Goal: Task Accomplishment & Management: Use online tool/utility

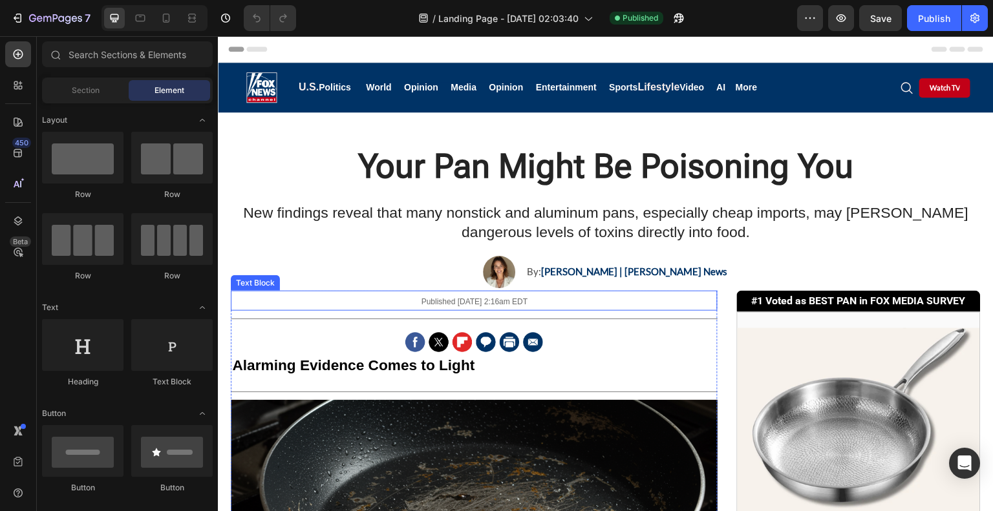
click at [558, 293] on p "Published [DATE] 2:16am EDT" at bounding box center [474, 300] width 484 height 17
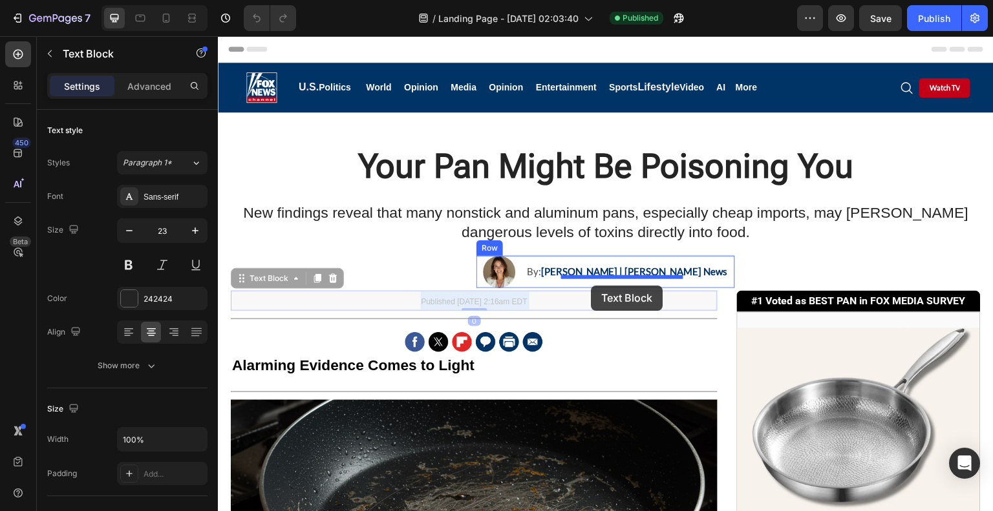
drag, startPoint x: 467, startPoint y: 297, endPoint x: 591, endPoint y: 286, distance: 124.0
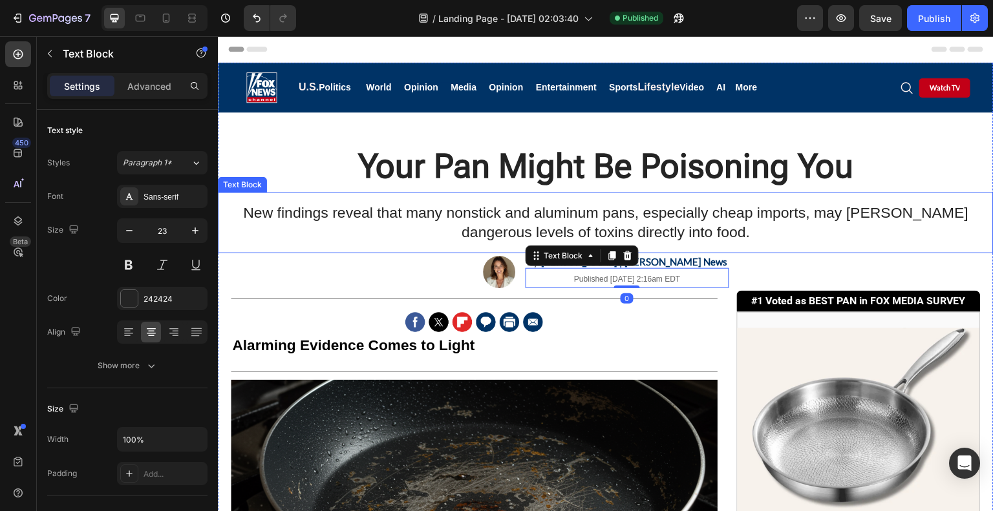
click at [799, 223] on p "New findings reveal that many nonstick and aluminum pans, especially cheap impo…" at bounding box center [605, 223] width 747 height 39
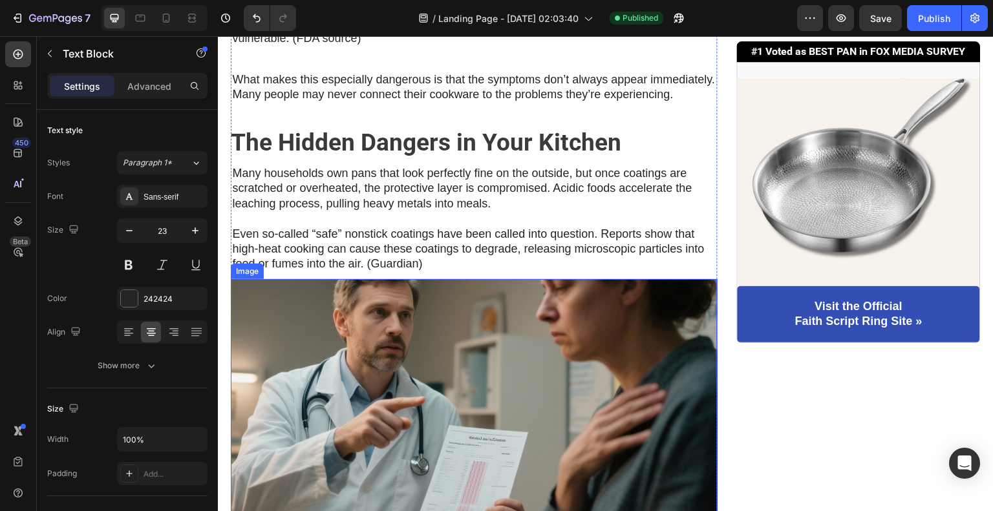
scroll to position [970, 0]
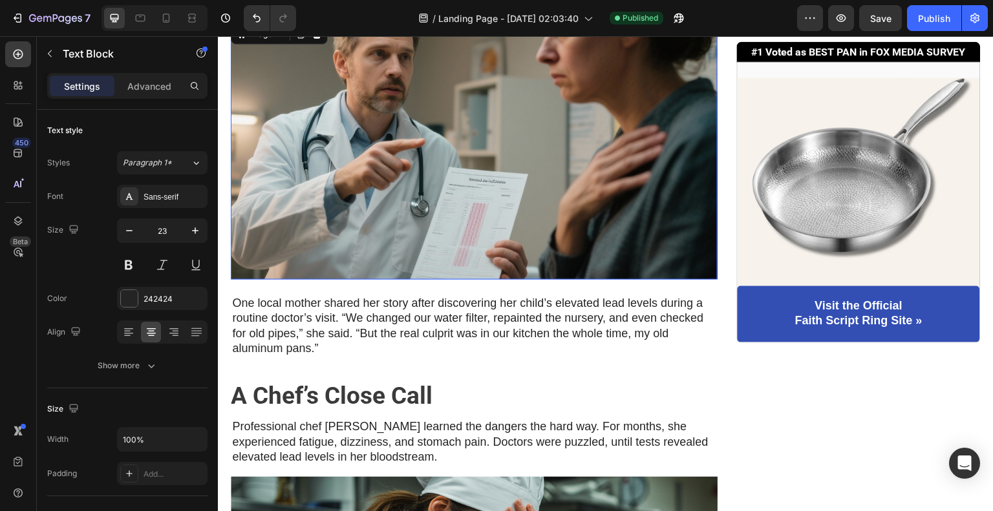
click at [549, 258] on img at bounding box center [474, 150] width 487 height 259
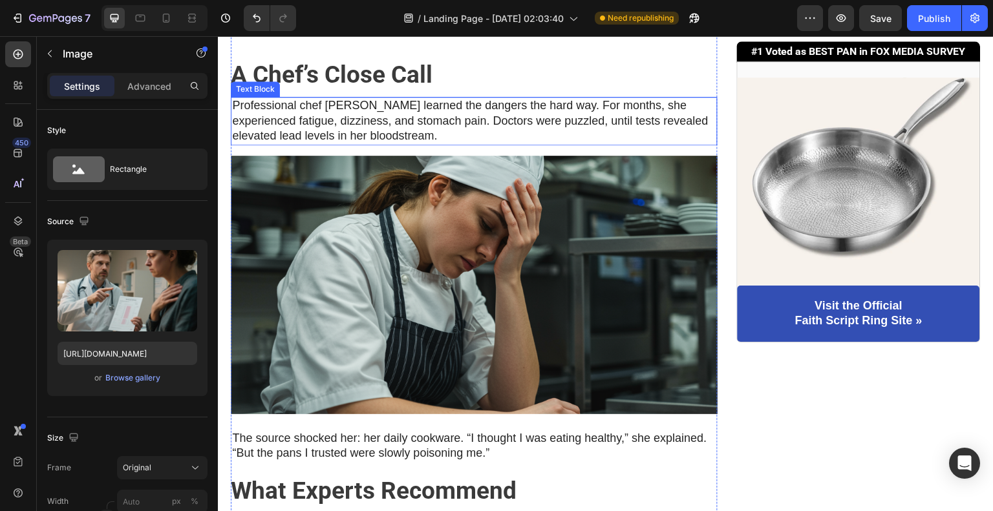
scroll to position [1293, 0]
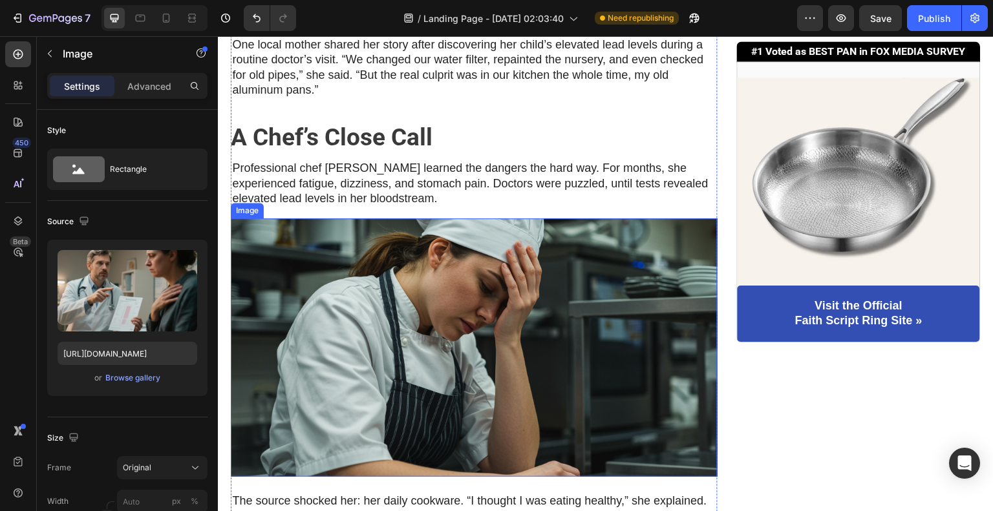
click at [477, 350] on img at bounding box center [474, 347] width 487 height 259
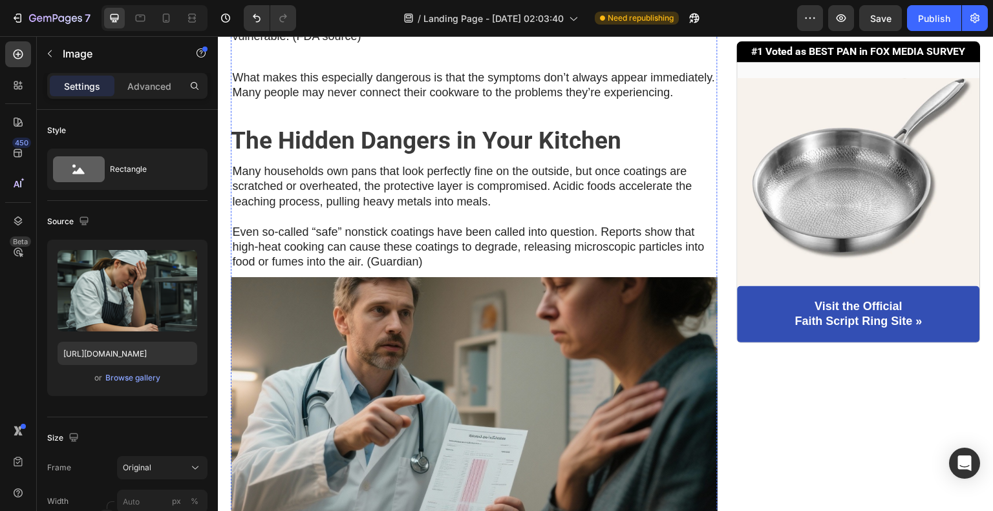
scroll to position [711, 0]
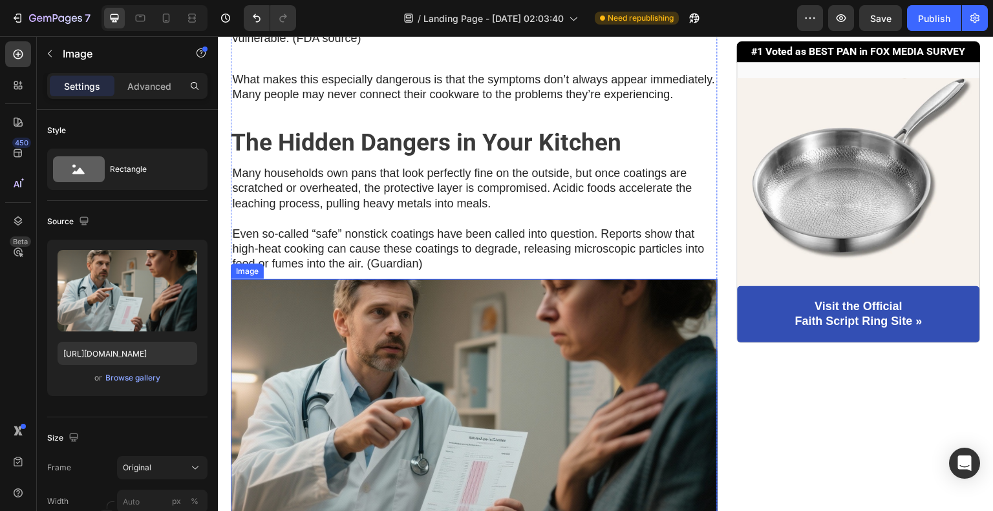
click at [418, 376] on img at bounding box center [474, 408] width 487 height 259
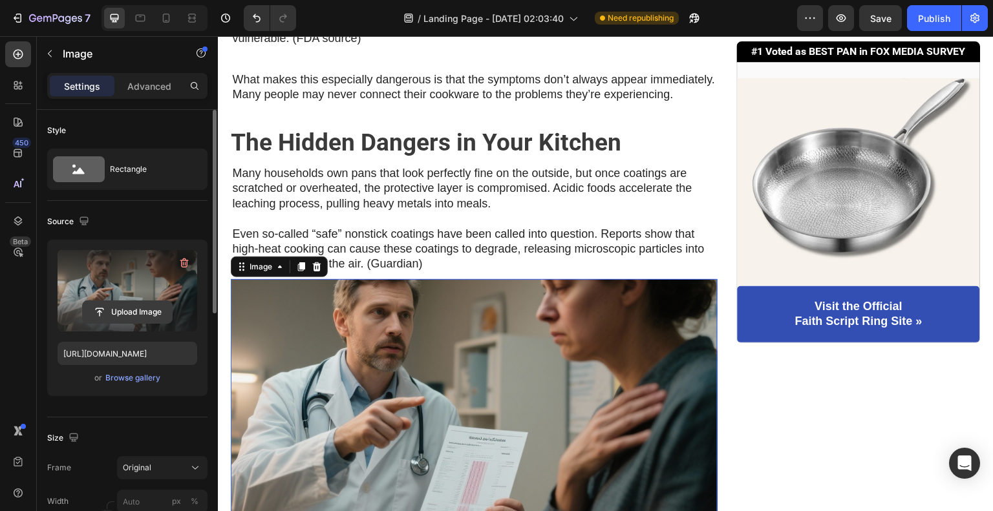
click at [132, 312] on input "file" at bounding box center [127, 312] width 89 height 22
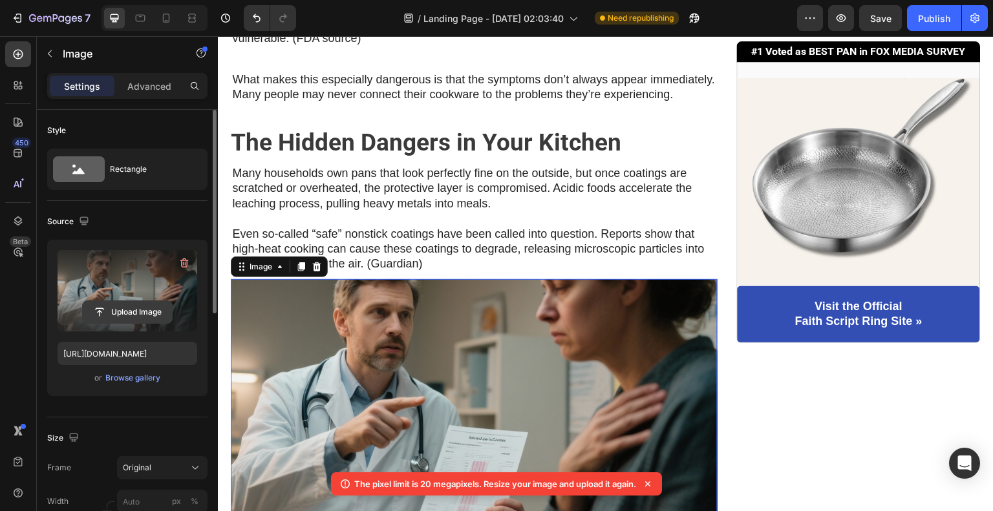
click at [142, 301] on input "file" at bounding box center [127, 312] width 89 height 22
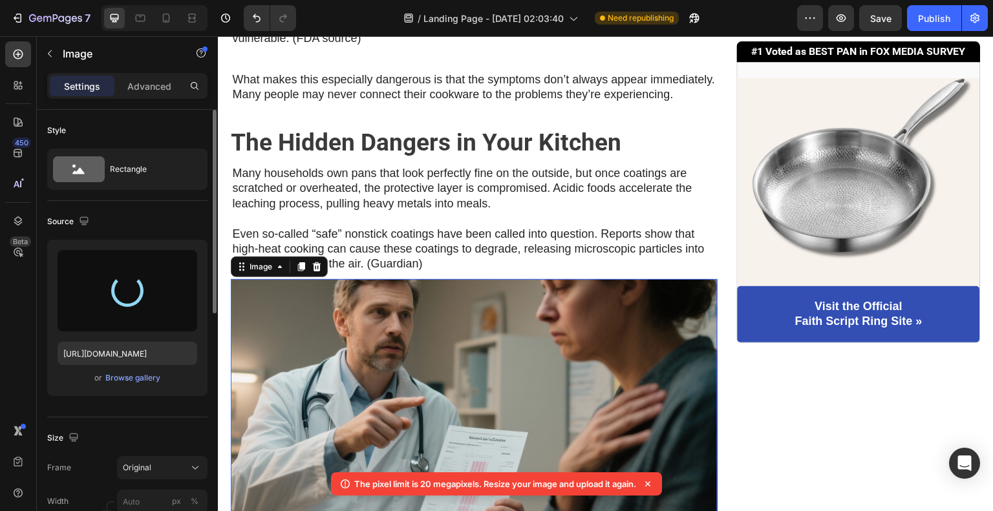
click at [650, 484] on icon at bounding box center [647, 484] width 5 height 5
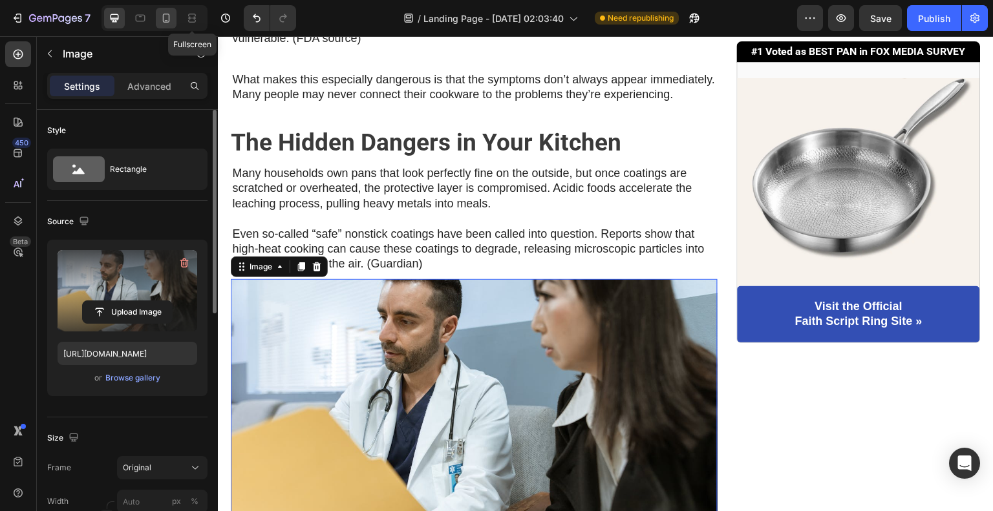
click at [171, 15] on icon at bounding box center [166, 18] width 13 height 13
type input "[URL][DOMAIN_NAME]"
type input "200"
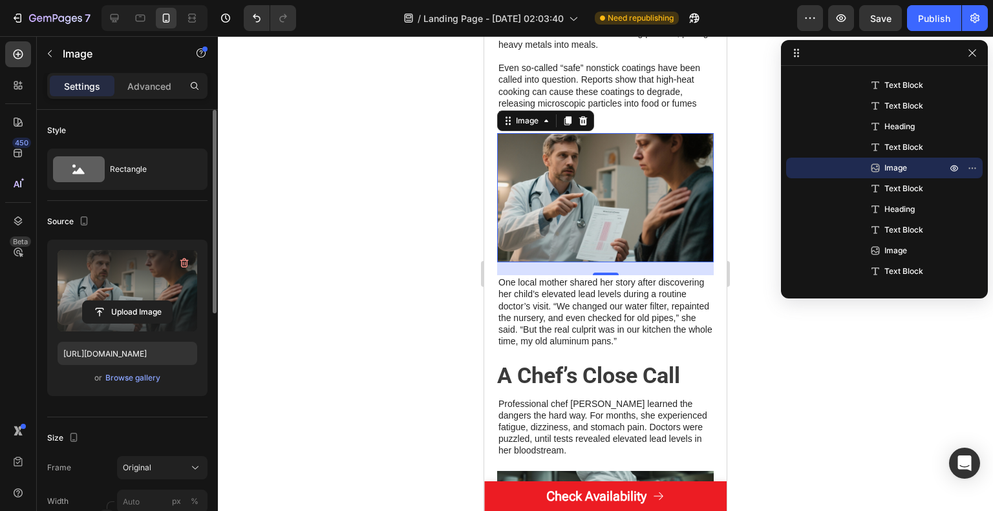
scroll to position [719, 0]
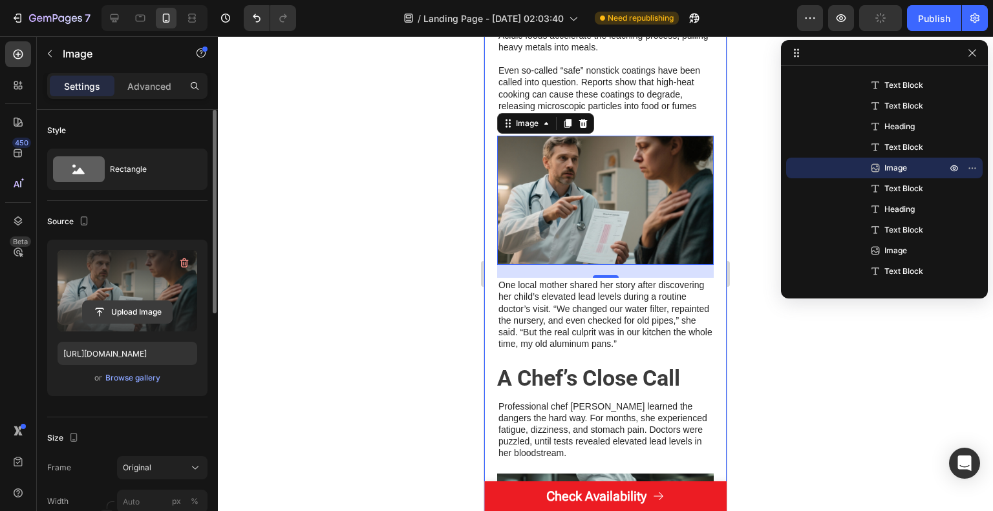
click at [141, 312] on input "file" at bounding box center [127, 312] width 89 height 22
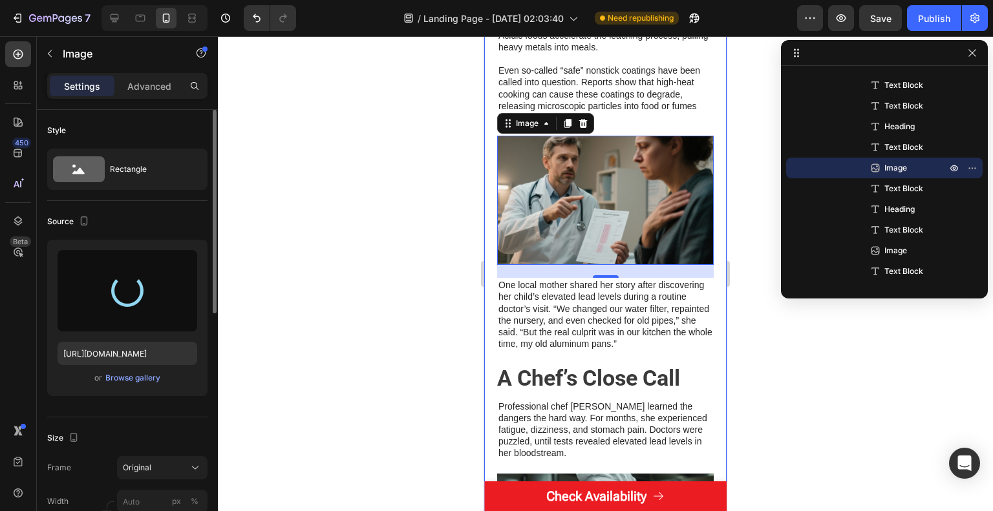
type input "[URL][DOMAIN_NAME]"
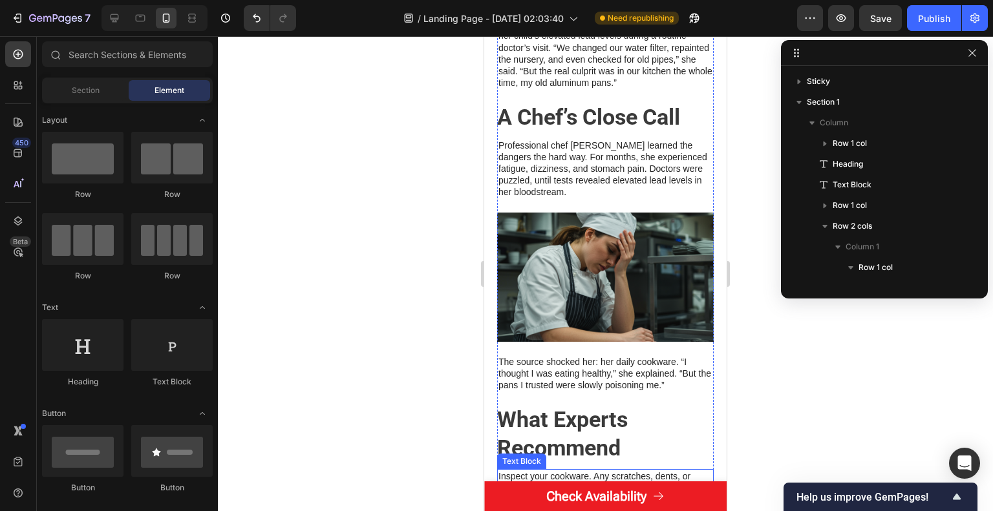
scroll to position [971, 0]
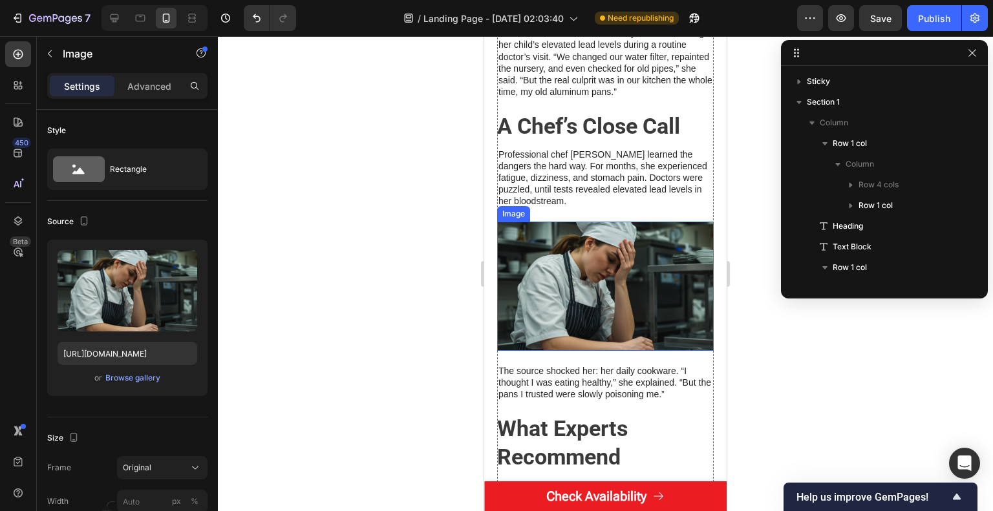
click at [646, 273] on img at bounding box center [605, 286] width 217 height 129
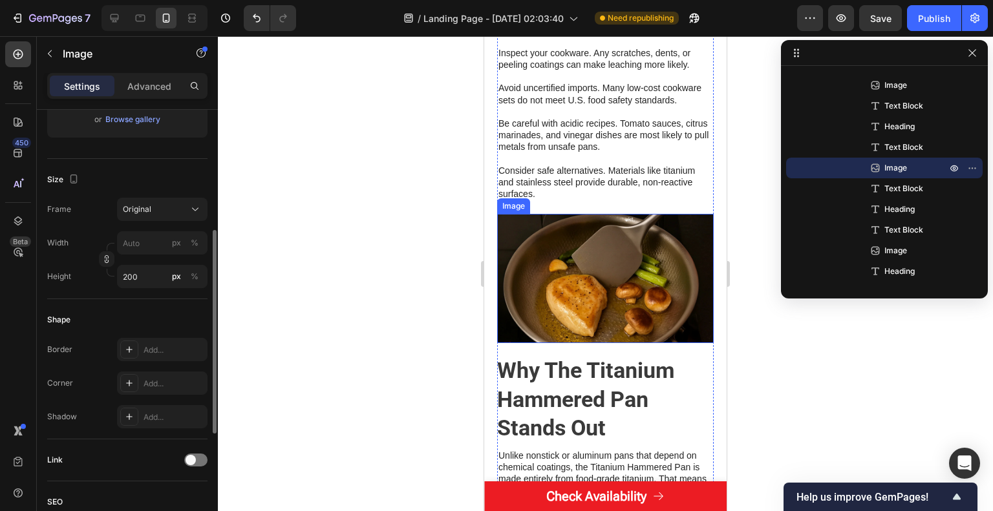
scroll to position [1423, 0]
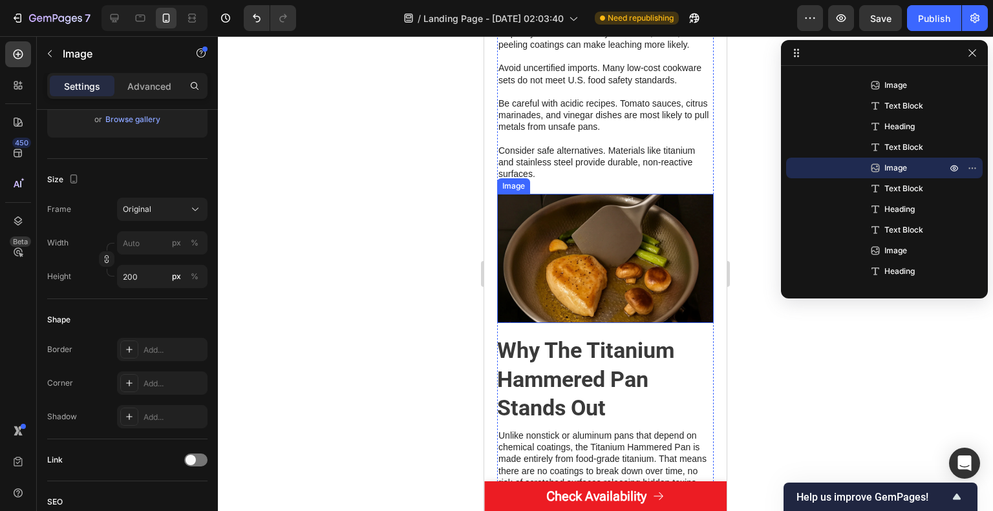
click at [571, 310] on img at bounding box center [605, 258] width 217 height 129
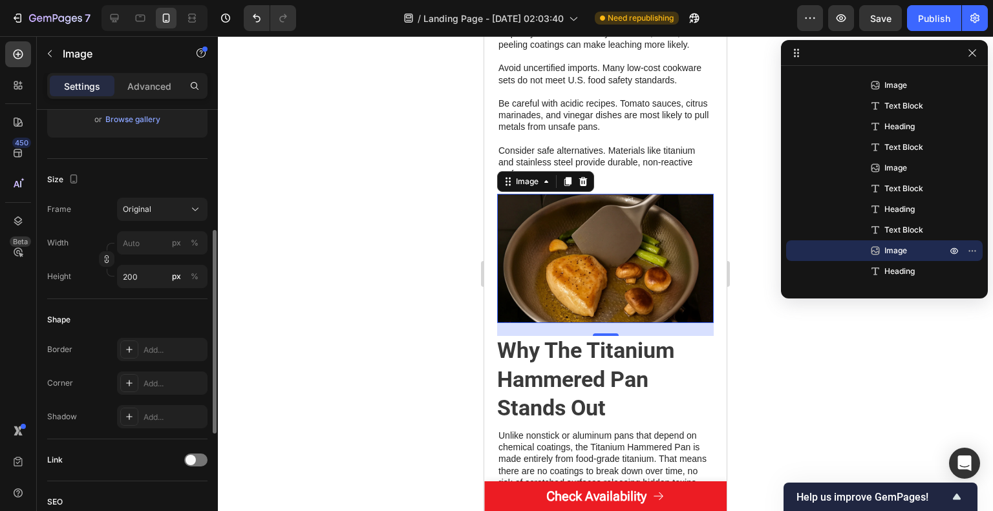
scroll to position [0, 0]
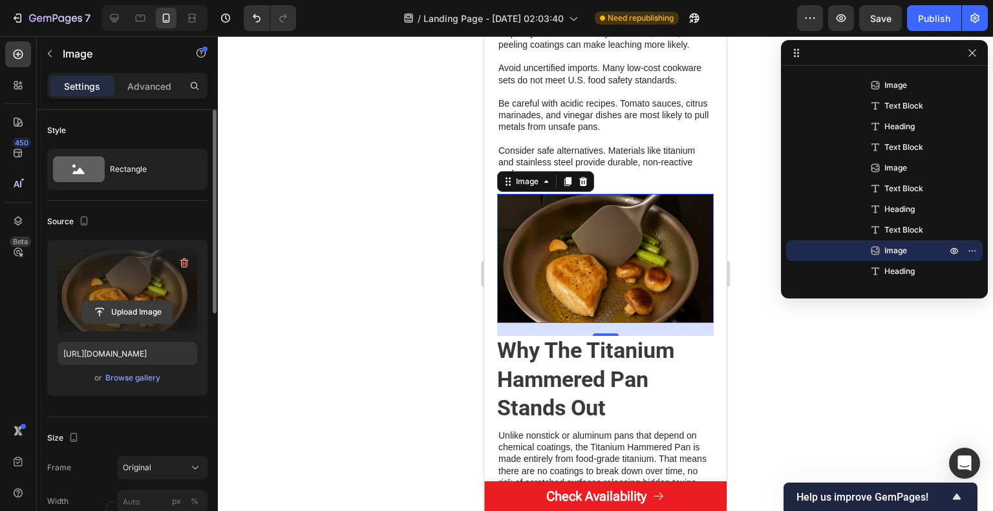
click at [130, 303] on input "file" at bounding box center [127, 312] width 89 height 22
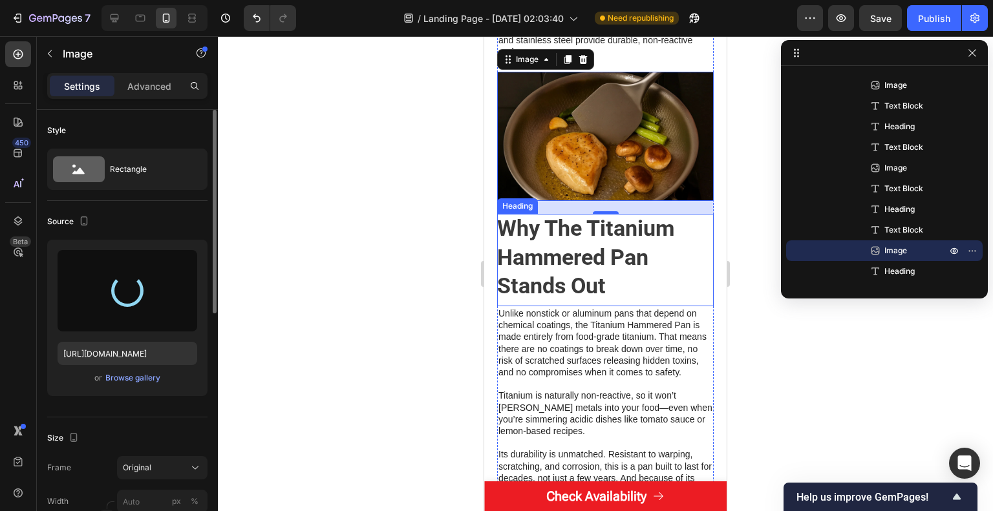
scroll to position [1553, 0]
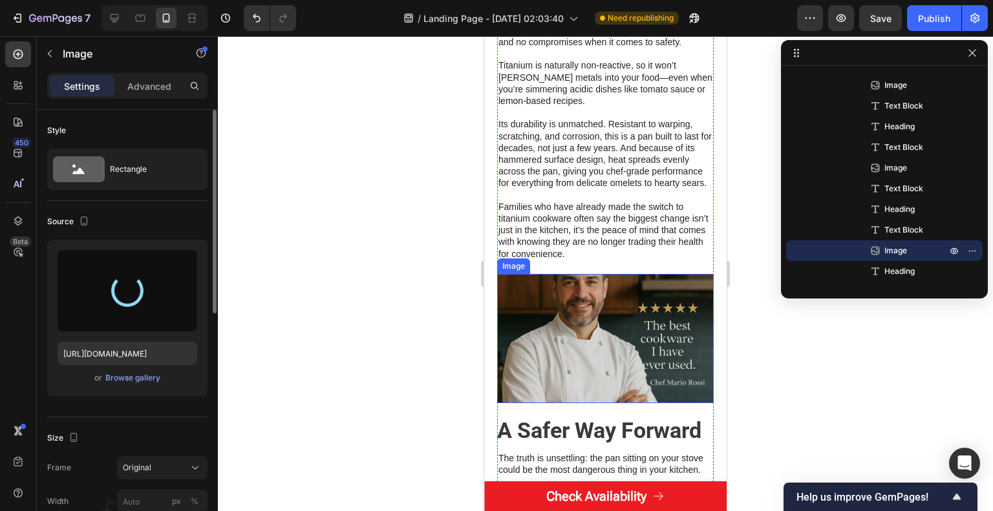
type input "[URL][DOMAIN_NAME]"
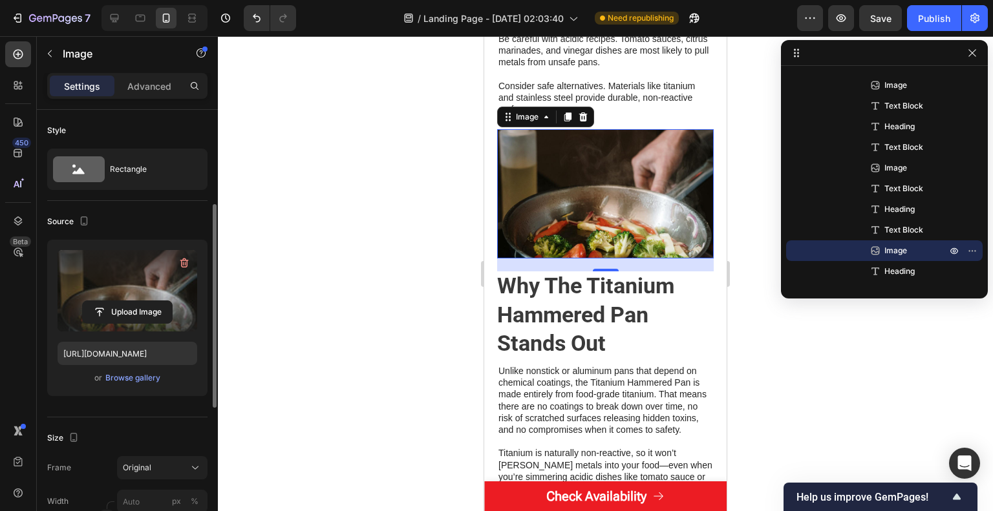
scroll to position [194, 0]
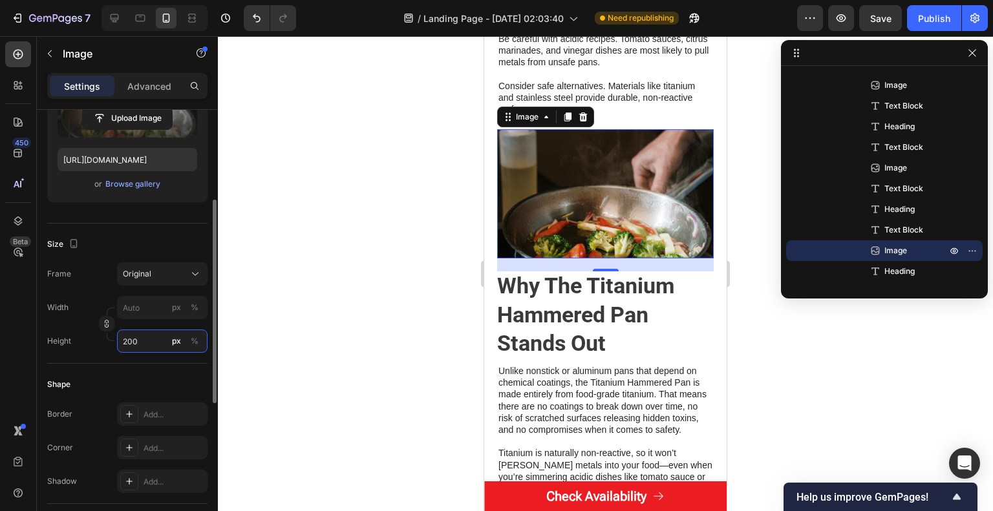
click at [145, 343] on input "200" at bounding box center [162, 341] width 90 height 23
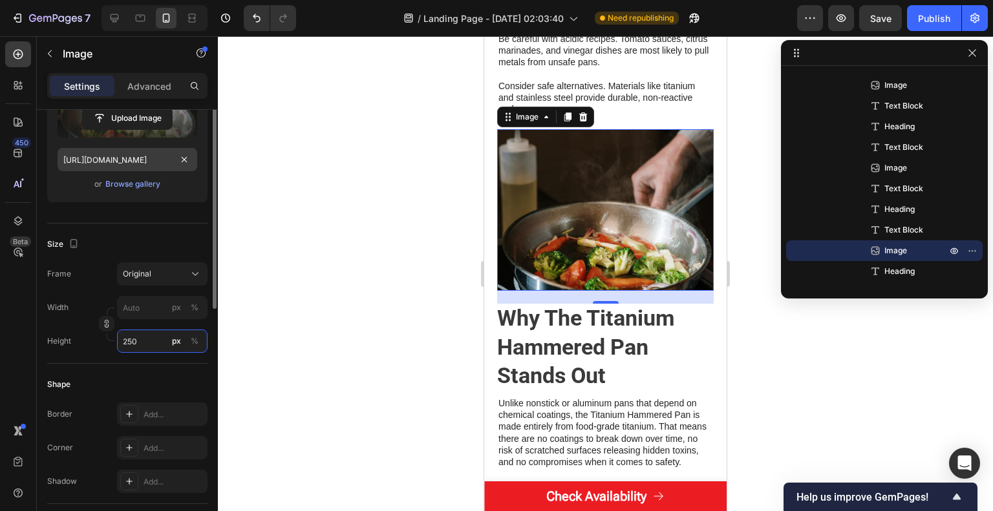
scroll to position [129, 0]
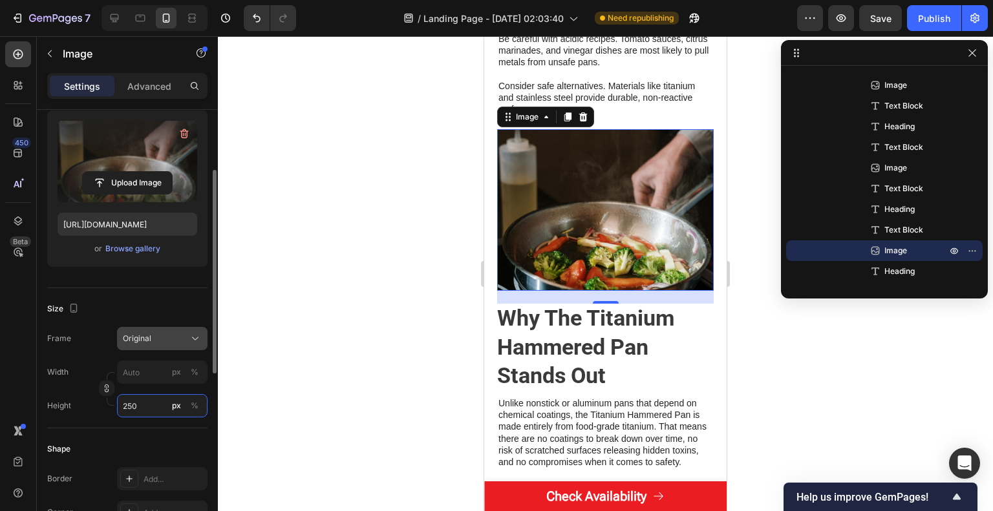
type input "250"
click at [159, 330] on button "Original" at bounding box center [162, 338] width 90 height 23
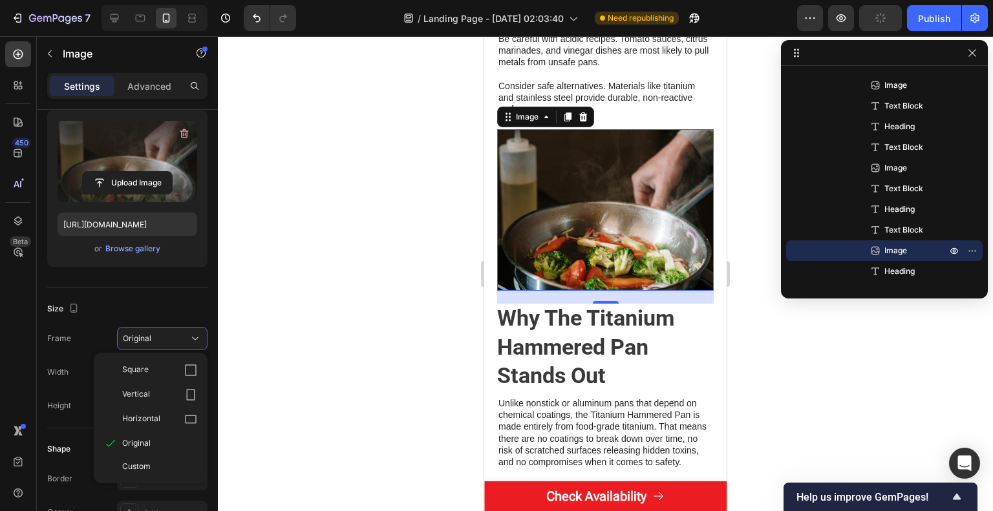
click at [162, 309] on div "Size" at bounding box center [127, 309] width 160 height 21
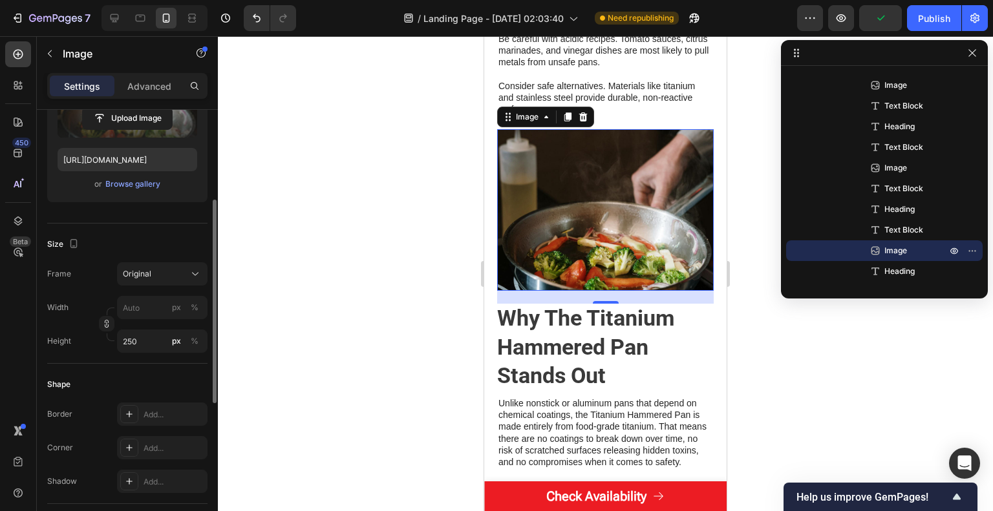
scroll to position [65, 0]
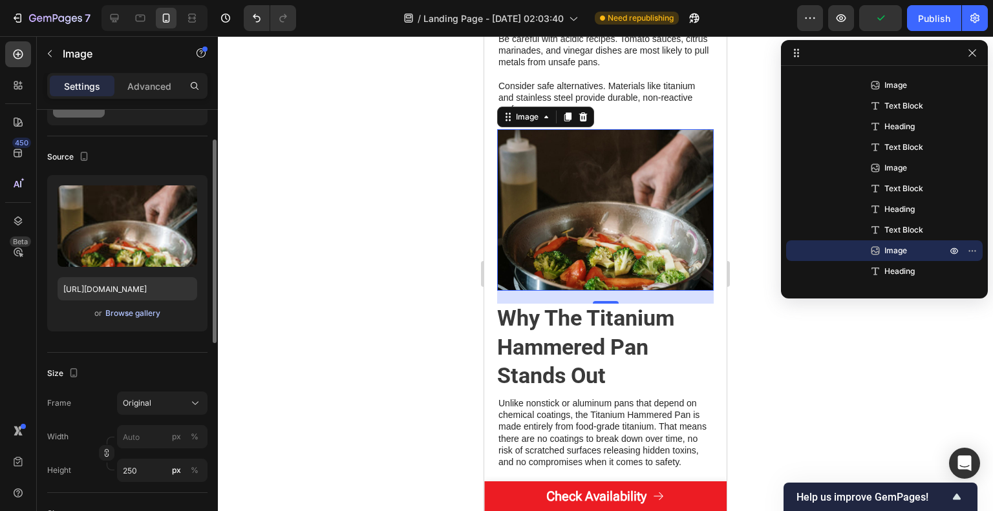
click at [150, 312] on div "Browse gallery" at bounding box center [132, 314] width 55 height 12
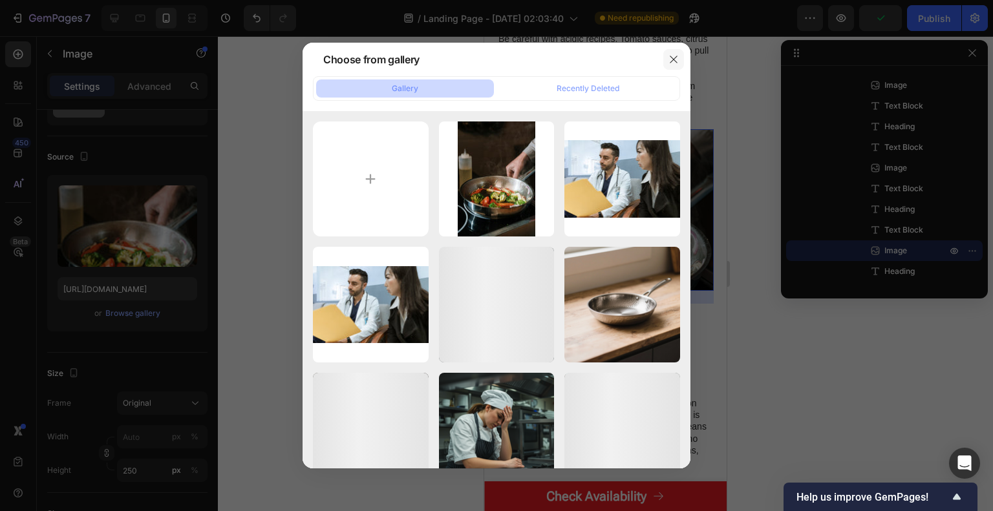
click at [666, 59] on button "button" at bounding box center [673, 59] width 21 height 21
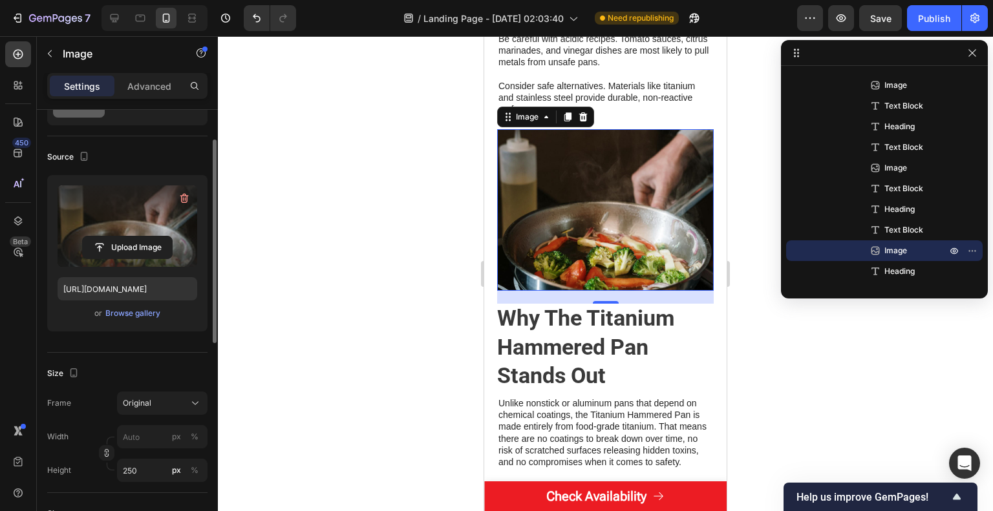
scroll to position [0, 0]
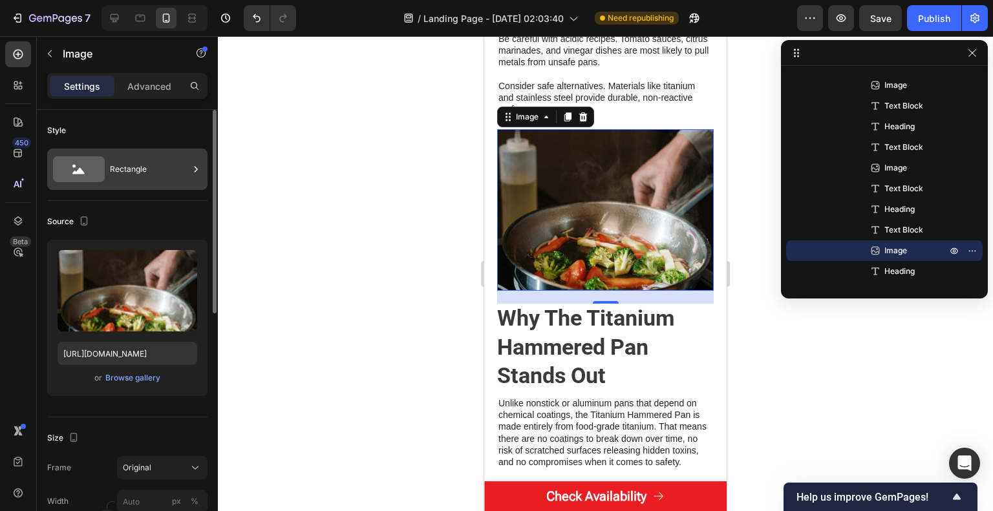
click at [134, 153] on div "Rectangle" at bounding box center [127, 169] width 160 height 41
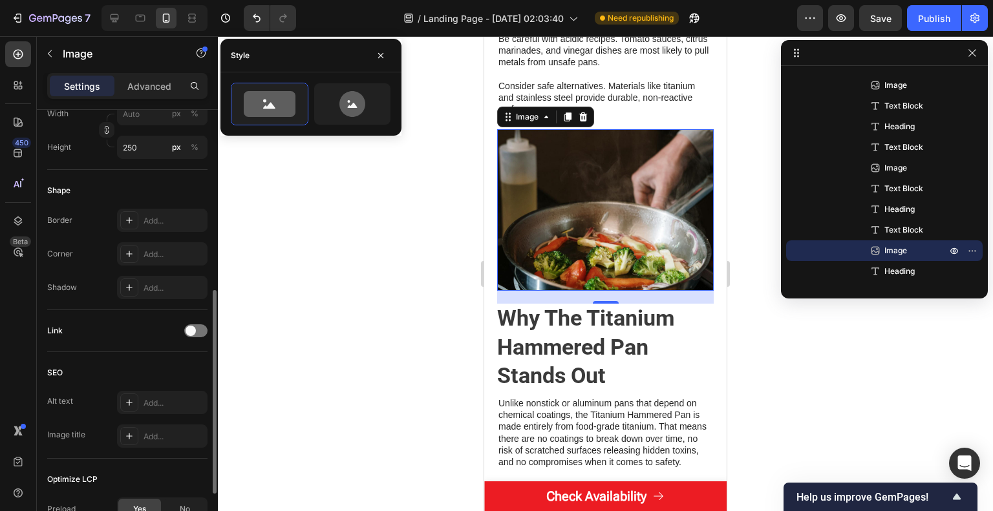
scroll to position [503, 0]
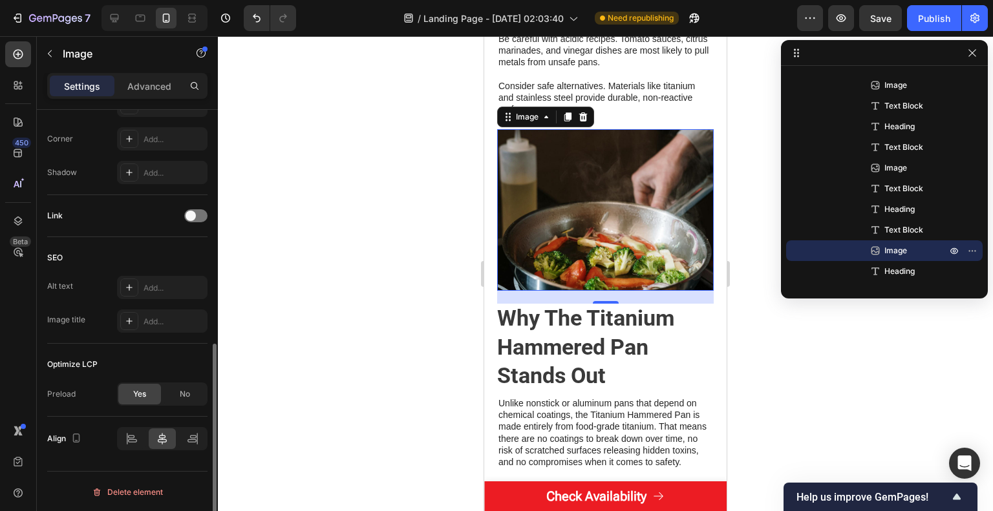
click at [110, 374] on div "Optimize LCP Preload Yes No" at bounding box center [127, 380] width 160 height 73
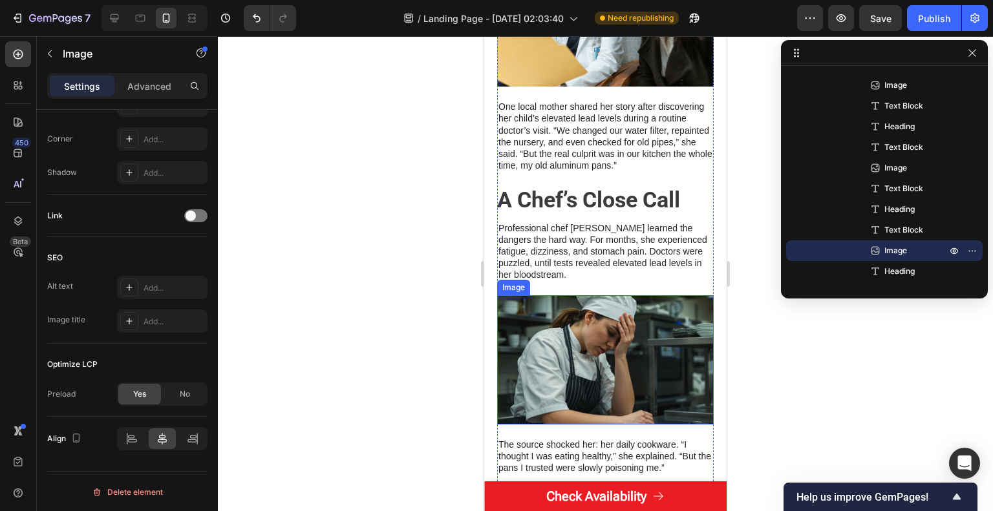
scroll to position [906, 0]
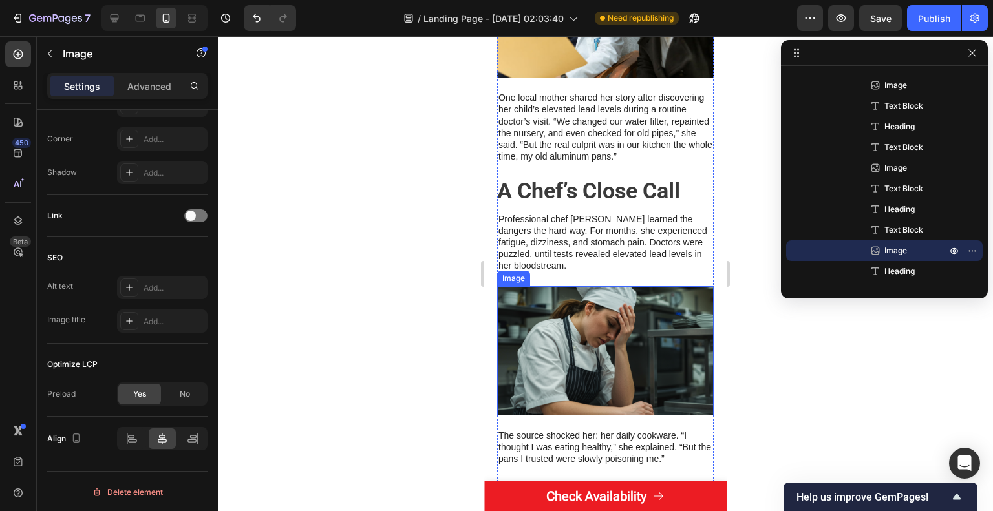
click at [610, 380] on img at bounding box center [605, 350] width 217 height 129
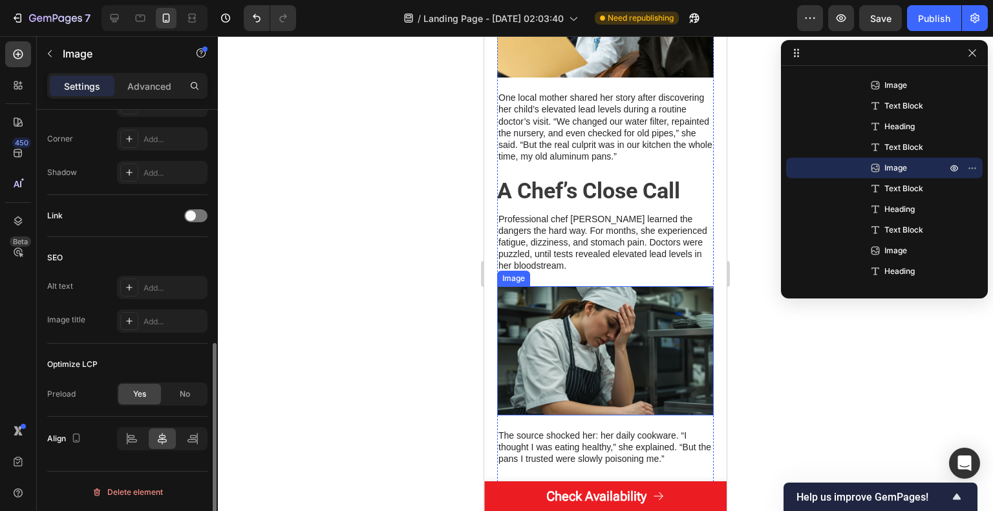
scroll to position [502, 0]
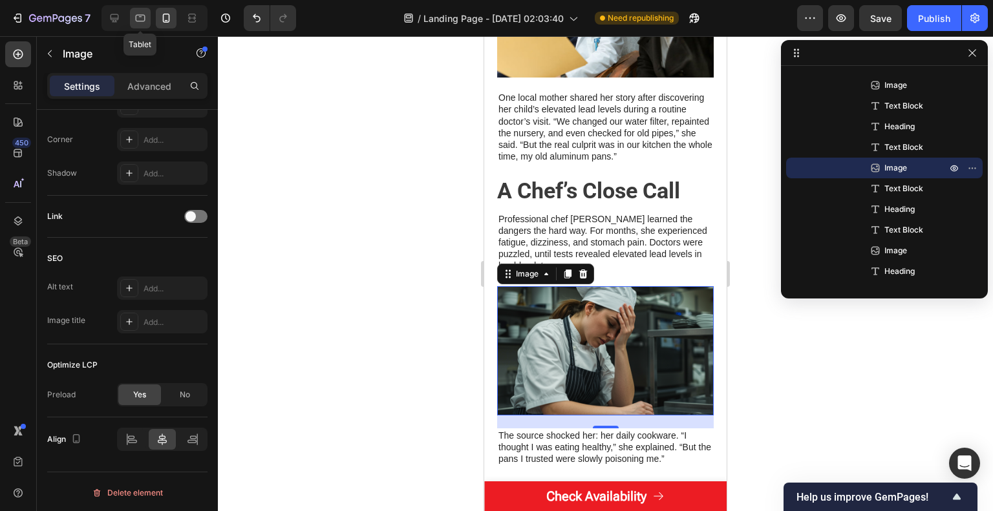
click at [134, 10] on div at bounding box center [140, 18] width 21 height 21
type input "400"
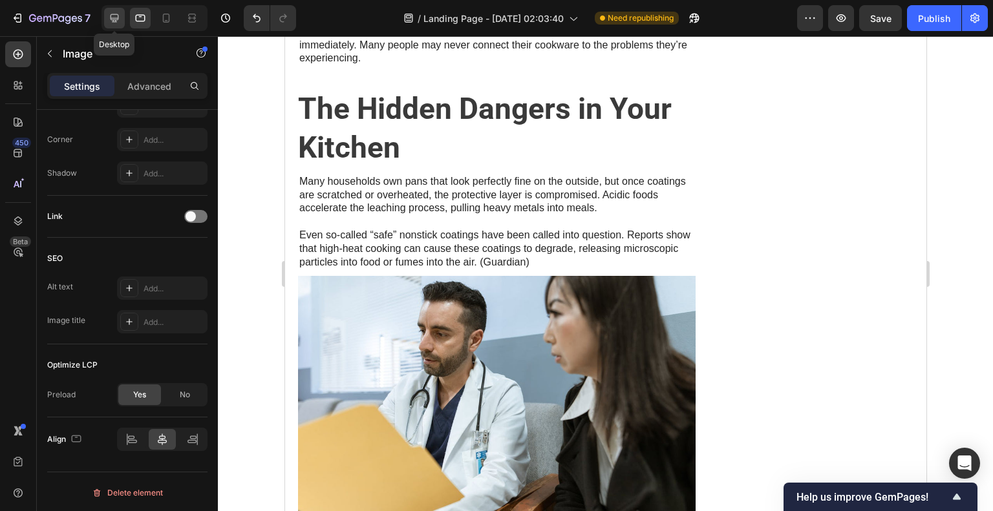
drag, startPoint x: 116, startPoint y: 13, endPoint x: 128, endPoint y: 122, distance: 109.9
click at [116, 13] on icon at bounding box center [114, 18] width 13 height 13
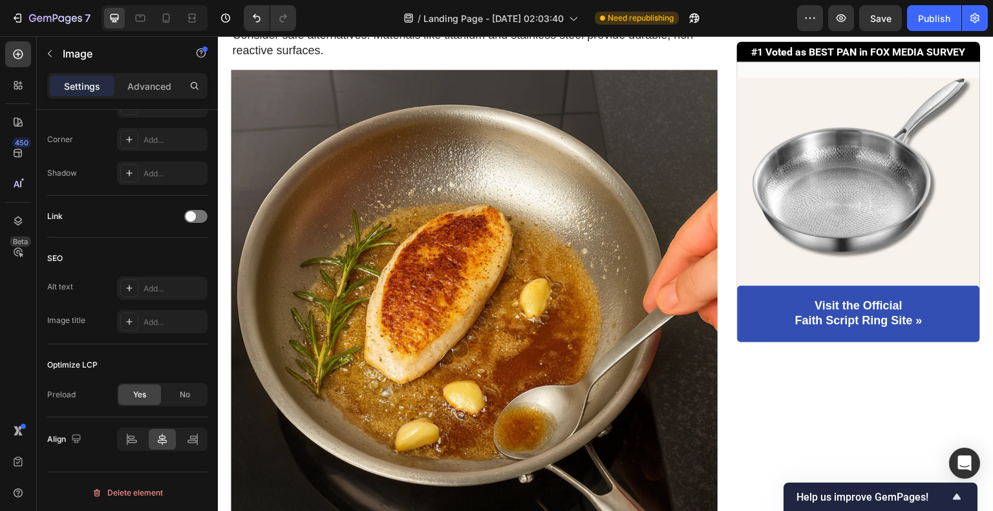
scroll to position [1954, 0]
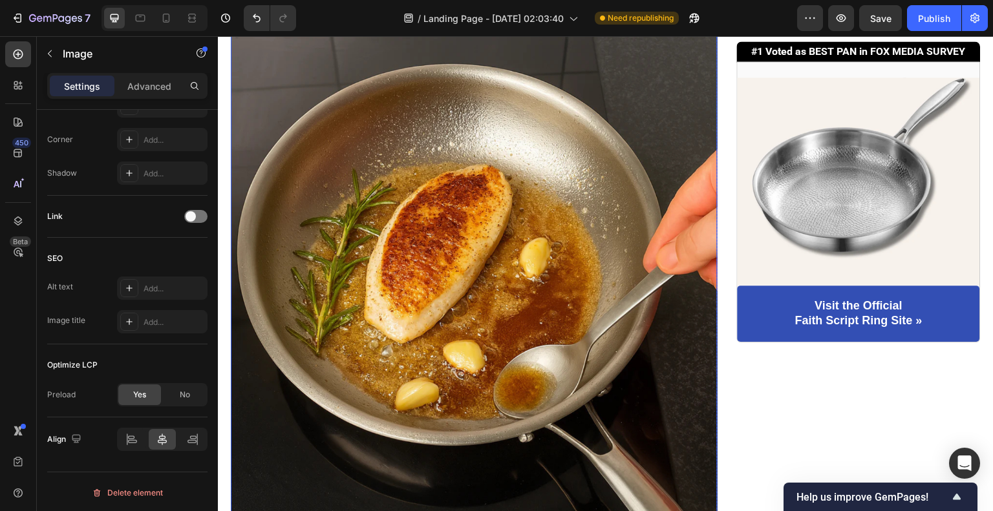
click at [529, 272] on img at bounding box center [474, 272] width 487 height 487
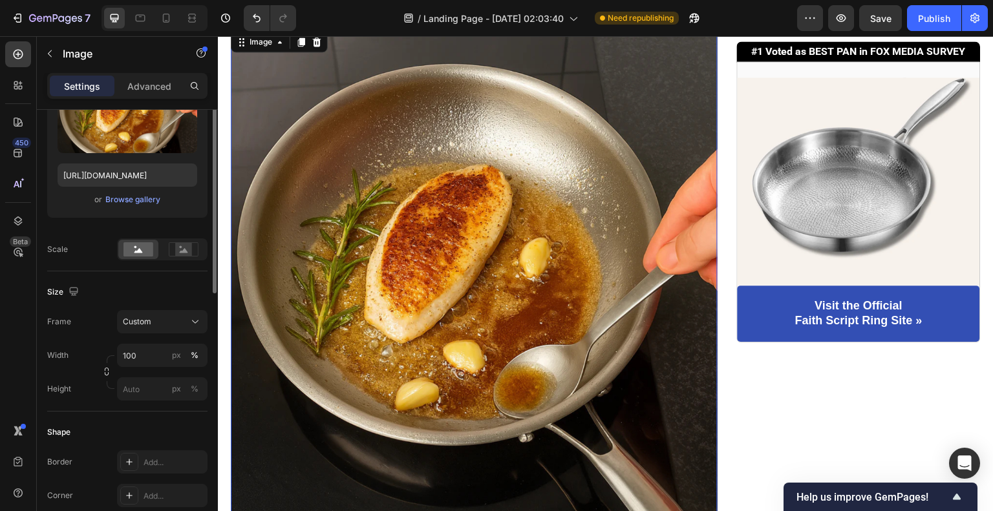
scroll to position [114, 0]
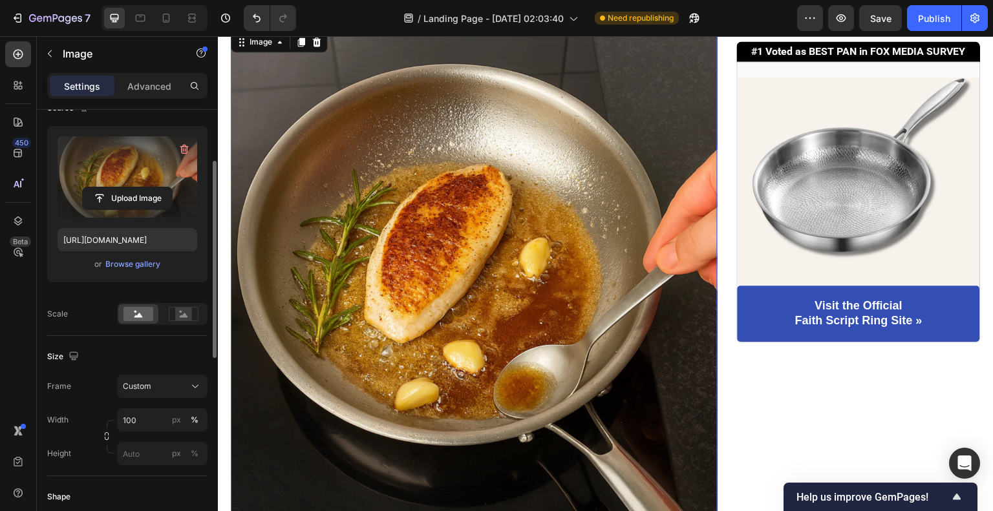
click at [127, 183] on label at bounding box center [128, 176] width 140 height 81
click at [127, 187] on input "file" at bounding box center [127, 198] width 89 height 22
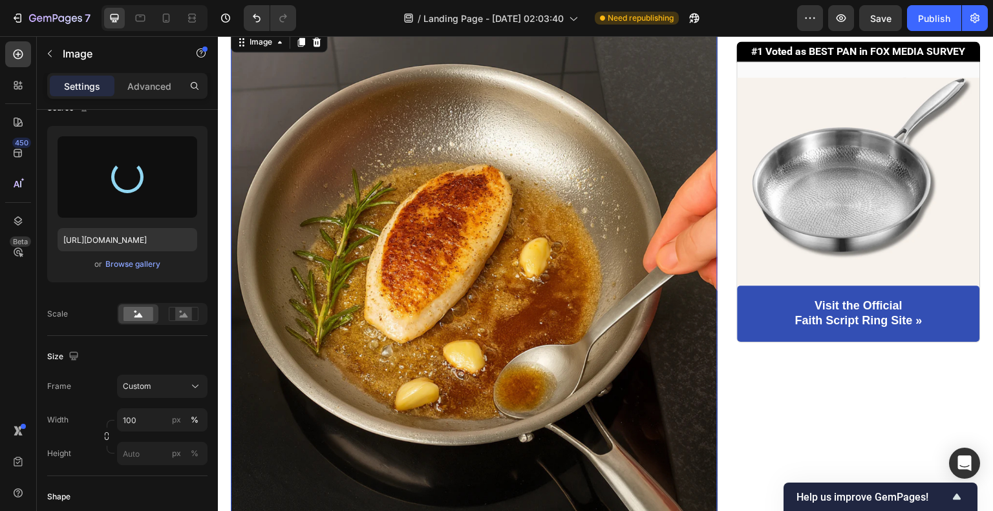
type input "[URL][DOMAIN_NAME]"
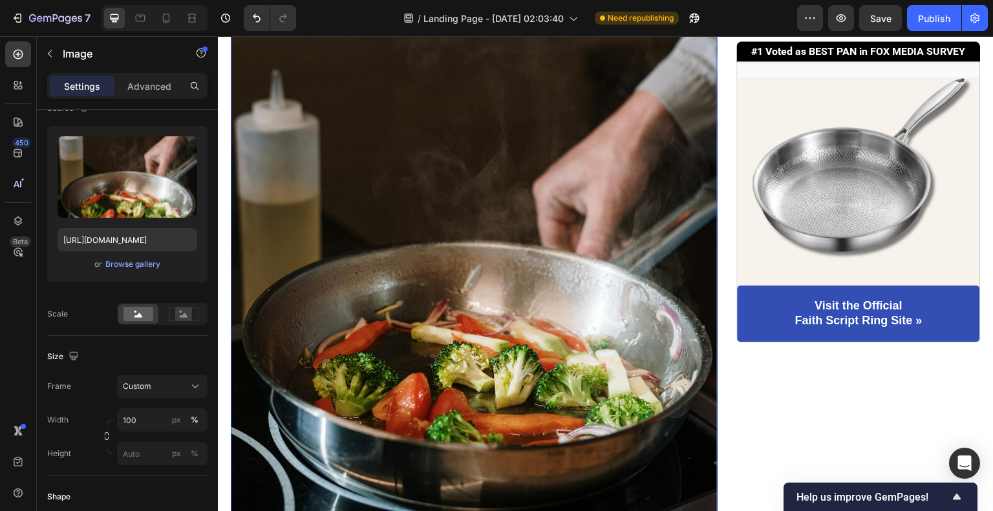
scroll to position [1954, 0]
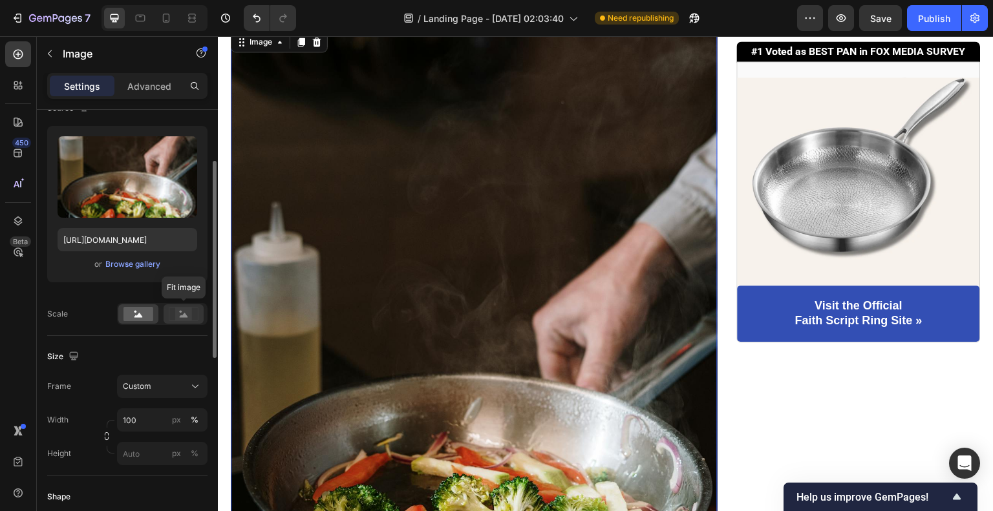
click at [189, 314] on rect at bounding box center [183, 314] width 17 height 13
click at [138, 317] on rect at bounding box center [138, 314] width 30 height 14
click at [158, 416] on input "100" at bounding box center [162, 420] width 90 height 23
click at [181, 382] on div "Custom" at bounding box center [154, 387] width 63 height 12
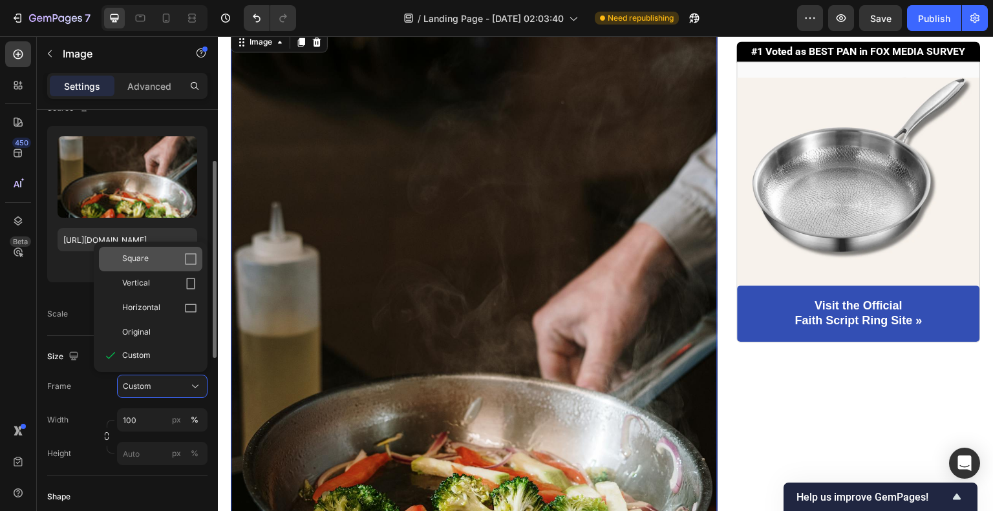
click at [149, 261] on div "Square" at bounding box center [159, 259] width 75 height 13
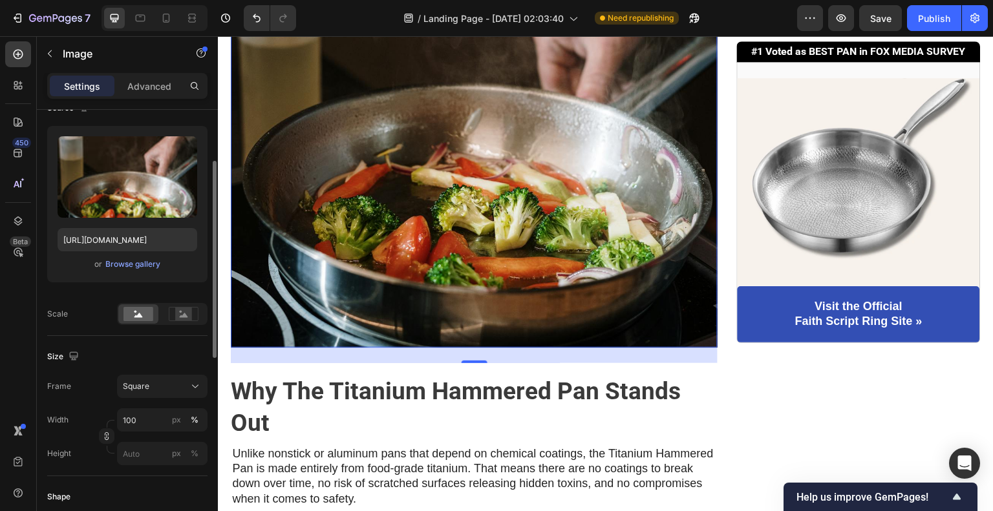
scroll to position [2148, 0]
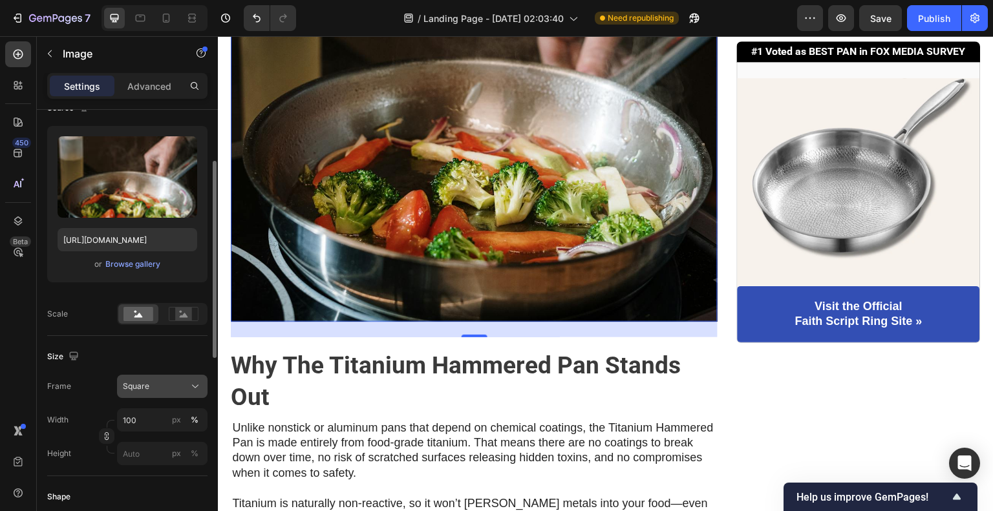
click at [139, 381] on span "Square" at bounding box center [136, 387] width 27 height 12
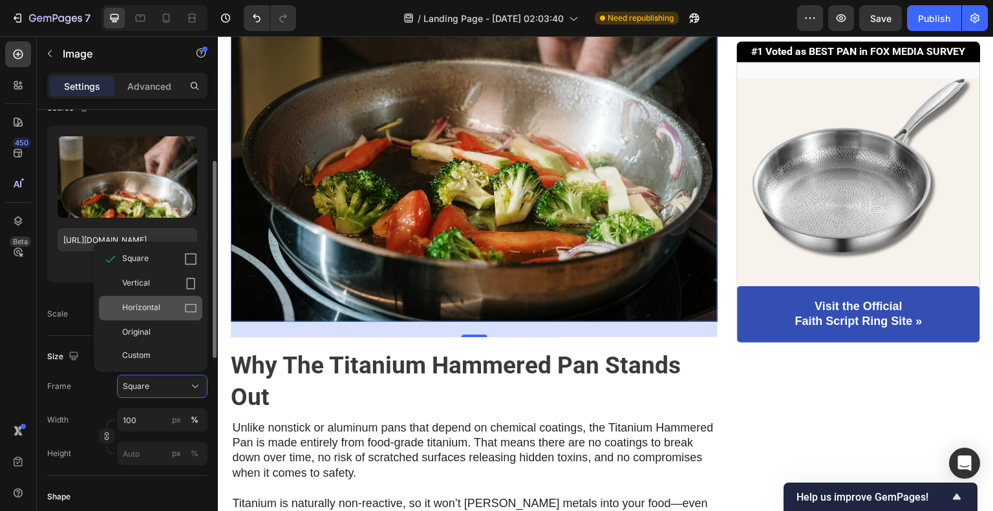
click at [155, 310] on span "Horizontal" at bounding box center [141, 308] width 38 height 13
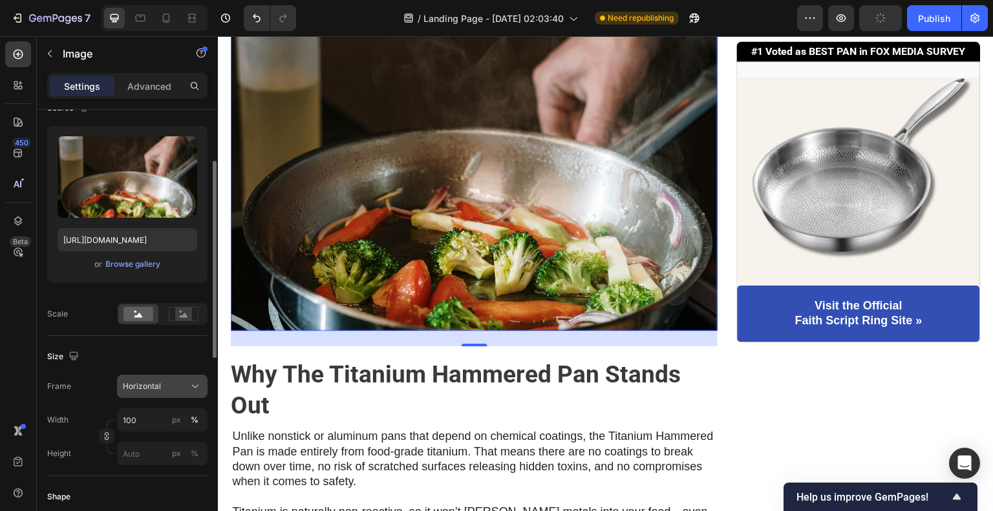
scroll to position [2019, 0]
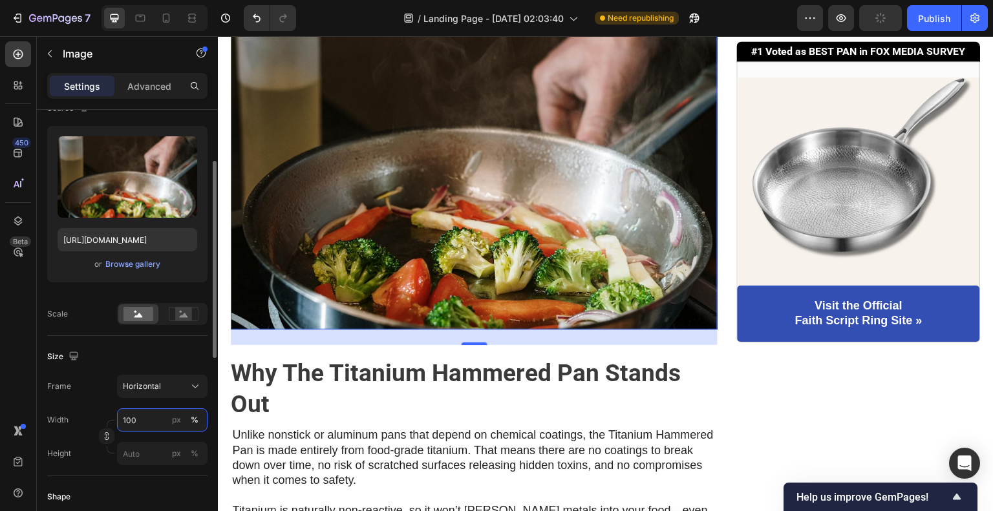
click at [153, 416] on input "100" at bounding box center [162, 420] width 90 height 23
click at [160, 390] on div "Horizontal" at bounding box center [154, 387] width 63 height 12
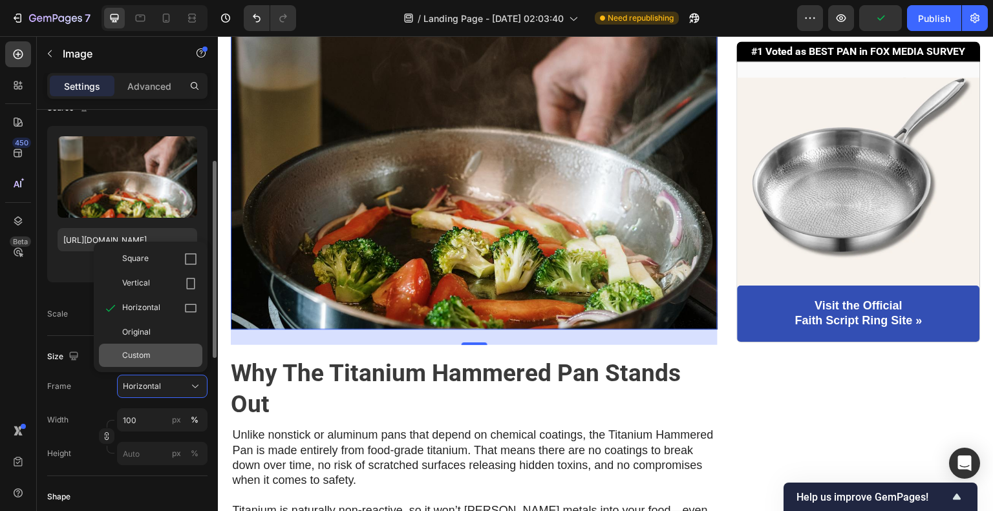
click at [150, 350] on div "Custom" at bounding box center [159, 356] width 75 height 12
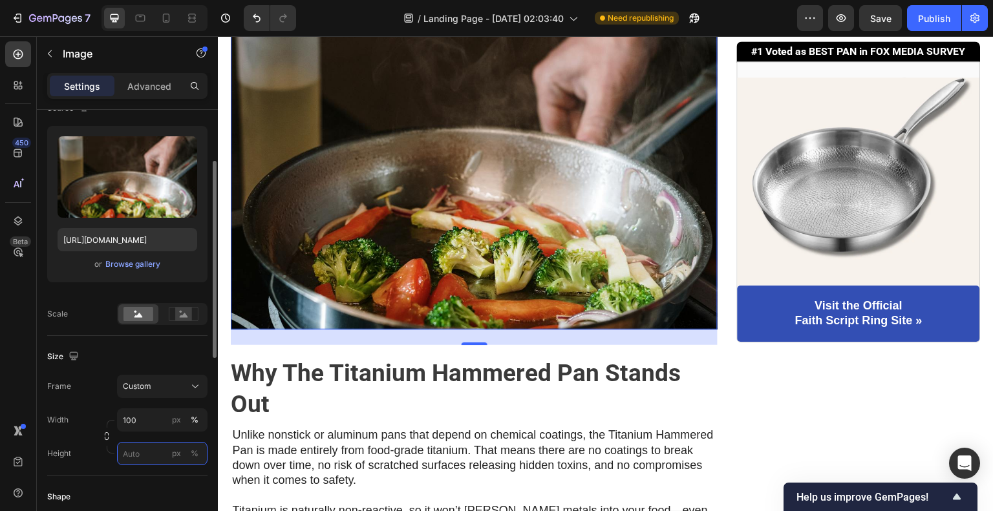
click at [147, 442] on input "px %" at bounding box center [162, 453] width 90 height 23
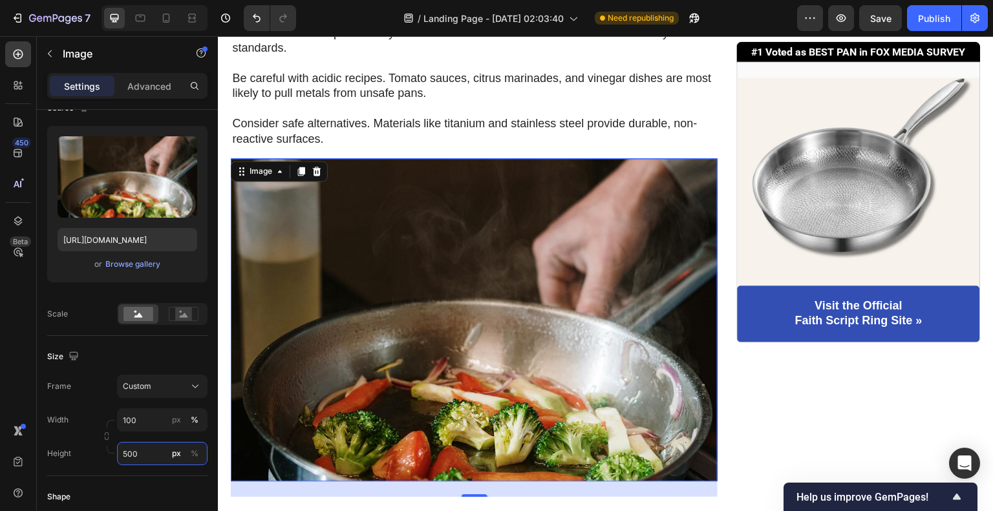
scroll to position [1954, 0]
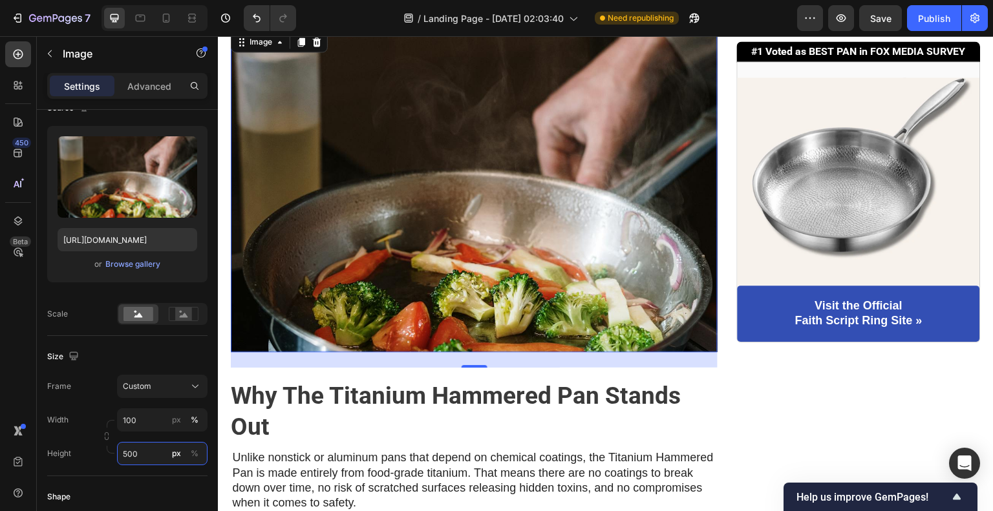
type input "500"
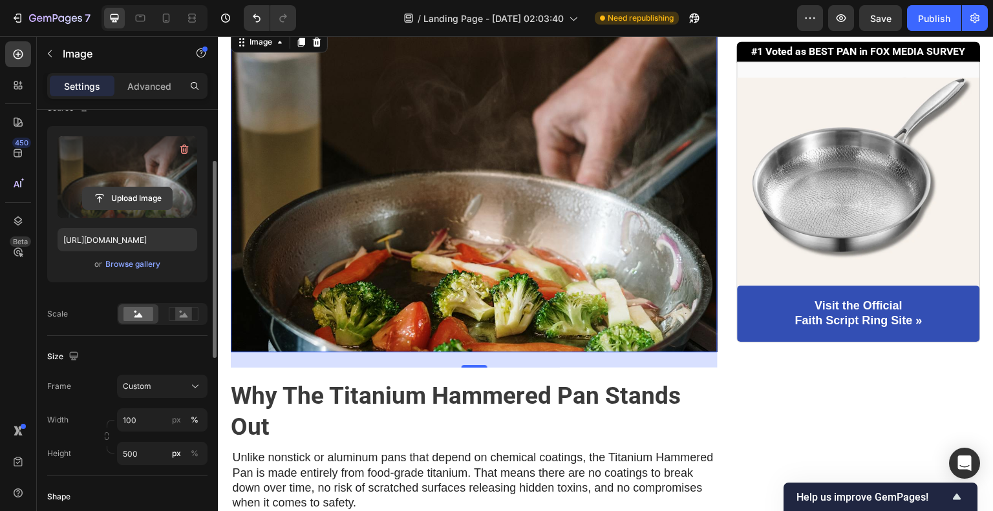
click at [138, 194] on input "file" at bounding box center [127, 198] width 89 height 22
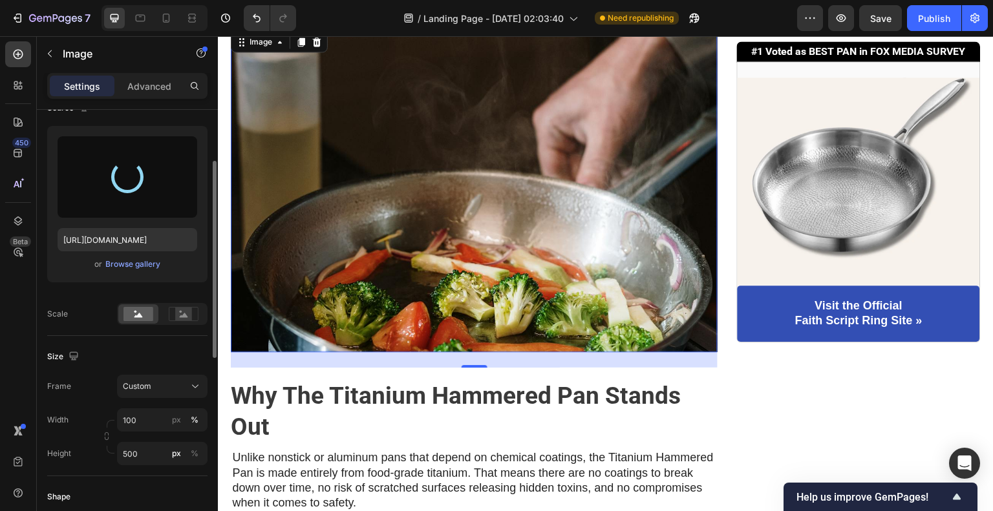
type input "[URL][DOMAIN_NAME]"
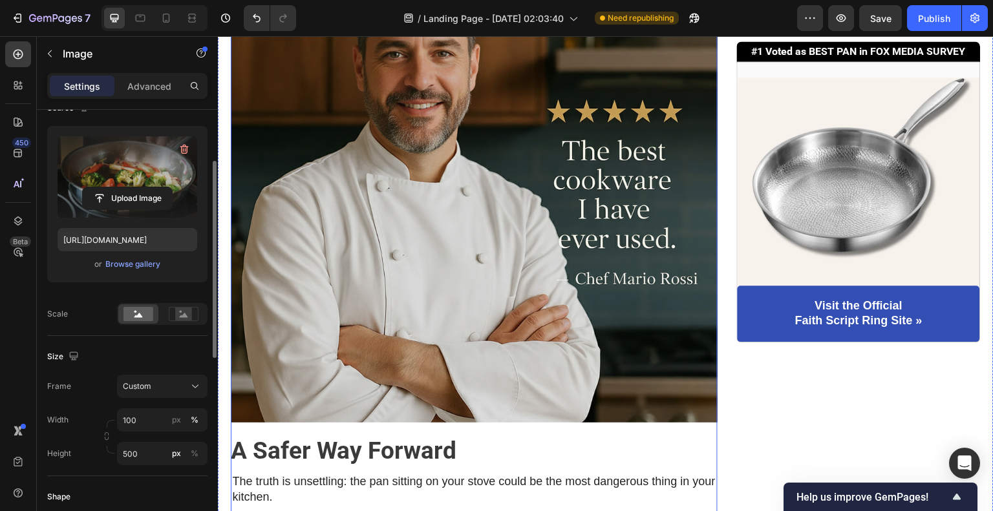
scroll to position [2730, 0]
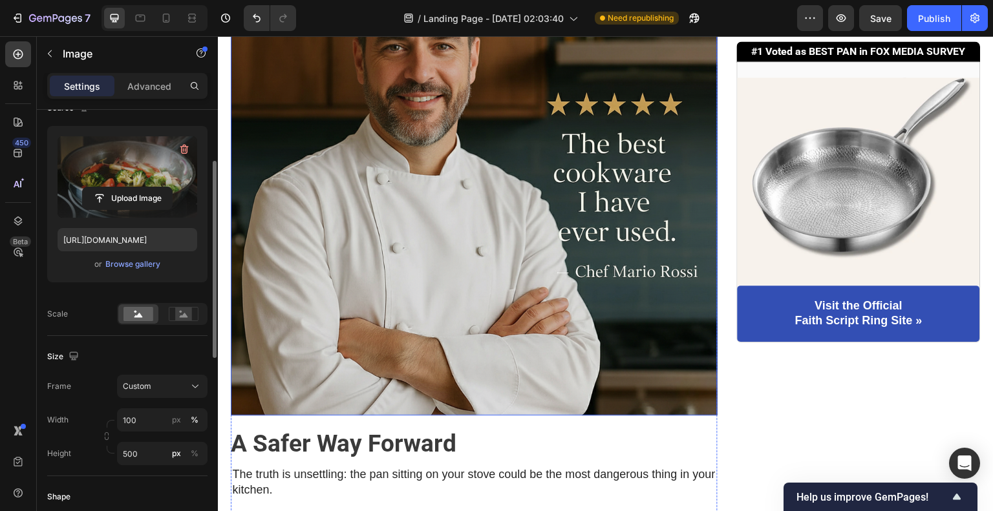
click at [552, 254] on img at bounding box center [474, 172] width 487 height 487
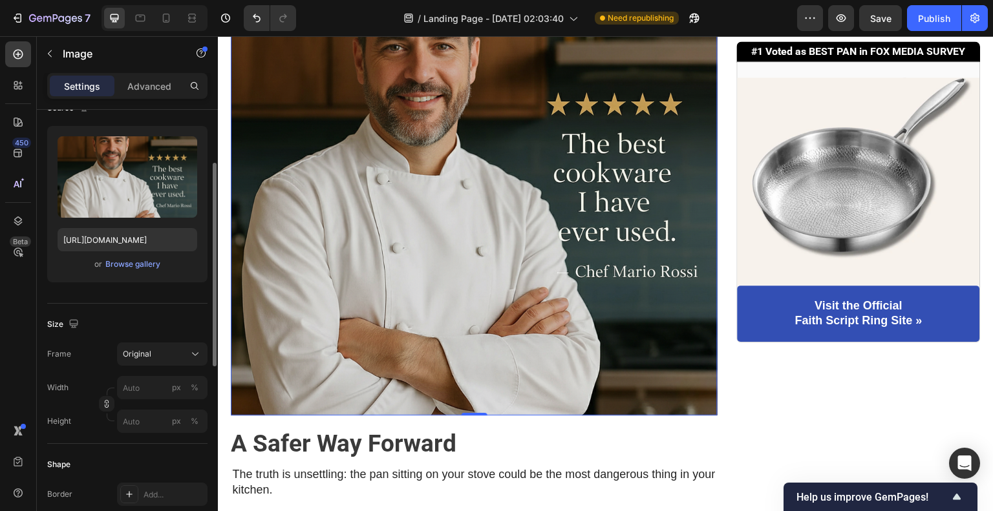
drag, startPoint x: 514, startPoint y: 207, endPoint x: 354, endPoint y: 265, distance: 170.3
click at [514, 207] on img at bounding box center [474, 172] width 487 height 487
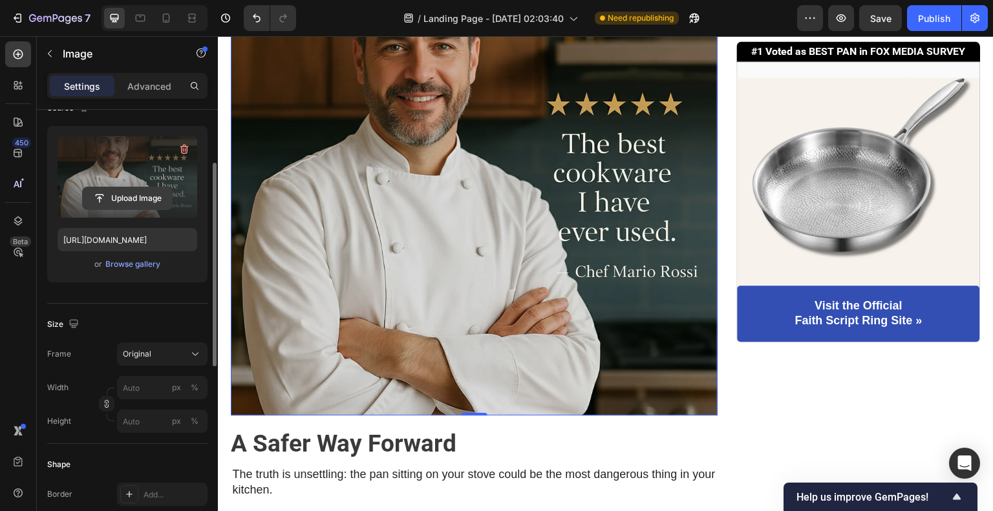
click at [103, 206] on input "file" at bounding box center [127, 198] width 89 height 22
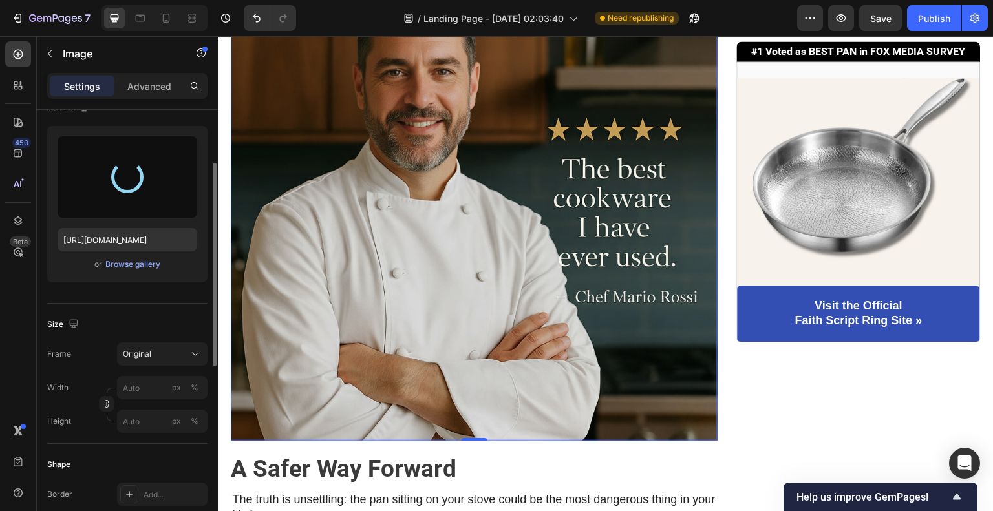
scroll to position [2601, 0]
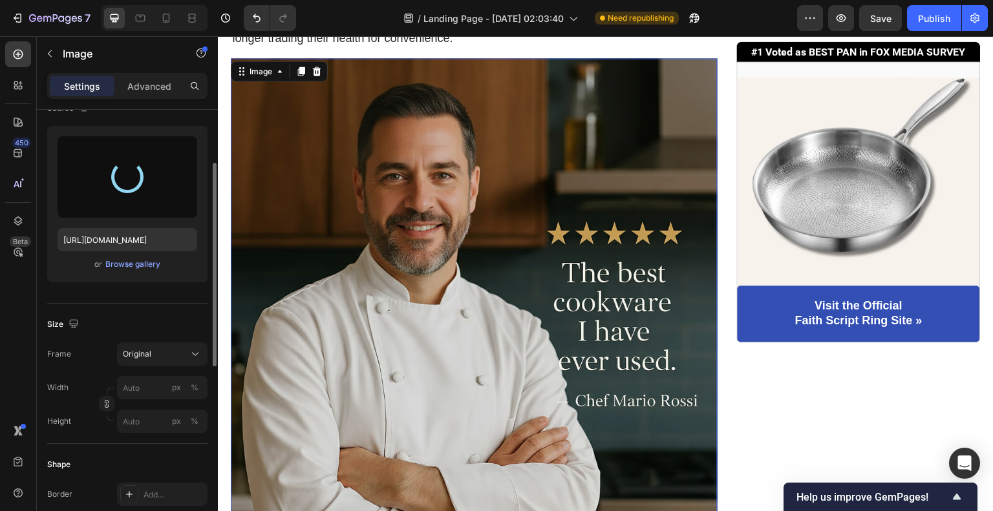
type input "[URL][DOMAIN_NAME]"
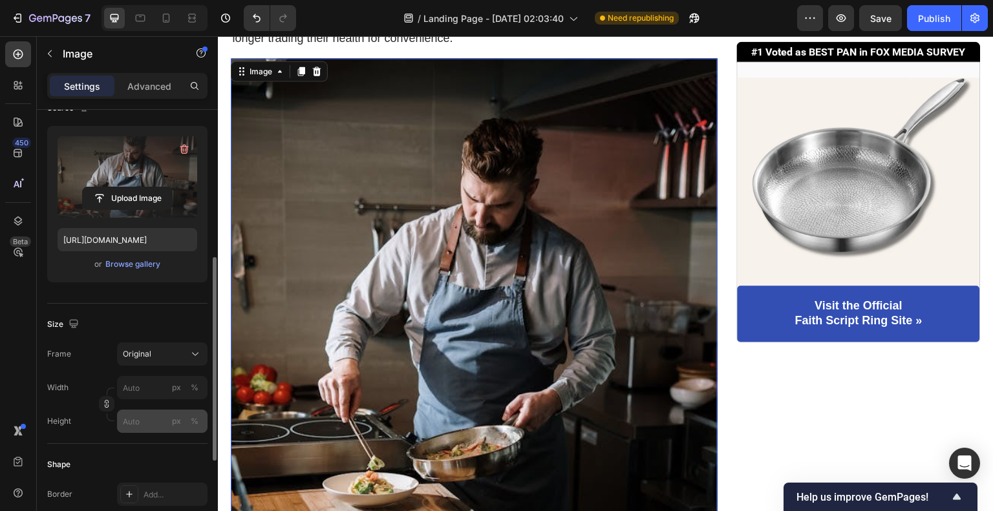
scroll to position [178, 0]
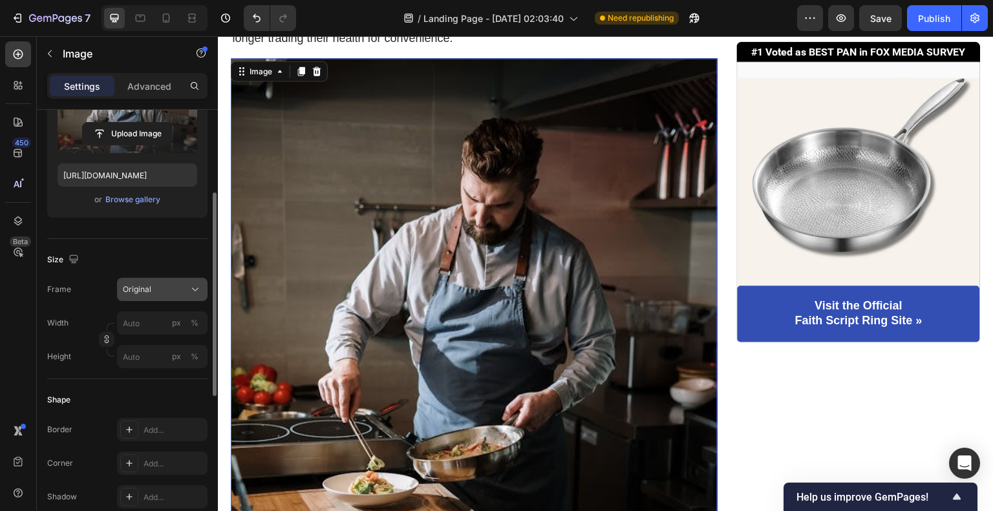
drag, startPoint x: 155, startPoint y: 304, endPoint x: 153, endPoint y: 292, distance: 11.8
click at [155, 302] on div "Frame Original Width px % Height px %" at bounding box center [127, 323] width 160 height 90
click at [153, 292] on div "Original" at bounding box center [154, 290] width 63 height 12
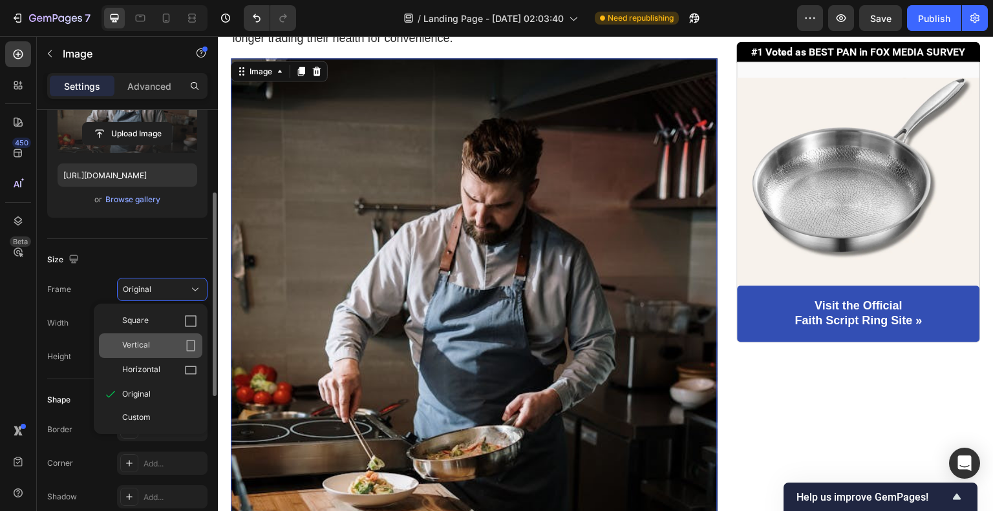
click at [171, 350] on div "Vertical" at bounding box center [159, 345] width 75 height 13
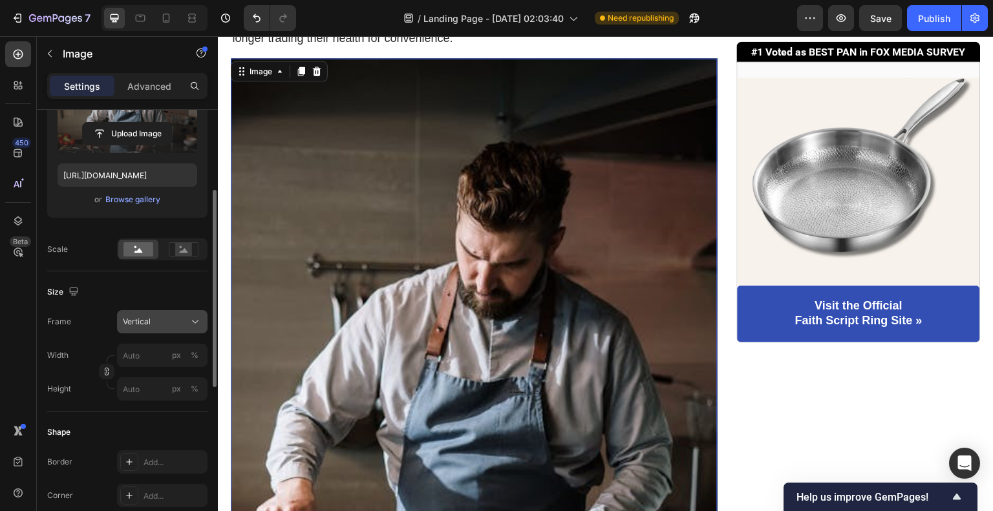
click at [154, 319] on div "Vertical" at bounding box center [154, 322] width 63 height 12
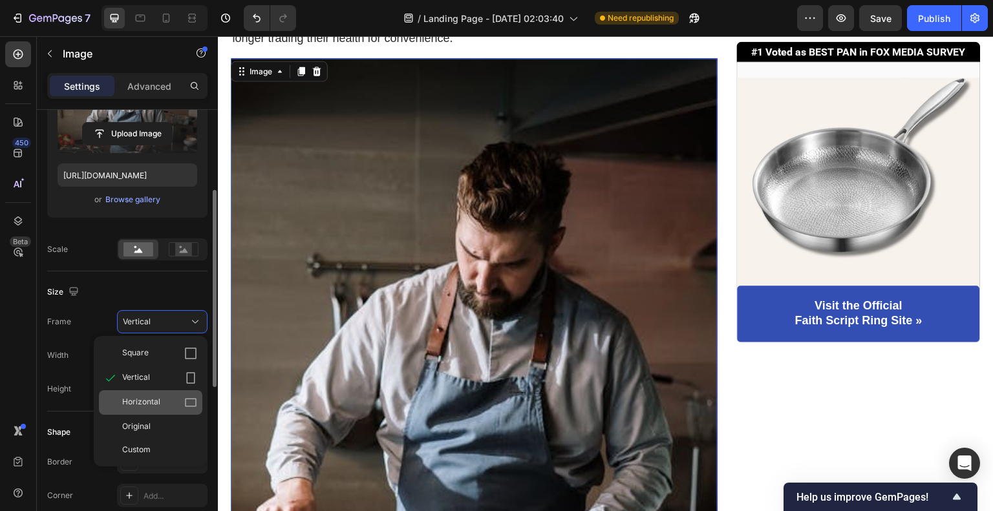
click at [168, 399] on div "Horizontal" at bounding box center [159, 402] width 75 height 13
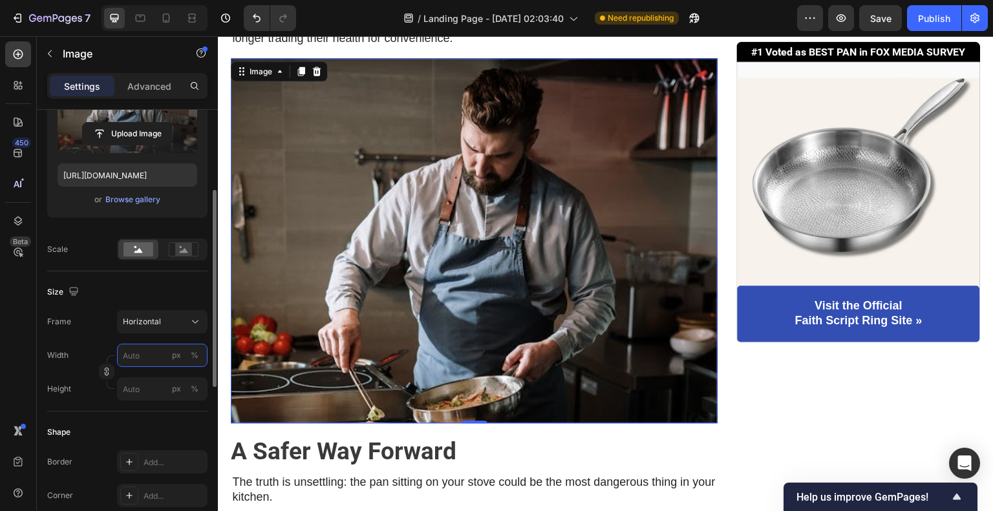
click at [151, 348] on input "px %" at bounding box center [162, 355] width 90 height 23
type input "2"
type input "20"
type input "15"
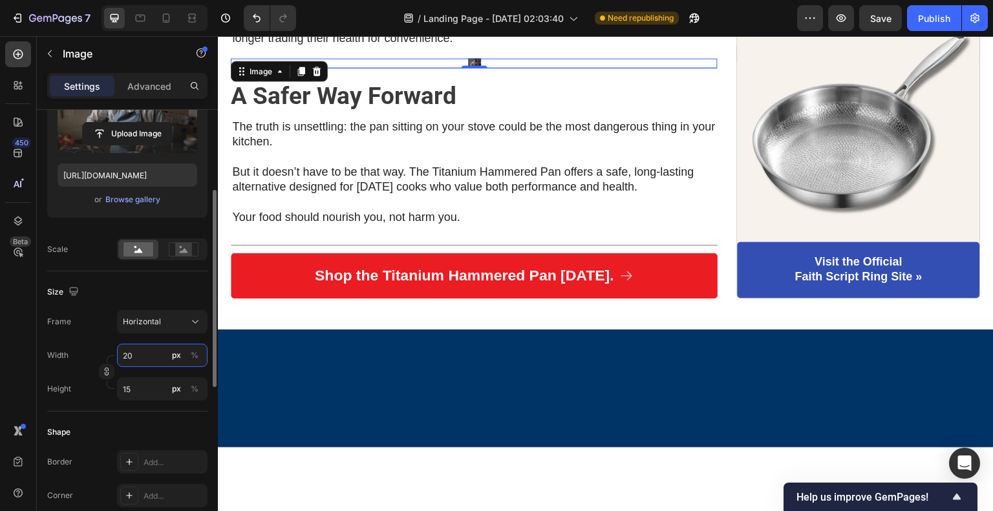
type input "200"
type input "150"
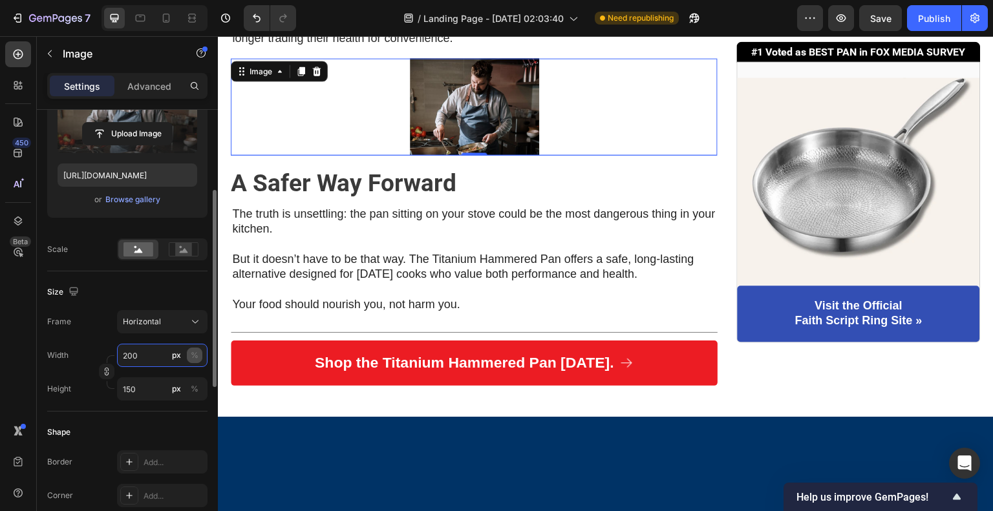
type input "200"
click at [192, 359] on div "%" at bounding box center [195, 356] width 8 height 12
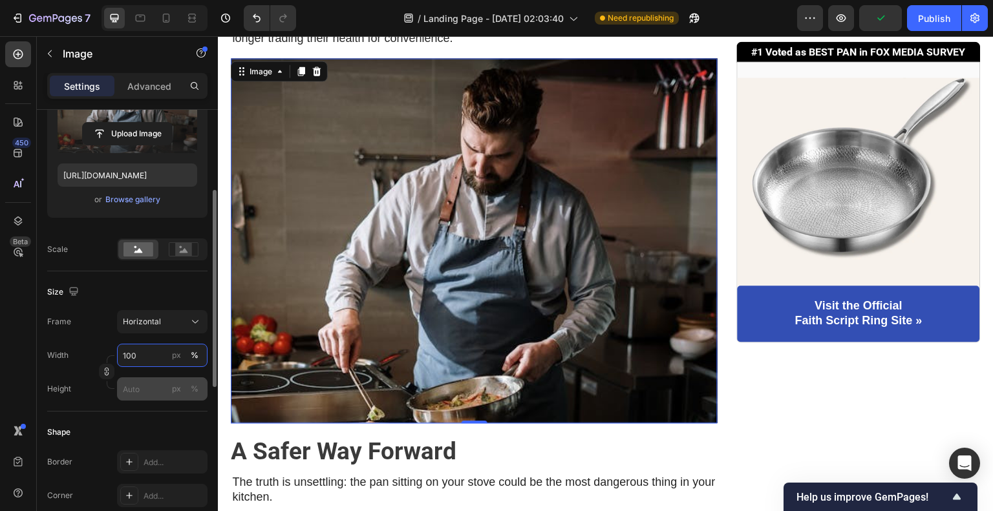
type input "100"
click at [157, 380] on input "px %" at bounding box center [162, 389] width 90 height 23
click at [113, 374] on button "button" at bounding box center [107, 372] width 16 height 16
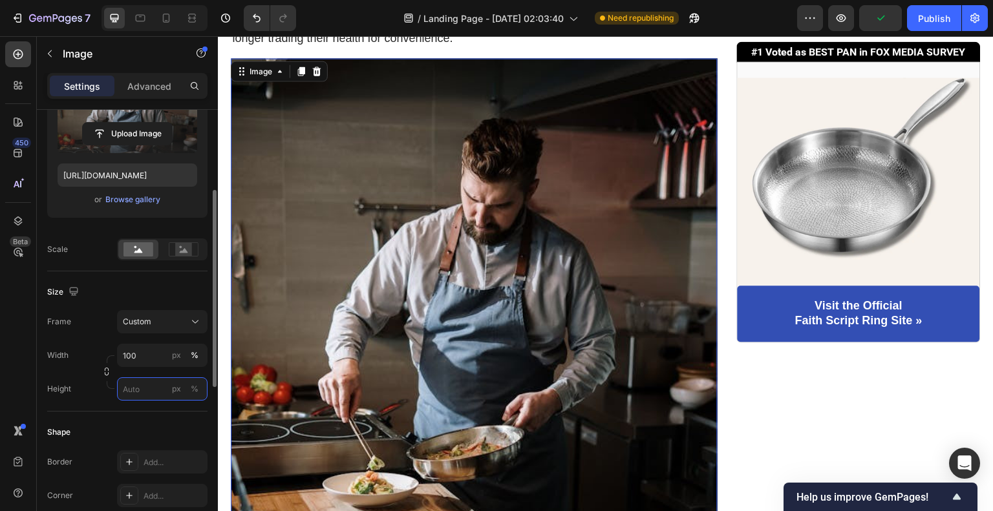
click at [142, 390] on input "px %" at bounding box center [162, 389] width 90 height 23
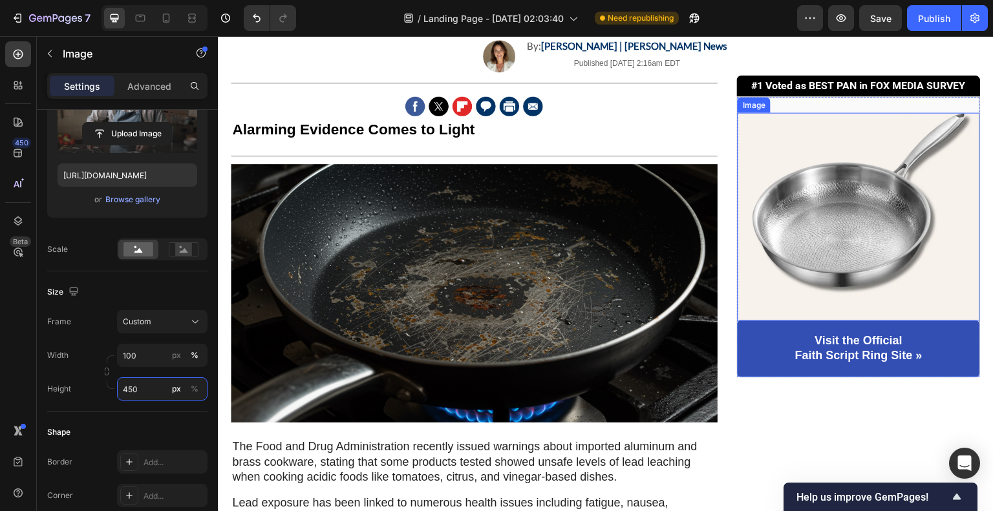
scroll to position [259, 0]
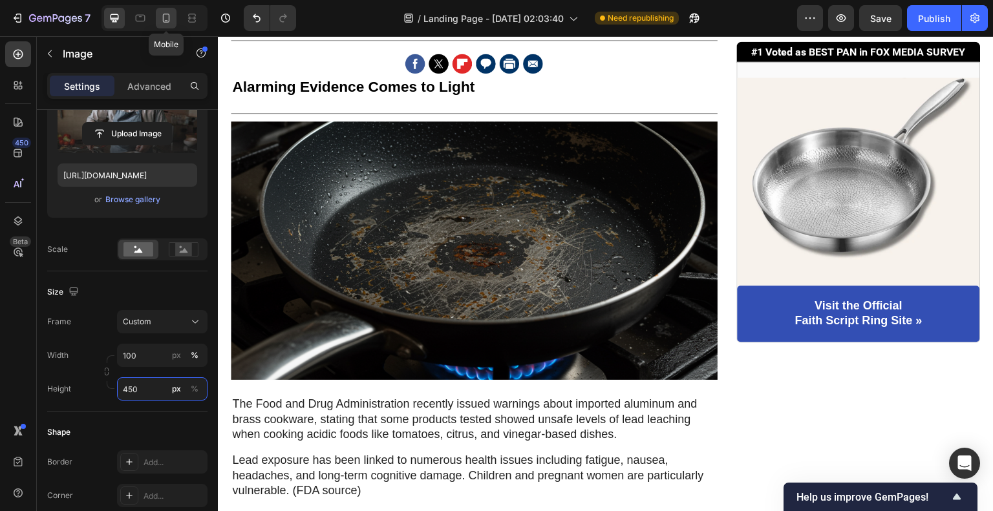
type input "450"
click at [163, 15] on icon at bounding box center [166, 18] width 7 height 9
type input "[URL][DOMAIN_NAME]"
type input "200"
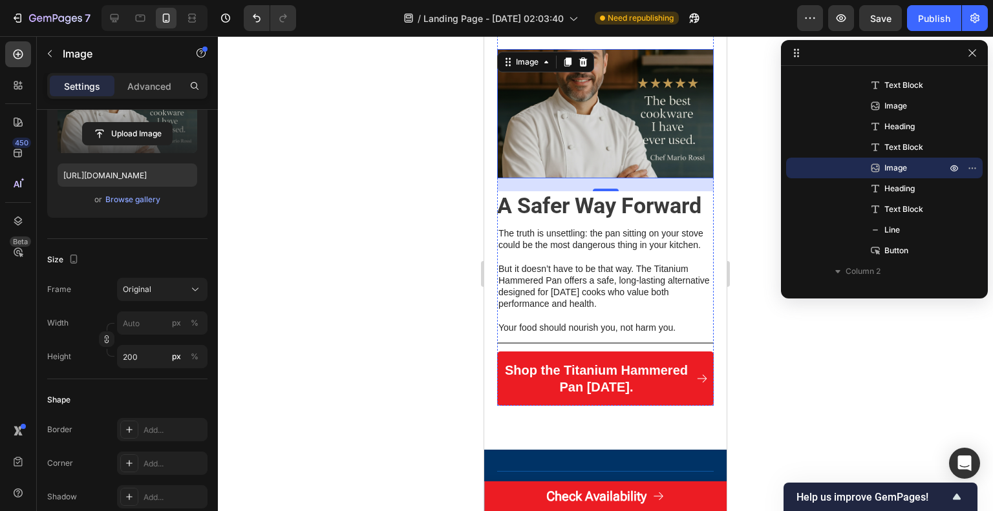
scroll to position [2134, 0]
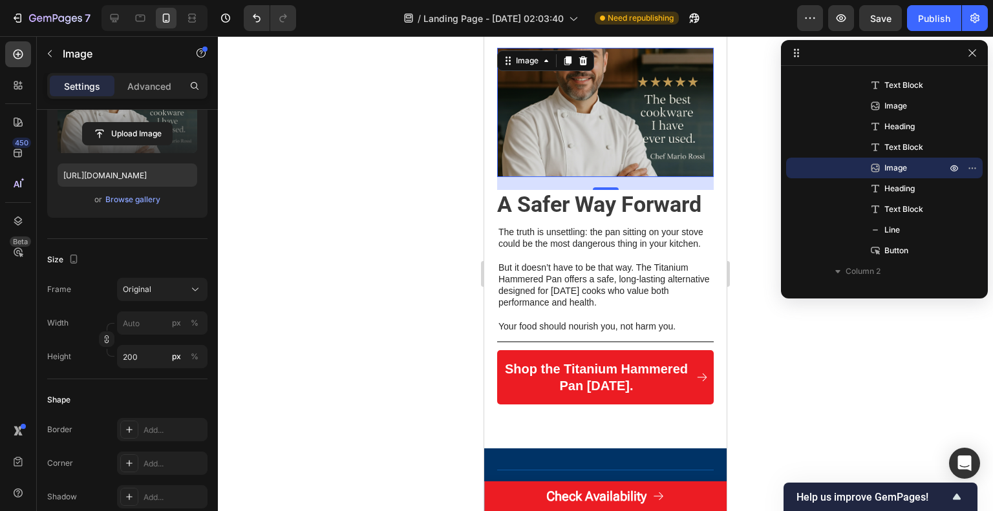
click at [120, 145] on label at bounding box center [128, 112] width 140 height 81
click at [120, 145] on input "file" at bounding box center [127, 134] width 89 height 22
type input "[URL][DOMAIN_NAME]"
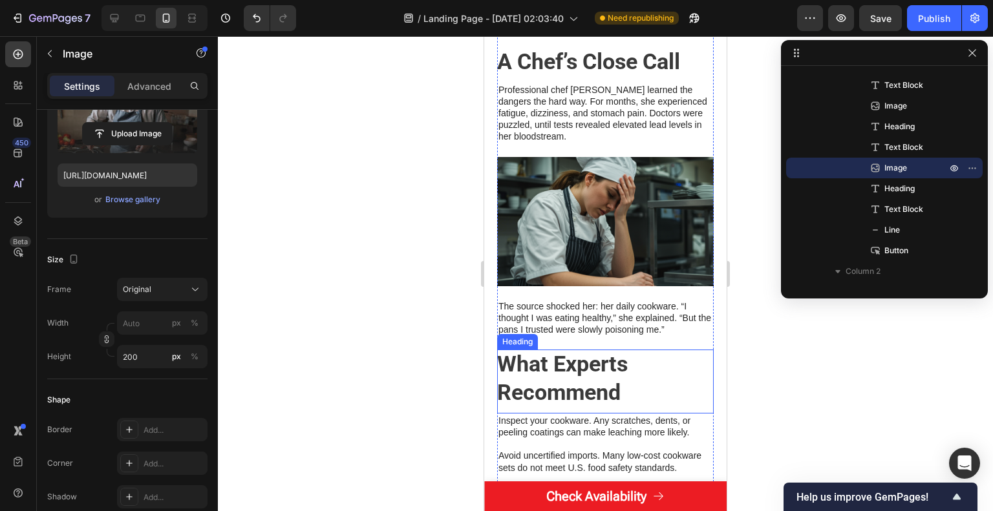
scroll to position [777, 0]
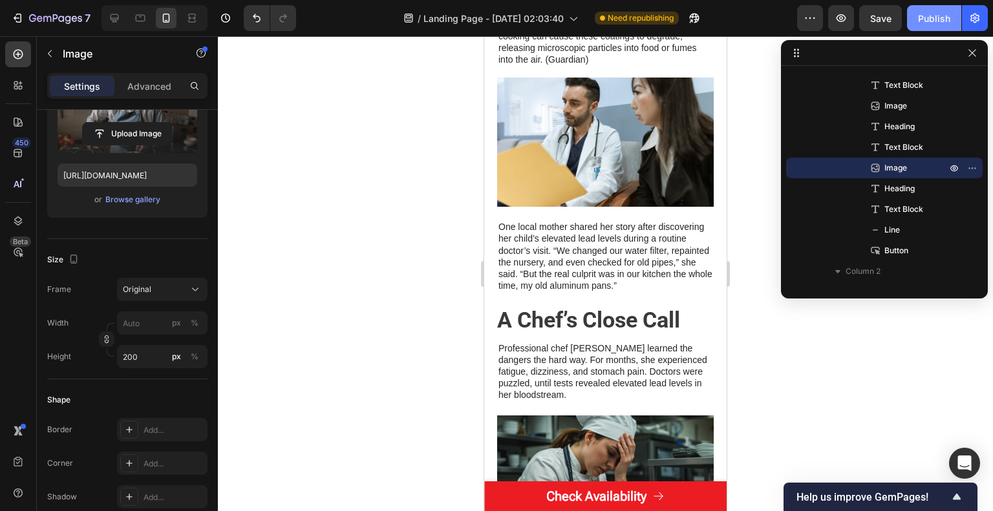
click at [926, 21] on div "Publish" at bounding box center [934, 19] width 32 height 14
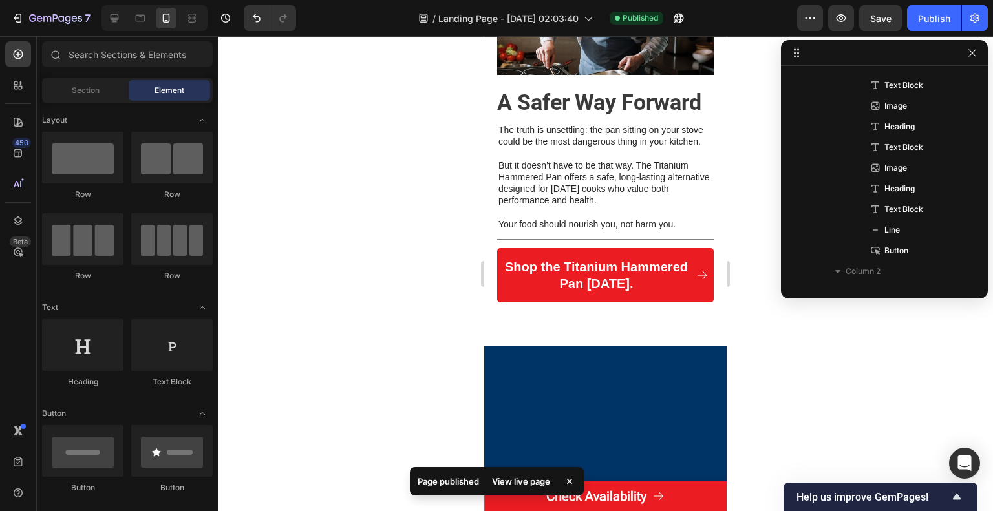
scroll to position [2255, 0]
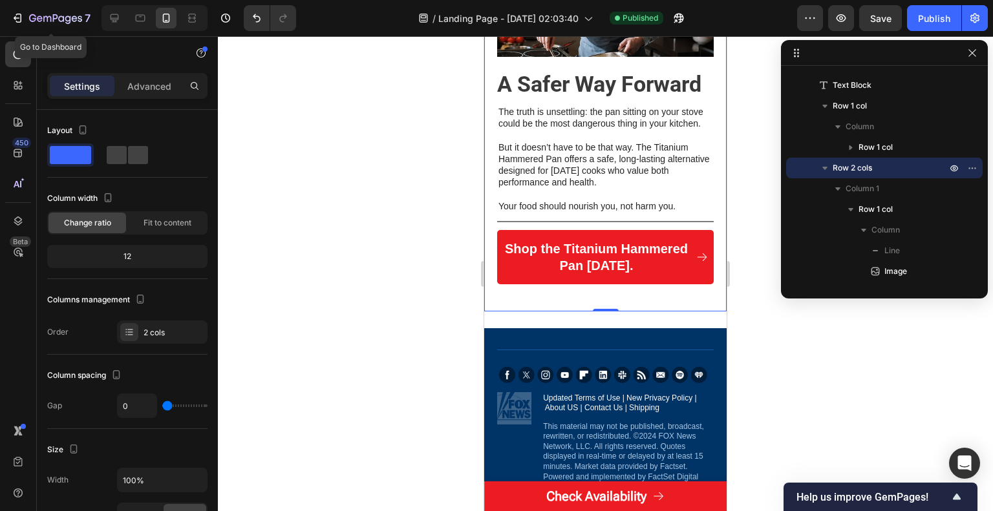
drag, startPoint x: 52, startPoint y: 14, endPoint x: 468, endPoint y: 158, distance: 440.5
click at [467, 169] on div at bounding box center [605, 273] width 775 height 475
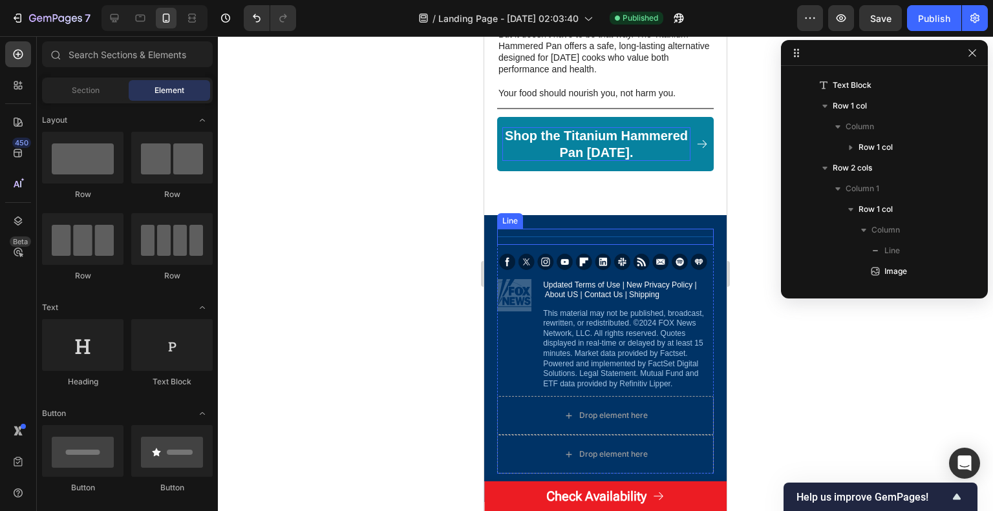
scroll to position [2384, 0]
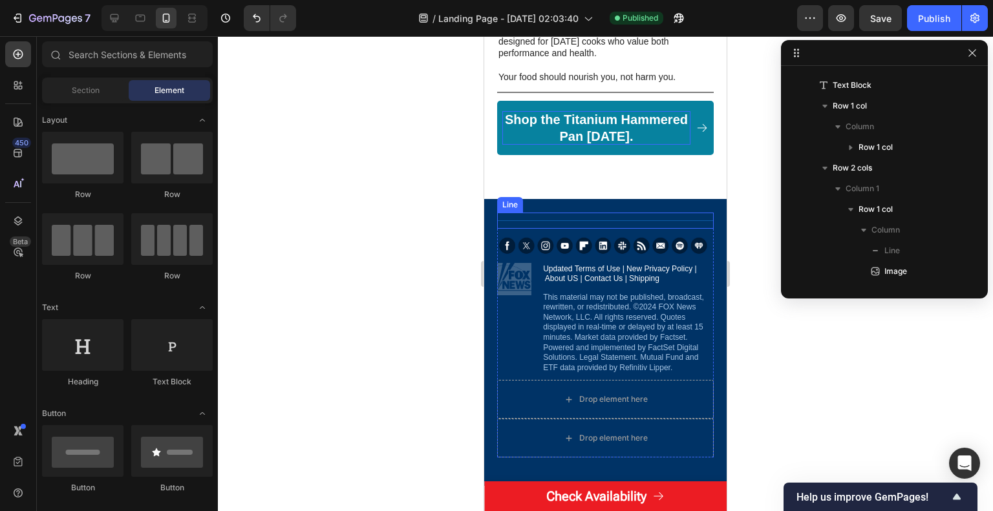
click at [613, 145] on p "Shop the Titanium Hammered Pan [DATE]." at bounding box center [596, 128] width 188 height 34
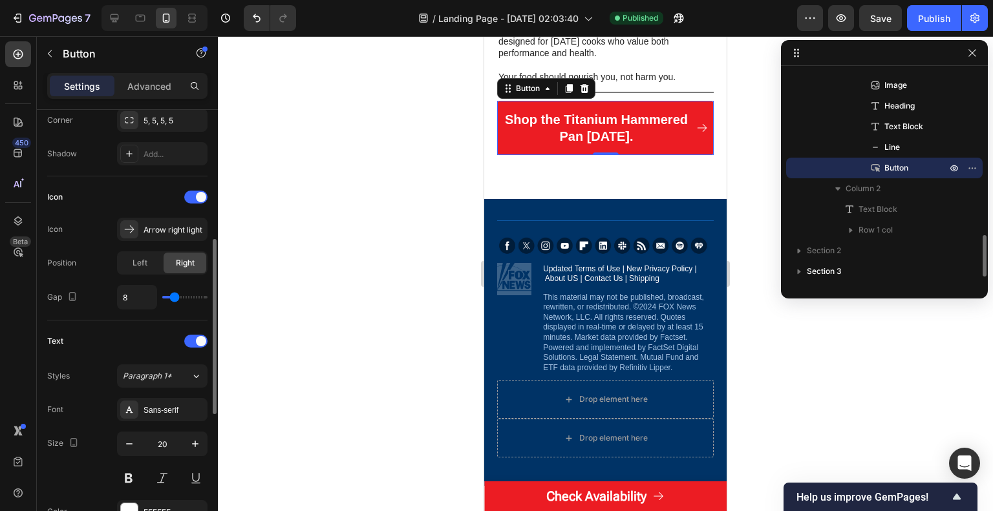
scroll to position [646, 0]
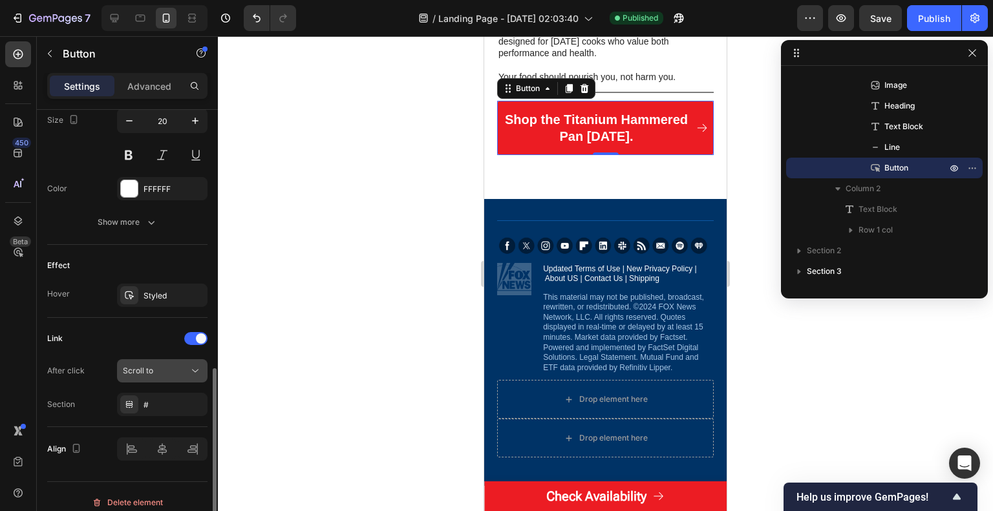
click at [171, 377] on button "Scroll to" at bounding box center [162, 370] width 90 height 23
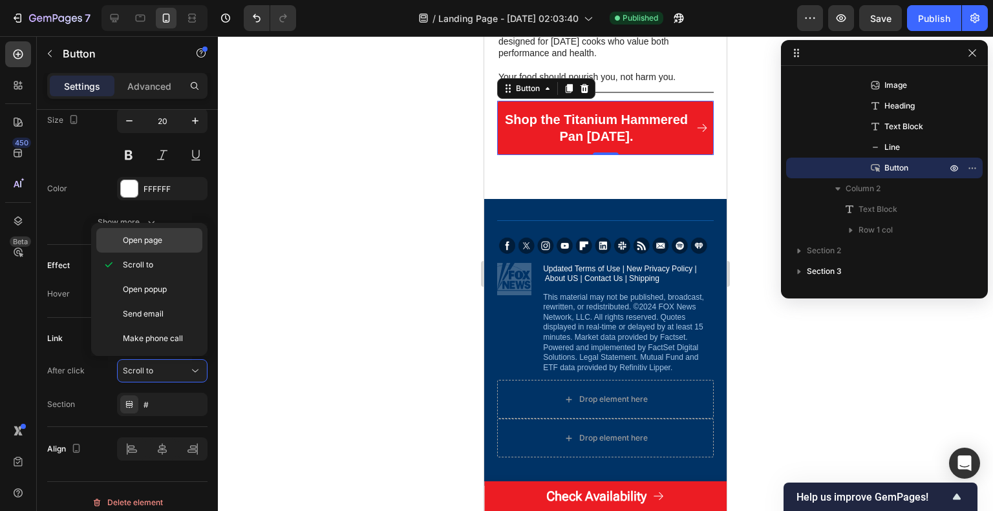
click at [173, 232] on div "Open page" at bounding box center [149, 240] width 106 height 25
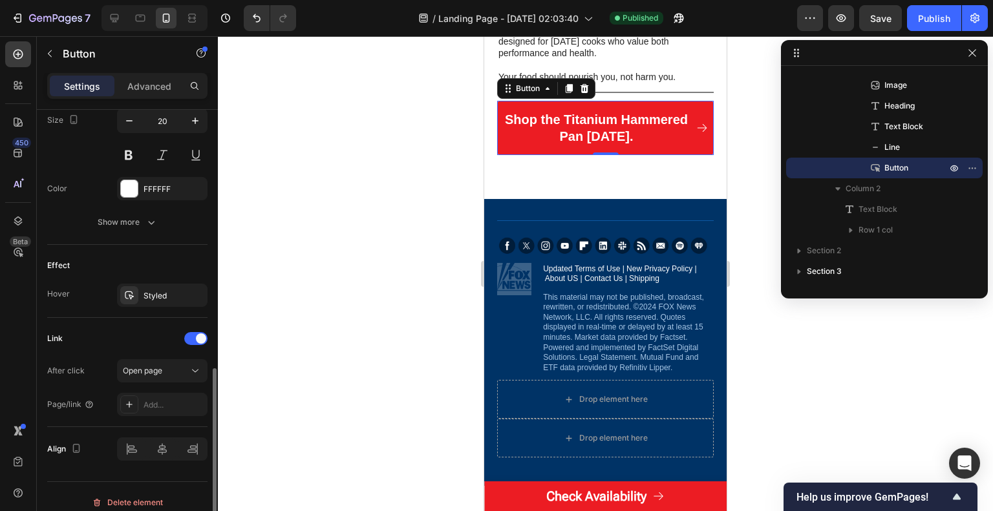
click at [178, 420] on div "Link After click Open page Page/link Add..." at bounding box center [127, 372] width 160 height 109
click at [178, 407] on div "Add..." at bounding box center [174, 405] width 61 height 12
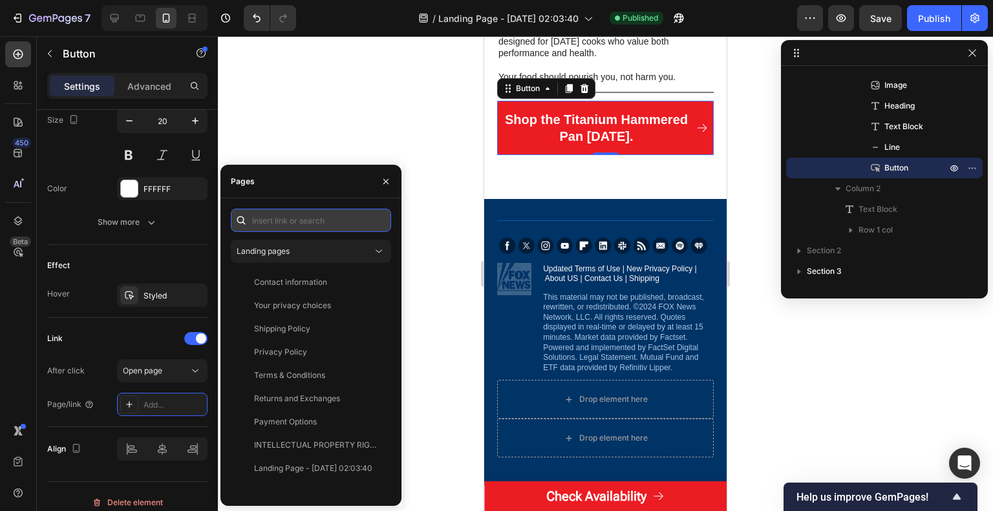
click at [300, 211] on input "text" at bounding box center [311, 220] width 160 height 23
paste input "[URL][DOMAIN_NAME]"
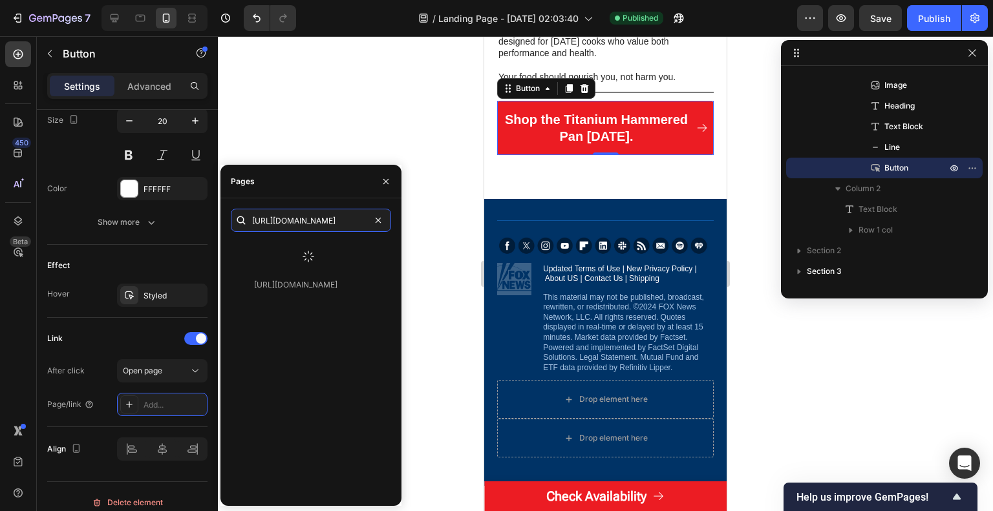
type input "[URL][DOMAIN_NAME]"
click at [345, 246] on div at bounding box center [308, 257] width 155 height 34
click at [336, 280] on div "[URL][DOMAIN_NAME] View" at bounding box center [311, 368] width 160 height 256
click at [334, 255] on div "[URL][DOMAIN_NAME]" at bounding box center [295, 252] width 83 height 12
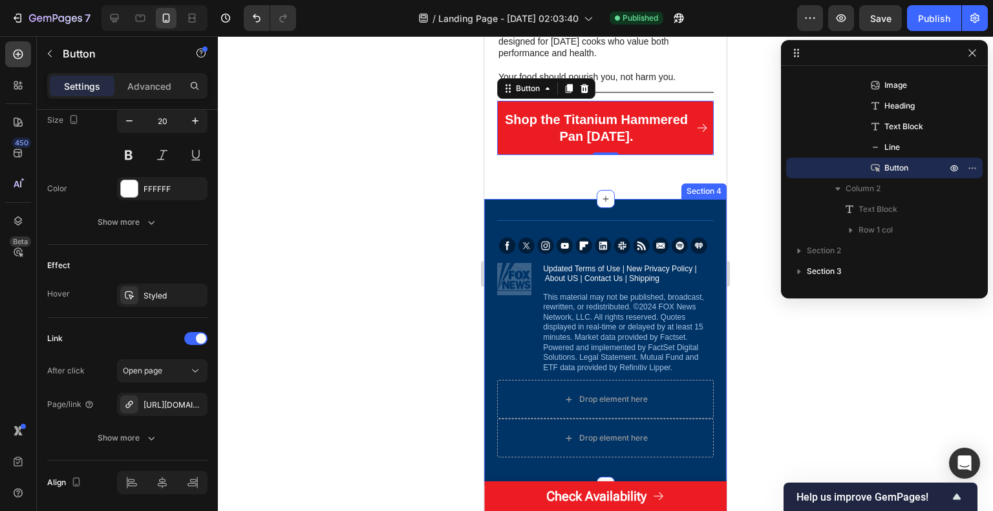
click at [441, 253] on div at bounding box center [605, 273] width 775 height 475
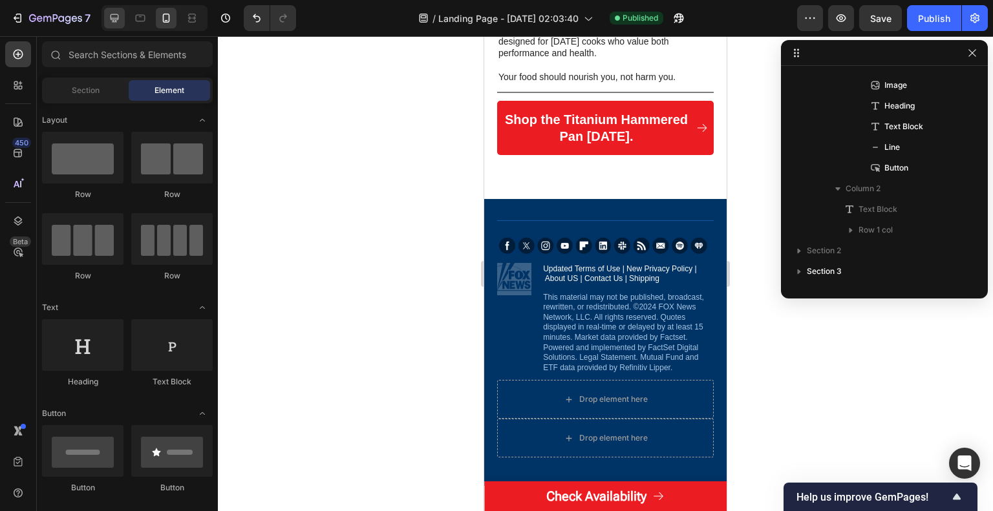
click at [120, 18] on icon at bounding box center [114, 18] width 13 height 13
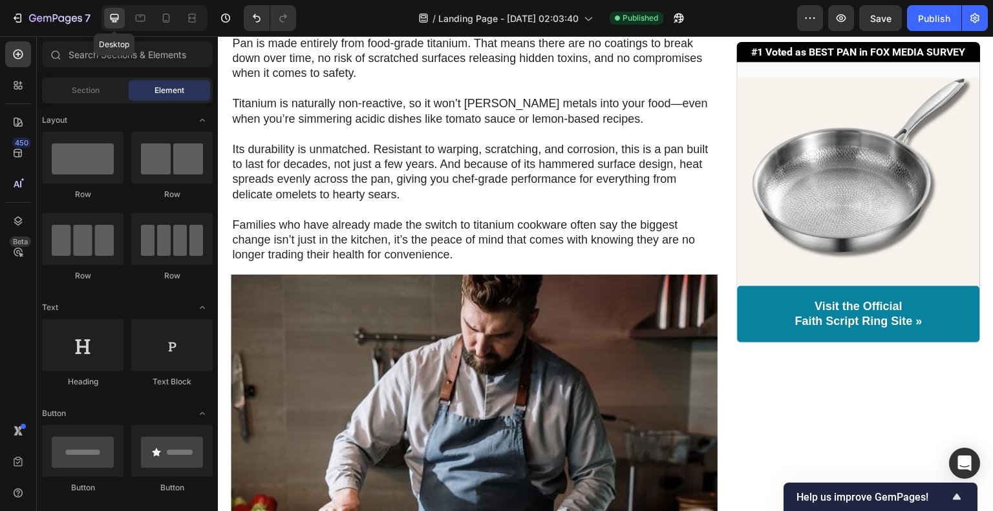
scroll to position [2016, 0]
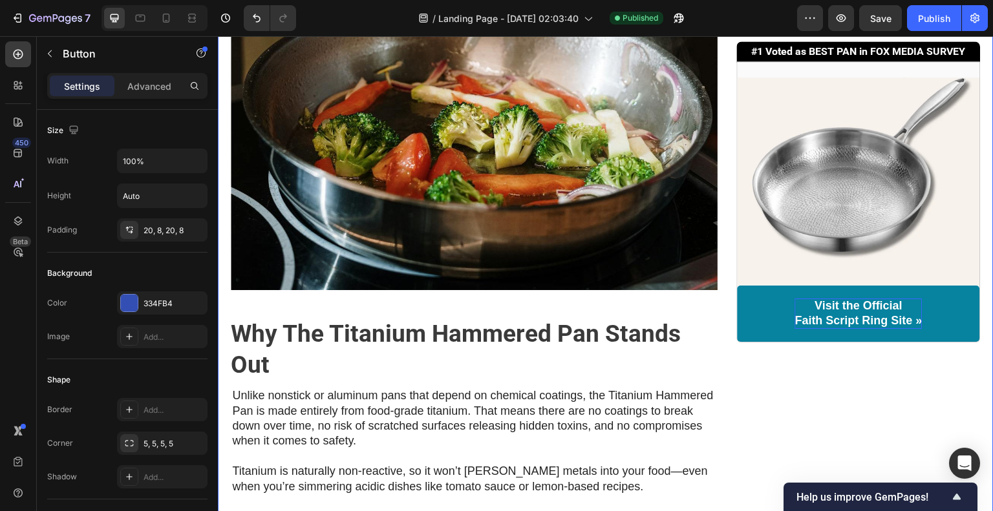
click at [840, 319] on p "Visit the Official Faith Script Ring Site »" at bounding box center [858, 314] width 127 height 30
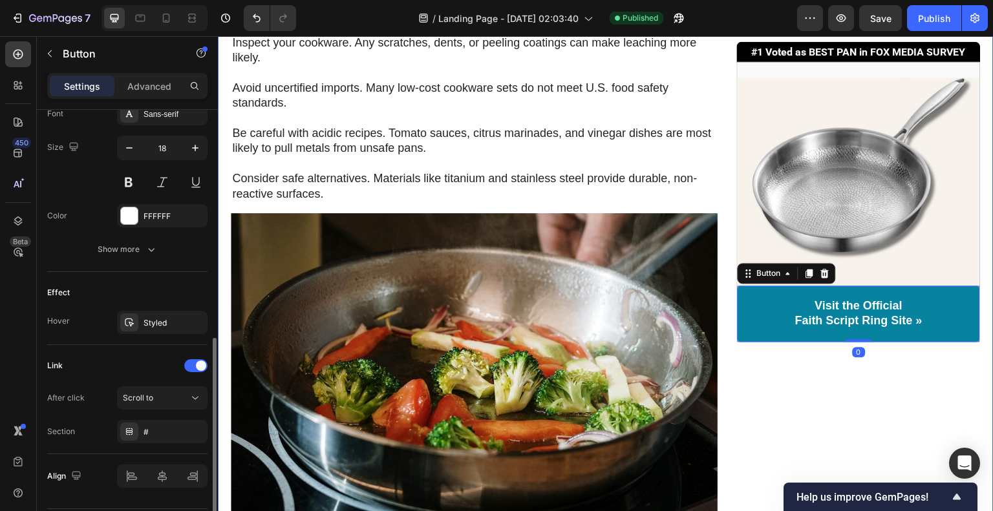
scroll to position [1758, 0]
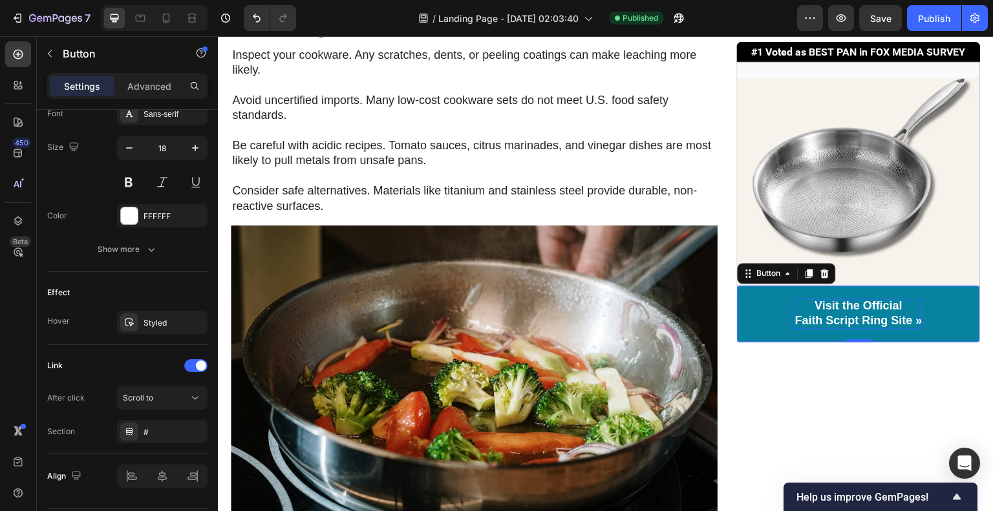
click at [882, 321] on p "Visit the Official Faith Script Ring Site »" at bounding box center [858, 314] width 127 height 30
click at [871, 321] on p "Visit the Official Faith Script Ring Site »" at bounding box center [858, 314] width 127 height 30
drag, startPoint x: 882, startPoint y: 321, endPoint x: 776, endPoint y: 319, distance: 106.0
click at [776, 319] on link "Visit the Official Faith Script Ring Site »" at bounding box center [859, 314] width 242 height 56
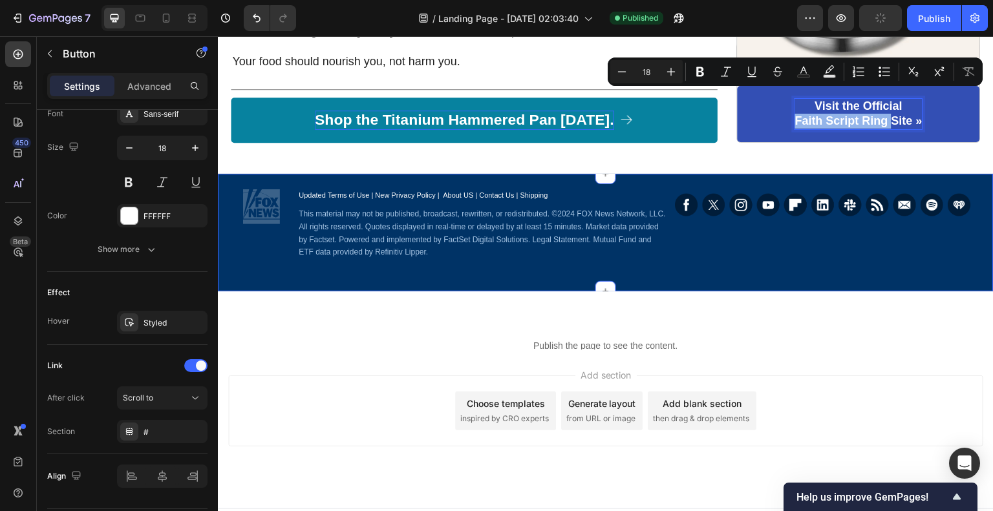
scroll to position [2945, 0]
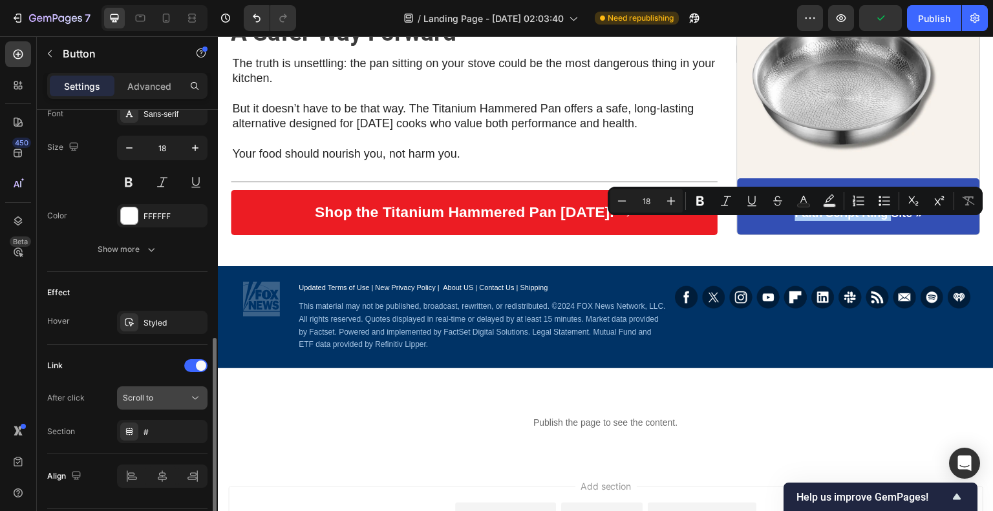
click at [155, 402] on div "Scroll to" at bounding box center [162, 398] width 79 height 13
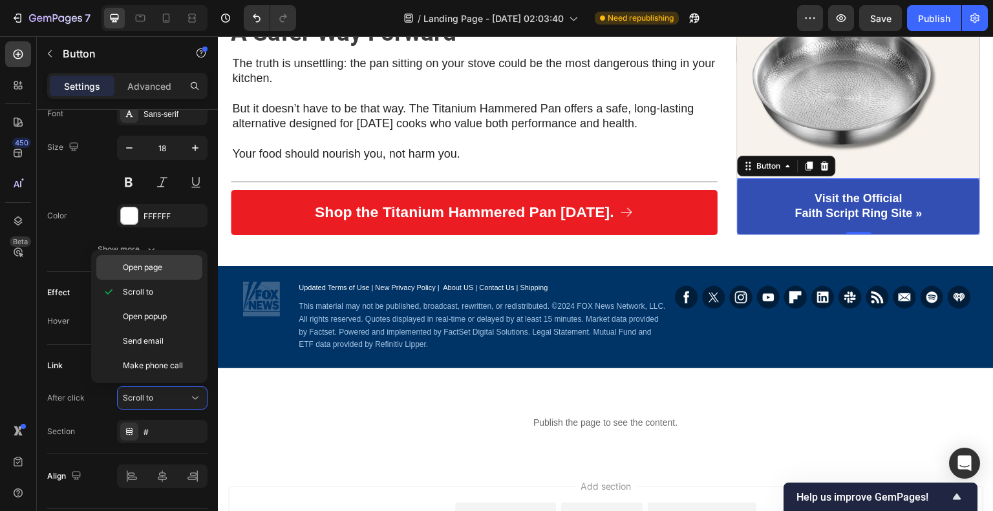
click at [156, 268] on span "Open page" at bounding box center [142, 268] width 39 height 12
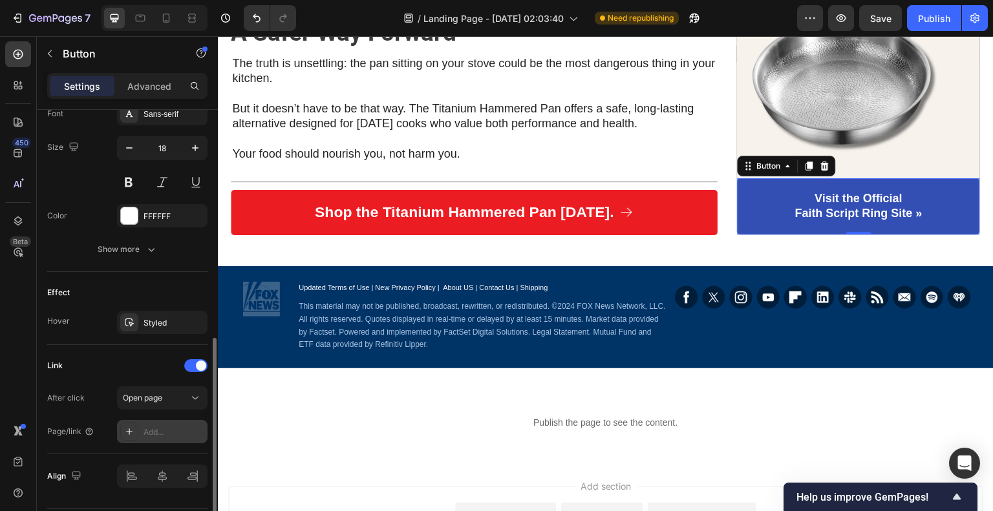
click at [168, 435] on div "Add..." at bounding box center [174, 433] width 61 height 12
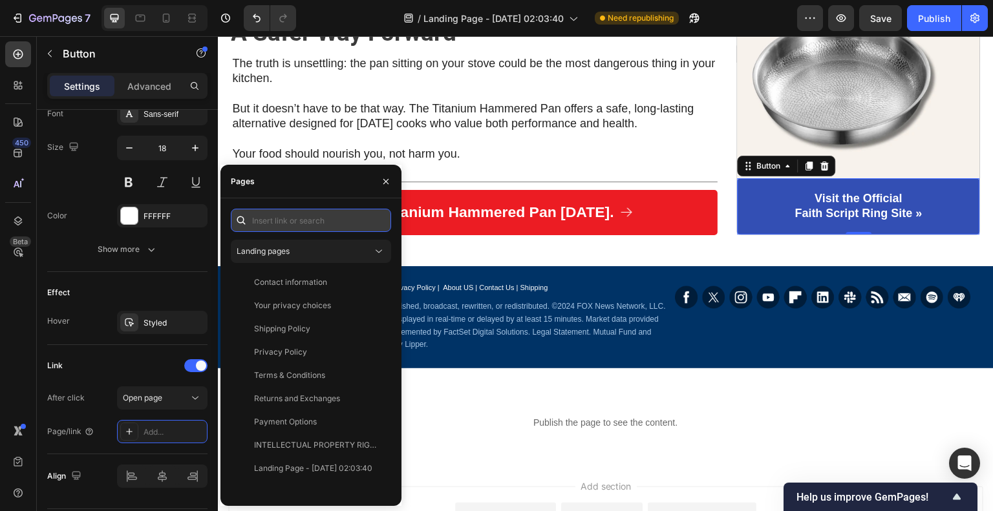
click at [298, 218] on input "text" at bounding box center [311, 220] width 160 height 23
paste input "[URL][DOMAIN_NAME]"
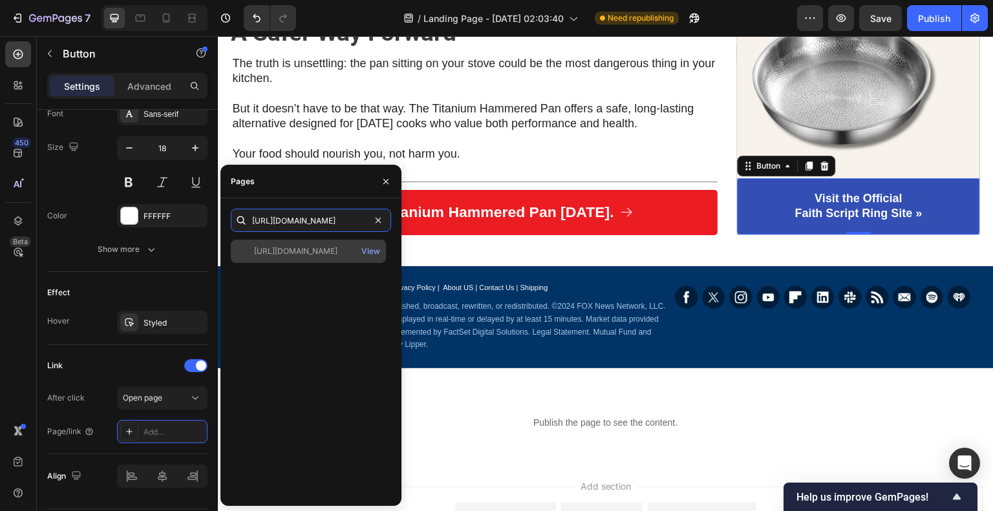
type input "[URL][DOMAIN_NAME]"
click at [337, 248] on div "[URL][DOMAIN_NAME]" at bounding box center [295, 252] width 83 height 12
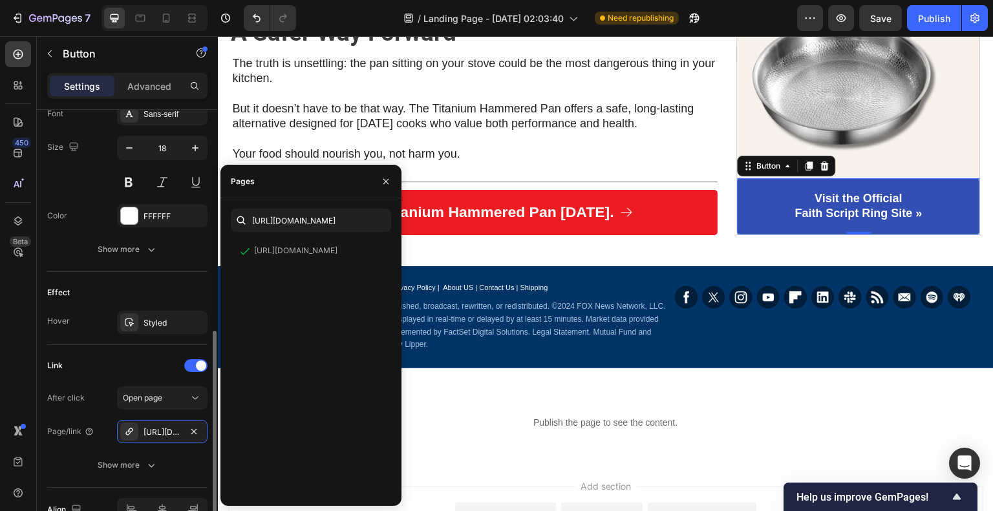
click at [135, 367] on div "Link" at bounding box center [127, 366] width 160 height 21
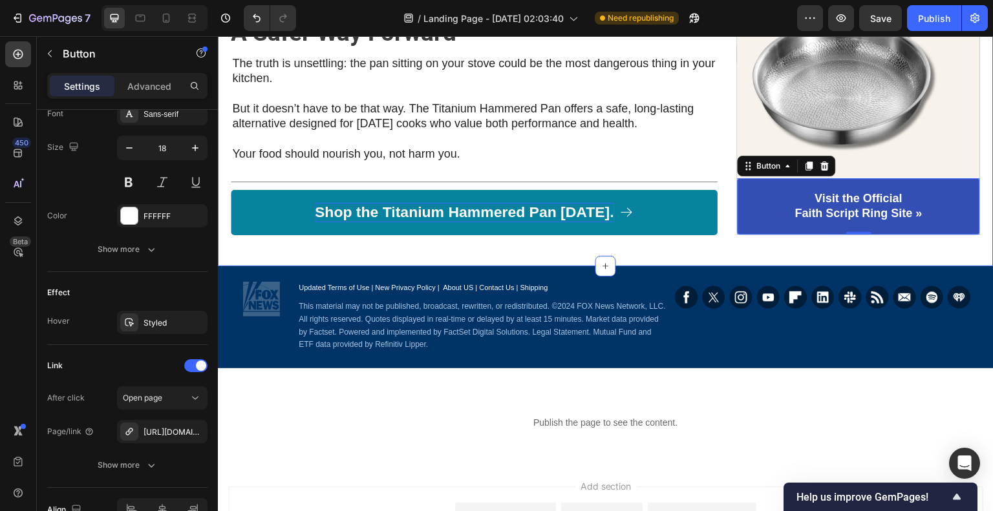
click at [534, 222] on p "Shop the Titanium Hammered Pan [DATE]." at bounding box center [464, 212] width 299 height 19
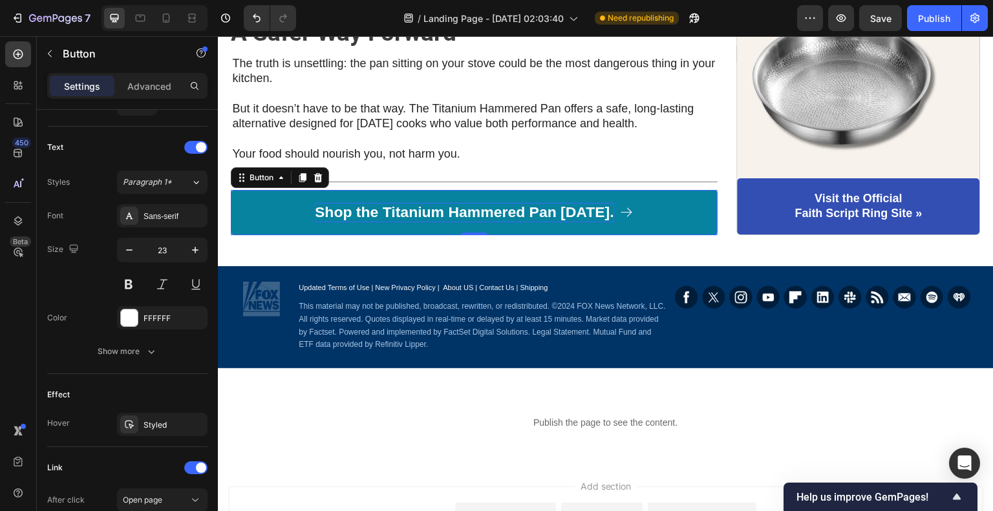
click at [401, 222] on p "Shop the Titanium Hammered Pan [DATE]." at bounding box center [464, 212] width 299 height 19
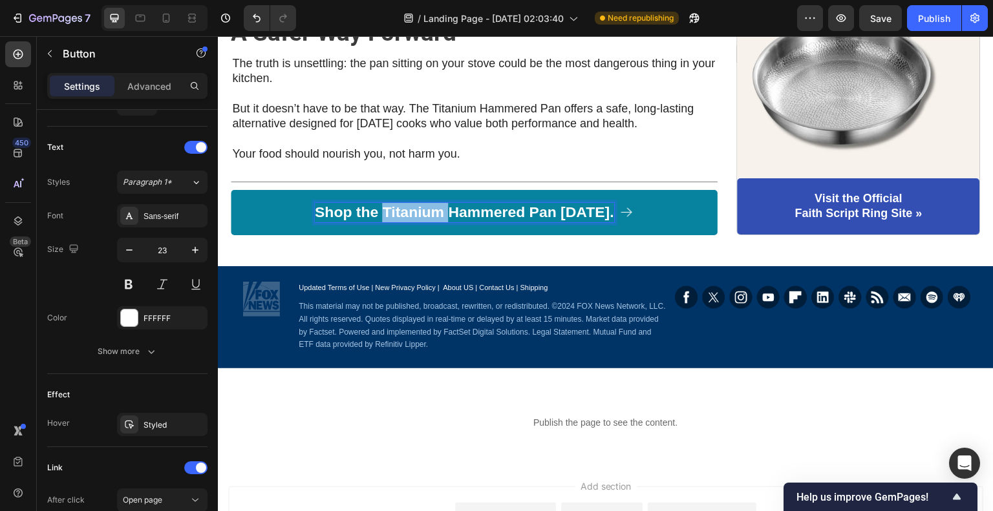
click at [401, 222] on p "Shop the Titanium Hammered Pan [DATE]." at bounding box center [464, 212] width 299 height 19
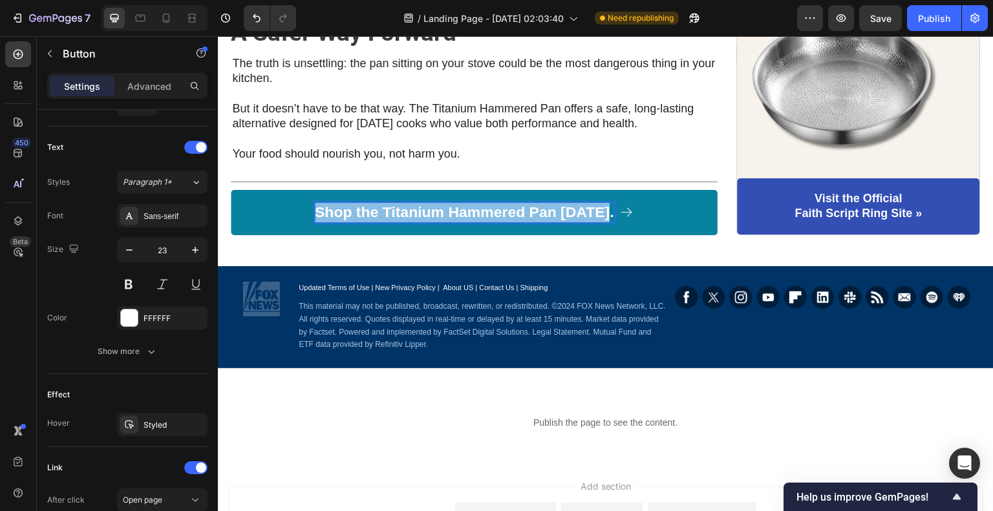
click at [401, 222] on p "Shop the Titanium Hammered Pan [DATE]." at bounding box center [464, 212] width 299 height 19
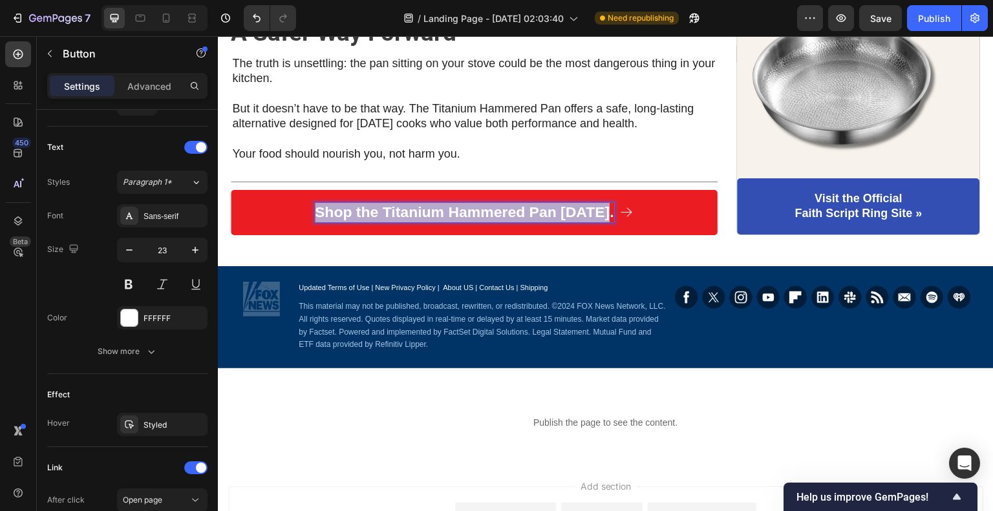
copy p "Shop the Titanium Hammered Pan [DATE]."
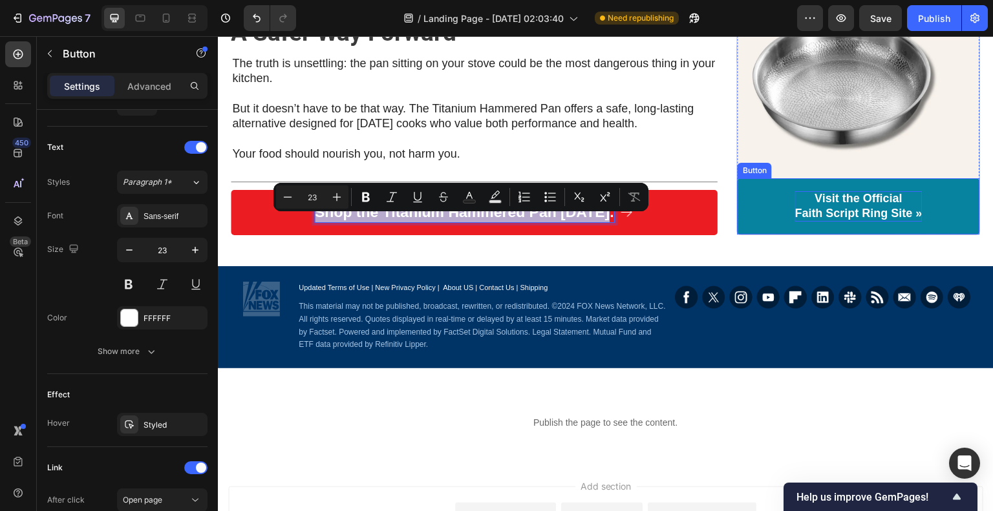
click at [835, 222] on p "Visit the Official Faith Script Ring Site »" at bounding box center [858, 206] width 127 height 30
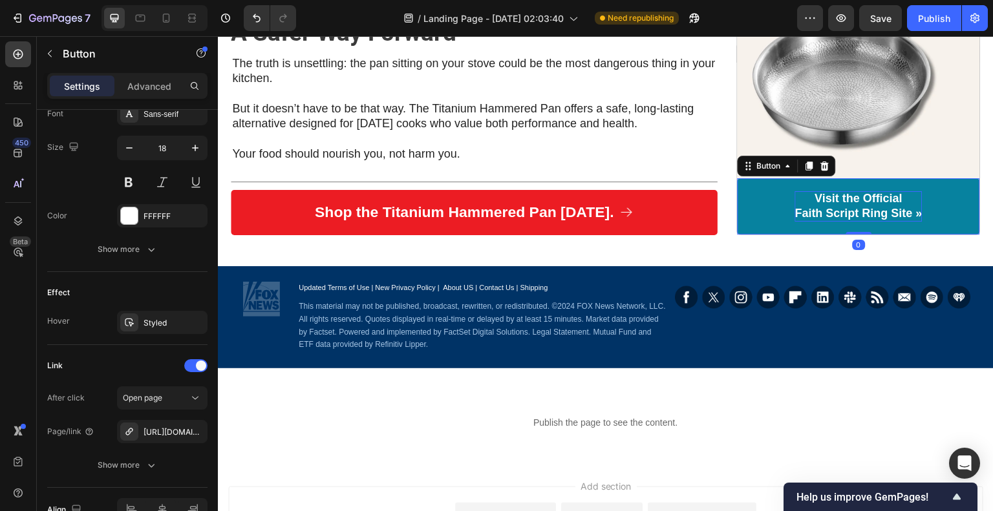
click at [835, 222] on p "Visit the Official Faith Script Ring Site »" at bounding box center [858, 206] width 127 height 30
click at [856, 221] on p "Visit the Official Faith Script Ring Site »" at bounding box center [858, 206] width 127 height 30
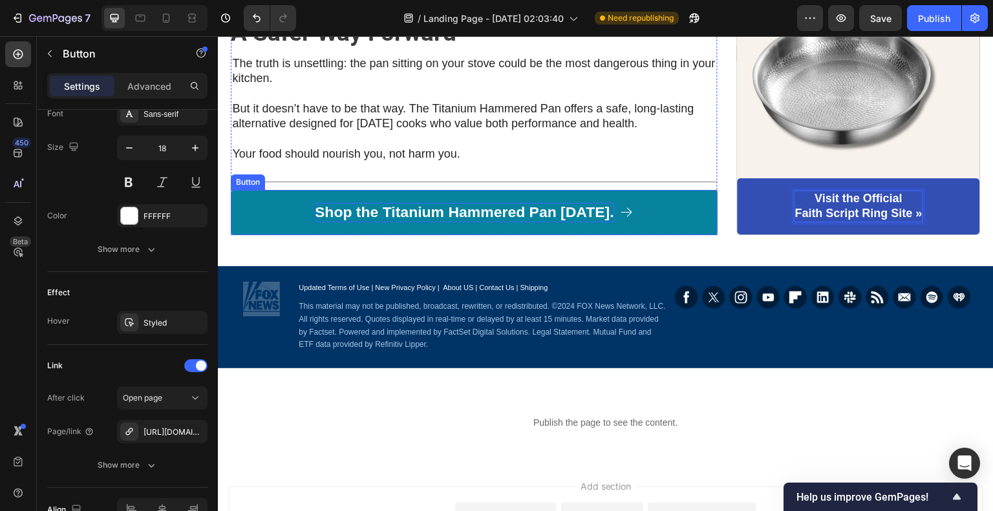
click at [423, 222] on p "Shop the Titanium Hammered Pan [DATE]." at bounding box center [464, 212] width 299 height 19
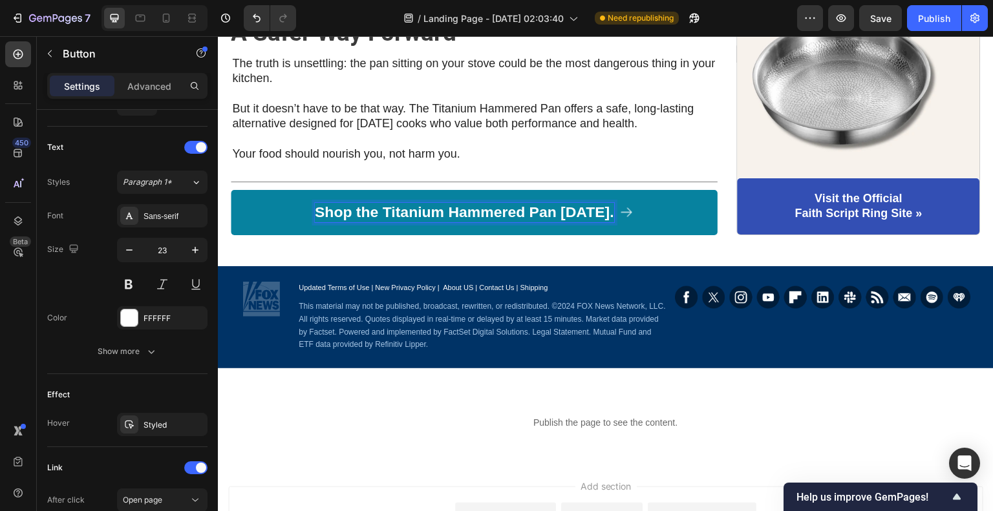
click at [372, 222] on p "Shop the Titanium Hammered Pan [DATE]." at bounding box center [464, 212] width 299 height 19
drag, startPoint x: 388, startPoint y: 225, endPoint x: 557, endPoint y: 224, distance: 168.7
click at [557, 222] on p "Shop the Titanium Hammered Pan [DATE]." at bounding box center [464, 212] width 299 height 19
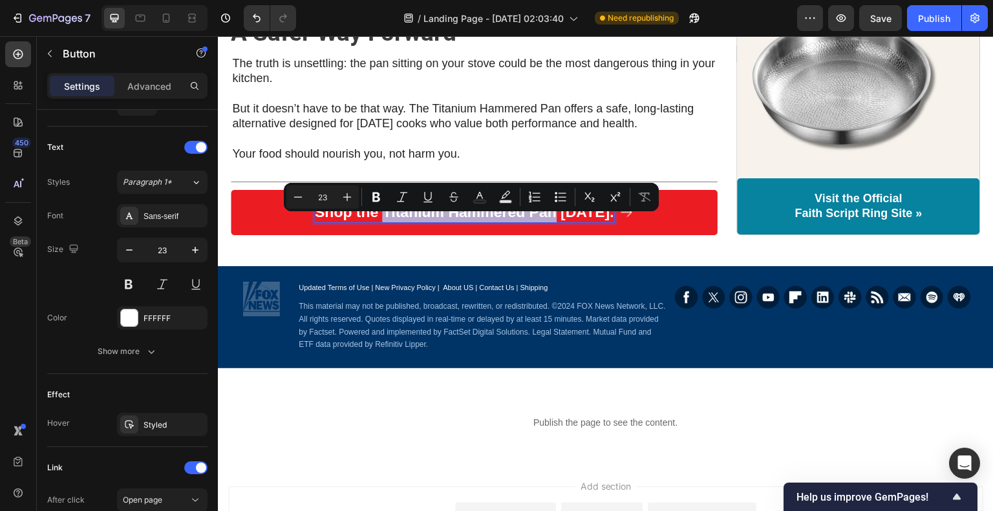
copy p "Titanium Hammered Pan"
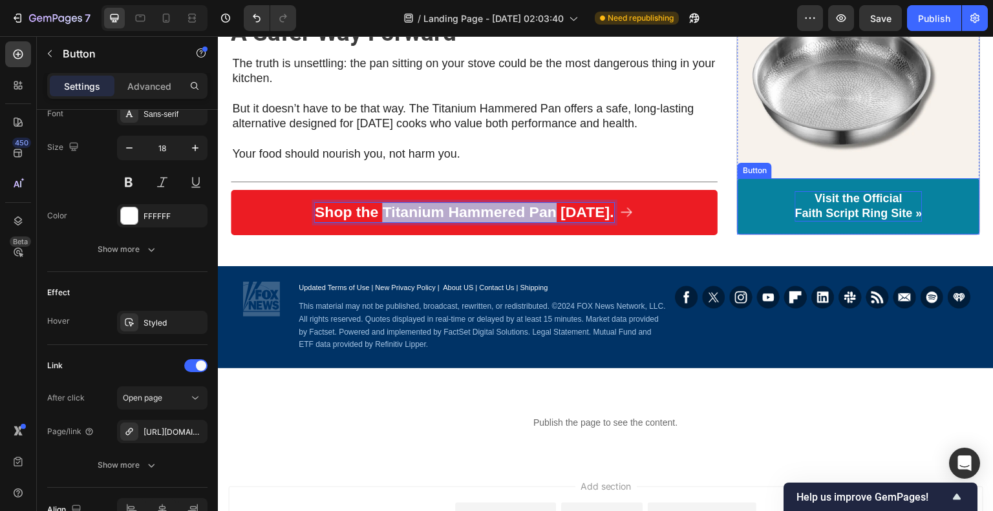
click at [847, 215] on p "Visit the Official Faith Script Ring Site »" at bounding box center [858, 206] width 127 height 30
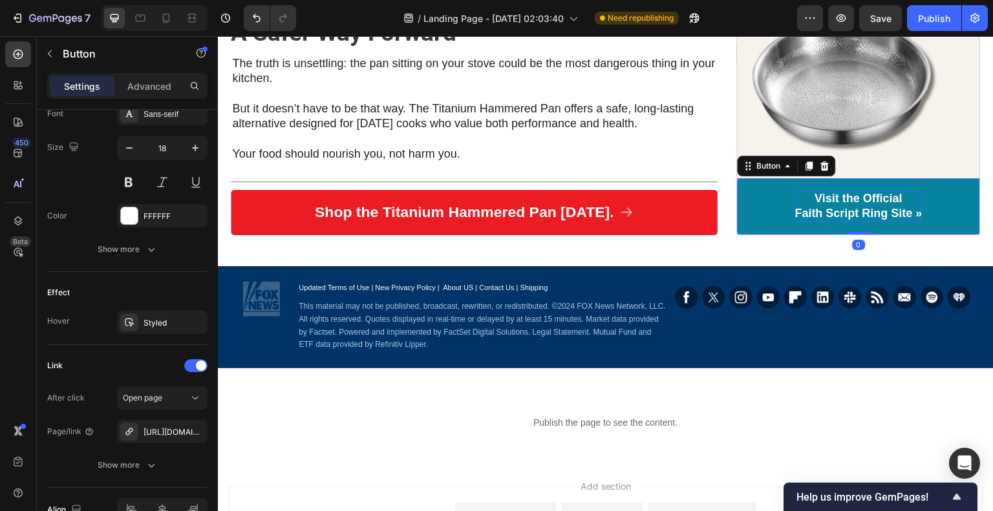
click at [856, 212] on p "Visit the Official Faith Script Ring Site »" at bounding box center [858, 206] width 127 height 30
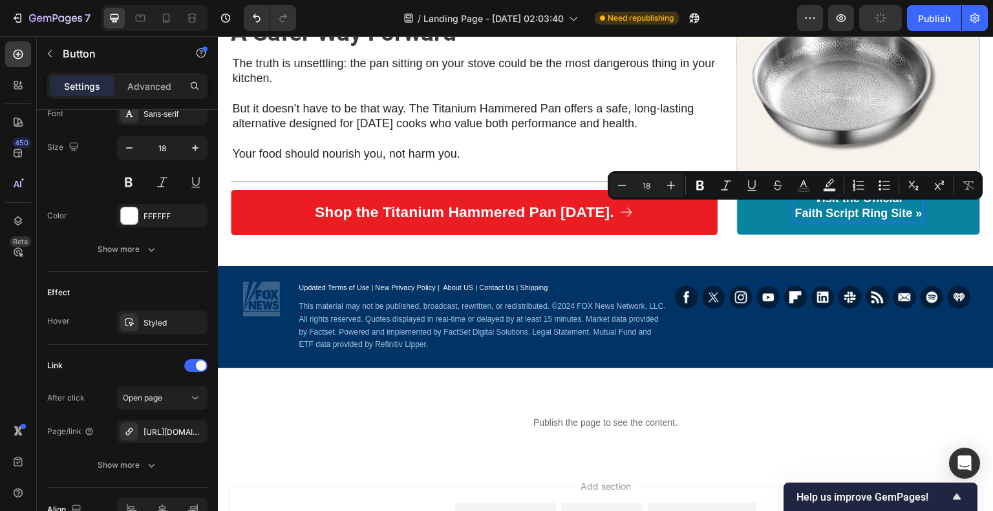
click at [851, 211] on p "Visit the Official Faith Script Ring Site »" at bounding box center [858, 206] width 127 height 30
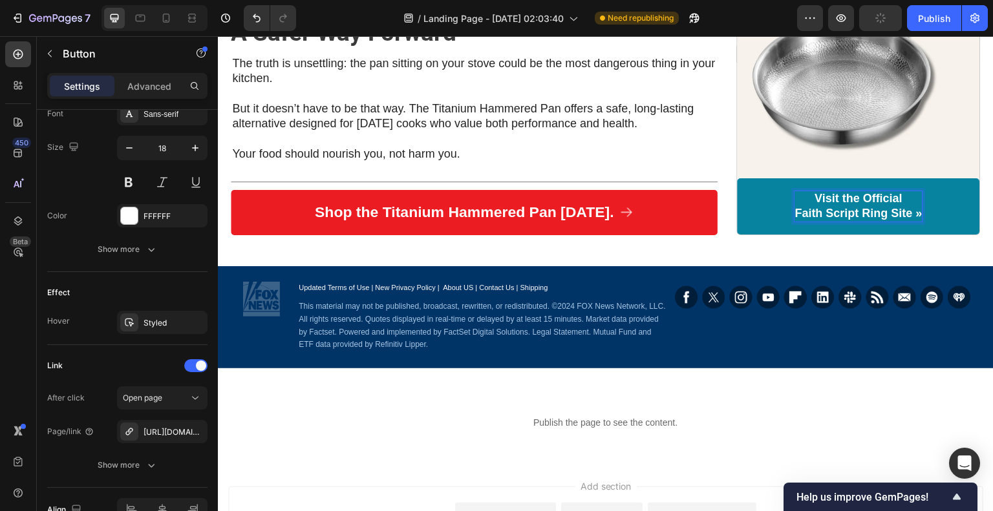
click at [856, 211] on p "Visit the Official Faith Script Ring Site »" at bounding box center [858, 206] width 127 height 30
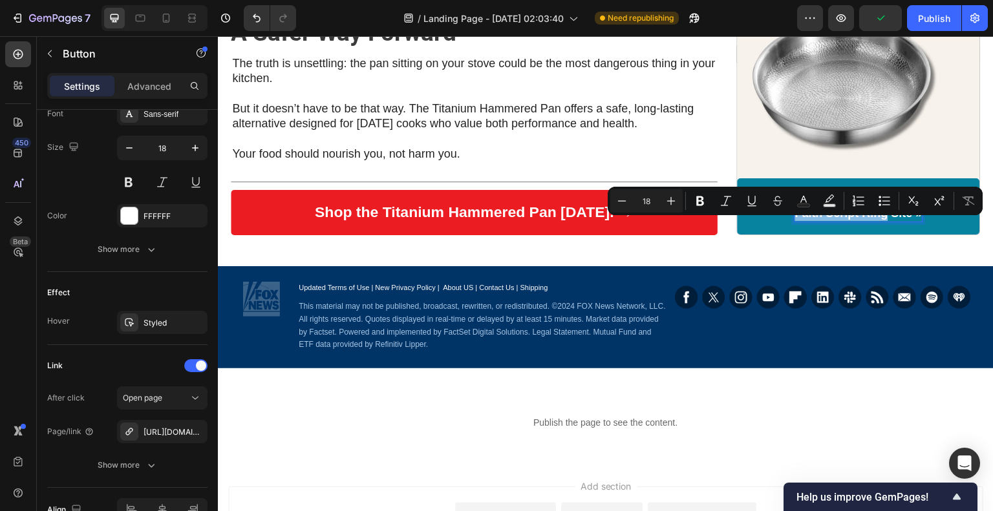
drag, startPoint x: 789, startPoint y: 228, endPoint x: 881, endPoint y: 230, distance: 91.8
click at [881, 222] on p "Visit the Official Faith Script Ring Site »" at bounding box center [858, 206] width 127 height 30
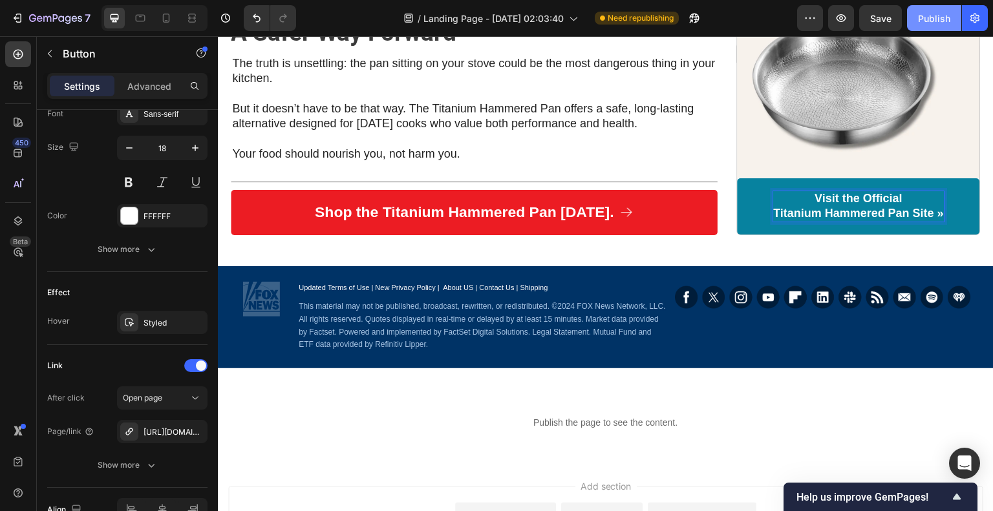
click at [937, 16] on div "Publish" at bounding box center [934, 19] width 32 height 14
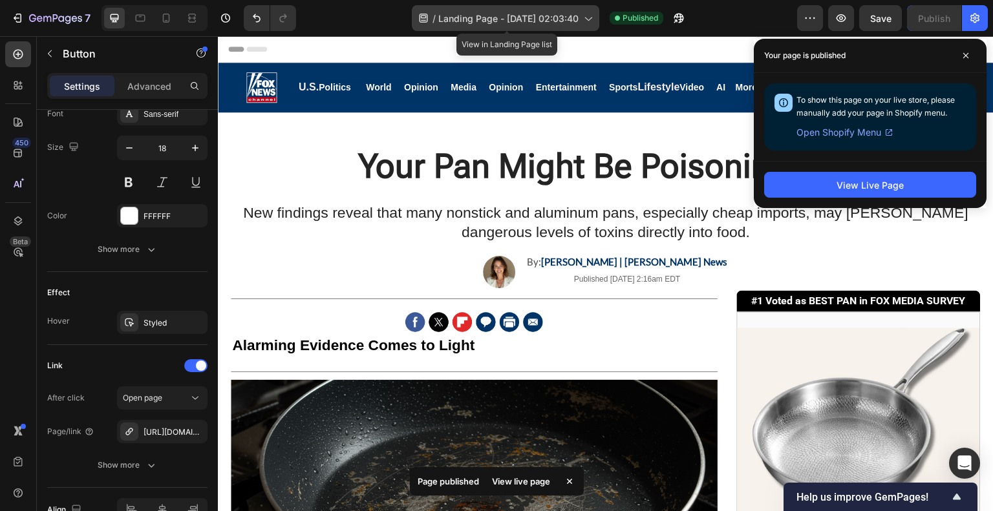
click at [512, 16] on span "Landing Page - [DATE] 02:03:40" at bounding box center [508, 19] width 140 height 14
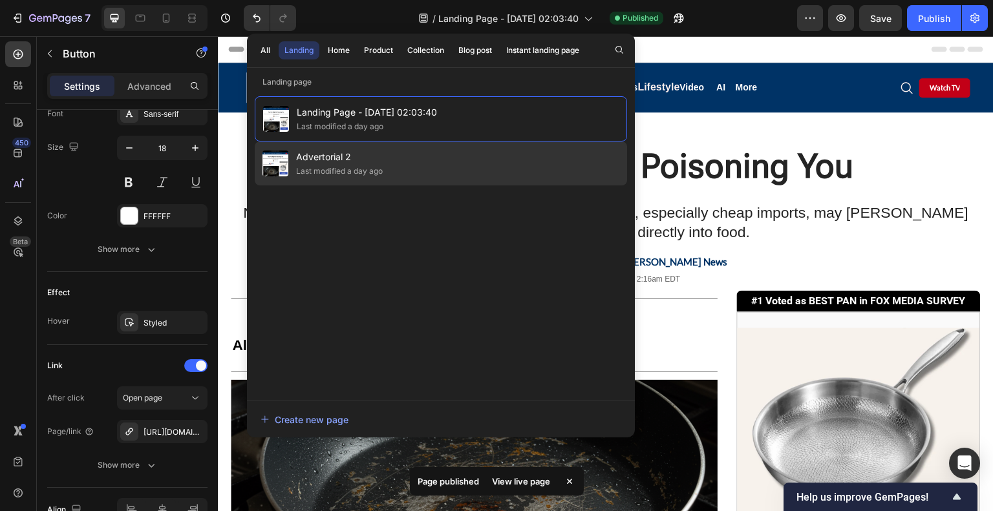
click at [460, 153] on div "Advertorial 2 Last modified a day ago" at bounding box center [441, 164] width 372 height 44
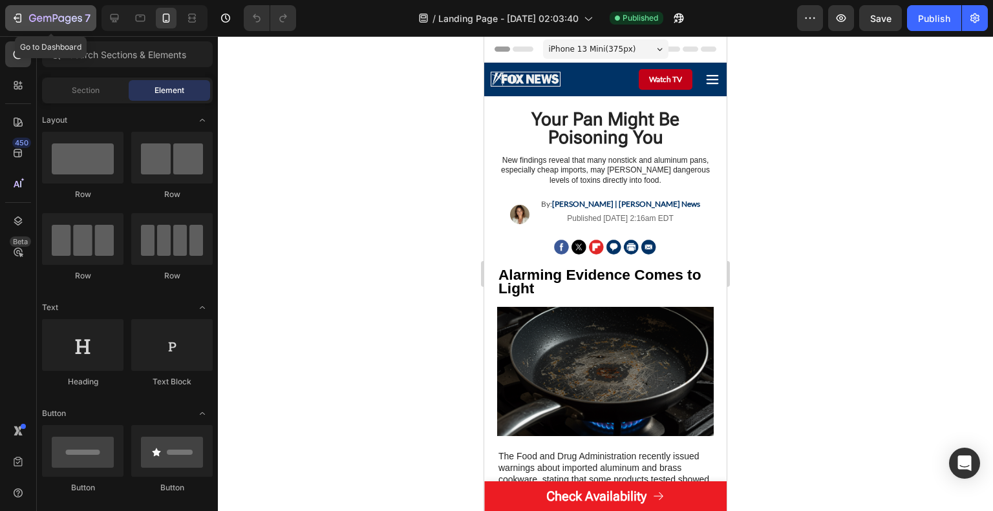
click at [54, 14] on icon "button" at bounding box center [55, 19] width 53 height 11
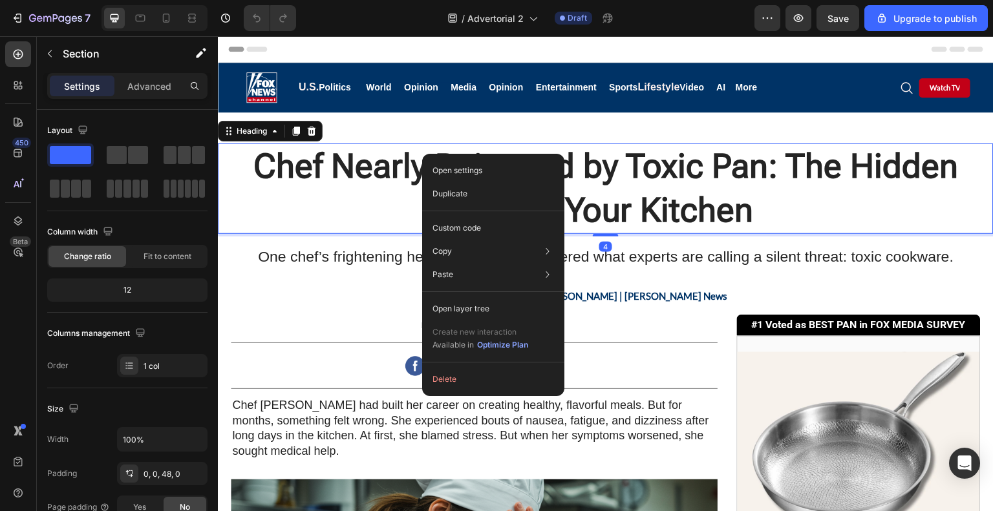
drag, startPoint x: 373, startPoint y: 225, endPoint x: 361, endPoint y: 235, distance: 15.6
click at [363, 233] on div "Chef Nearly Poisoned by Toxic Pan: The Hidden Risk in Your Kitchen Heading 4" at bounding box center [606, 189] width 776 height 90
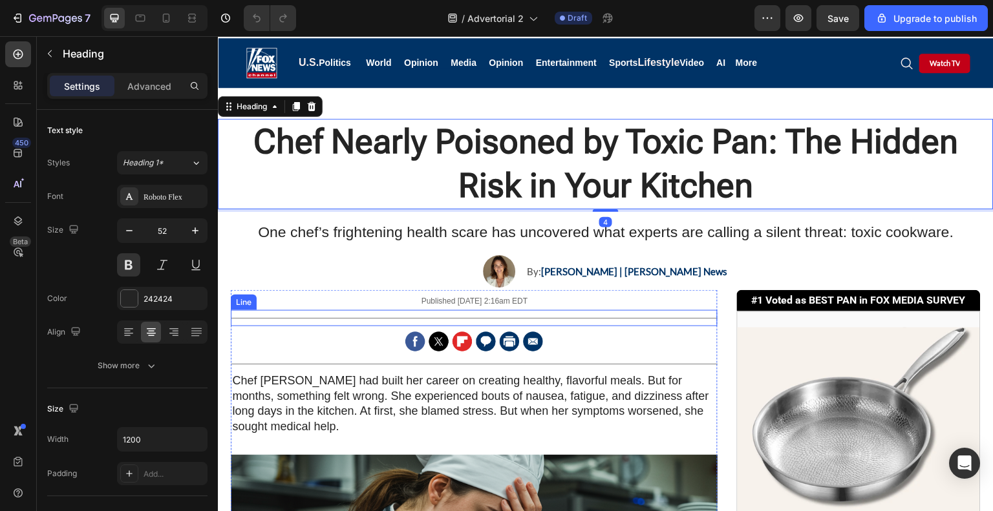
scroll to position [65, 0]
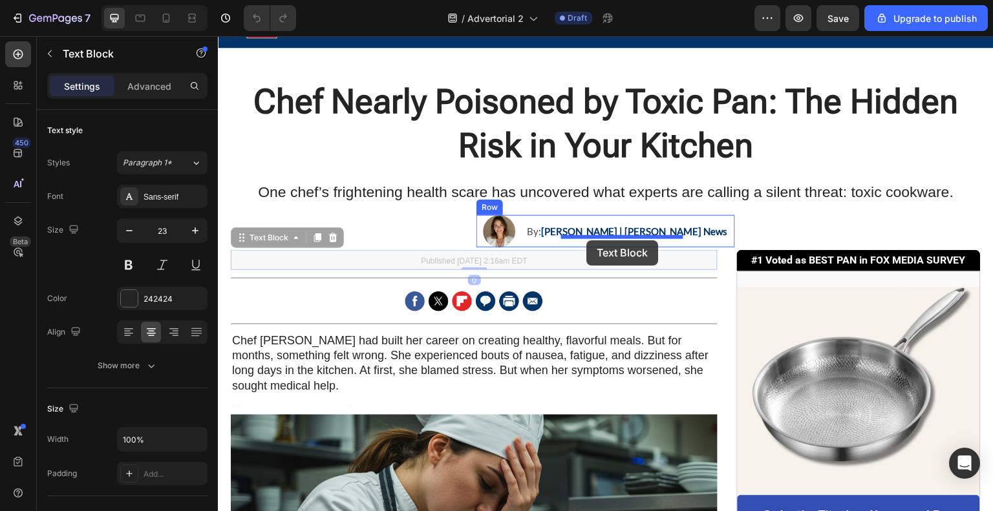
drag, startPoint x: 510, startPoint y: 269, endPoint x: 586, endPoint y: 240, distance: 81.4
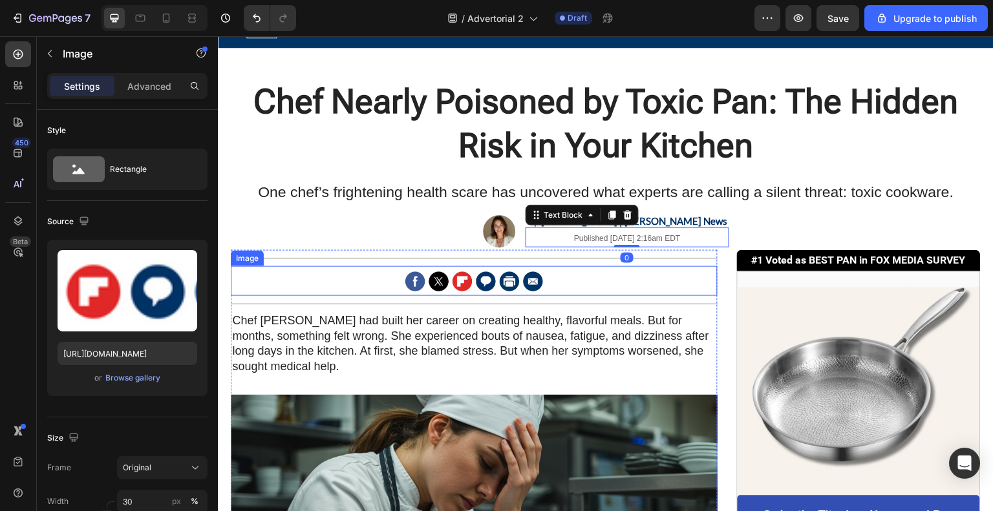
click at [649, 287] on div at bounding box center [474, 281] width 487 height 30
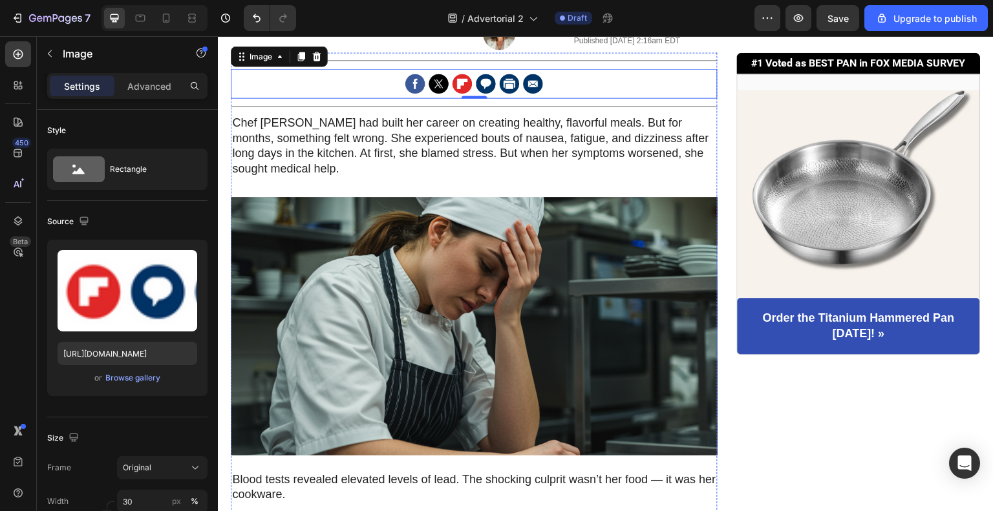
scroll to position [259, 0]
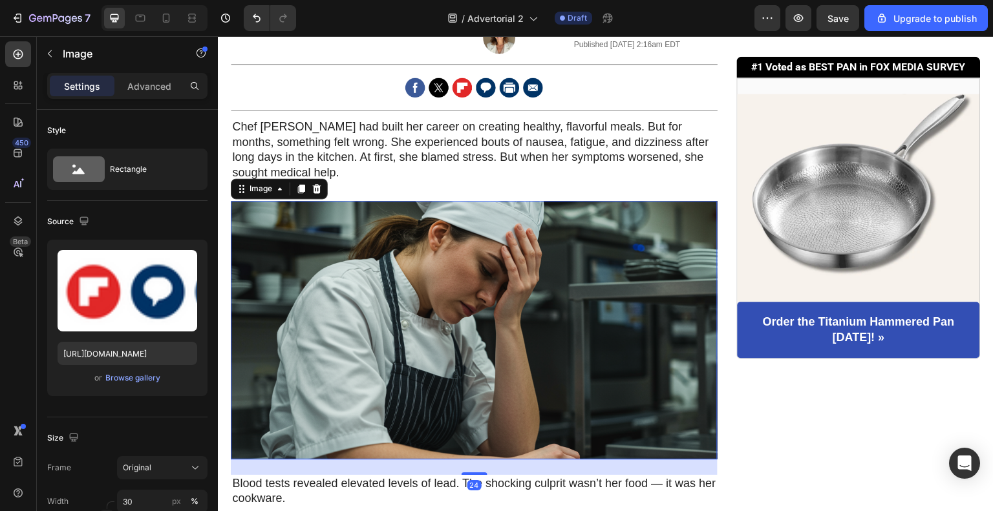
click at [556, 341] on img at bounding box center [474, 330] width 487 height 259
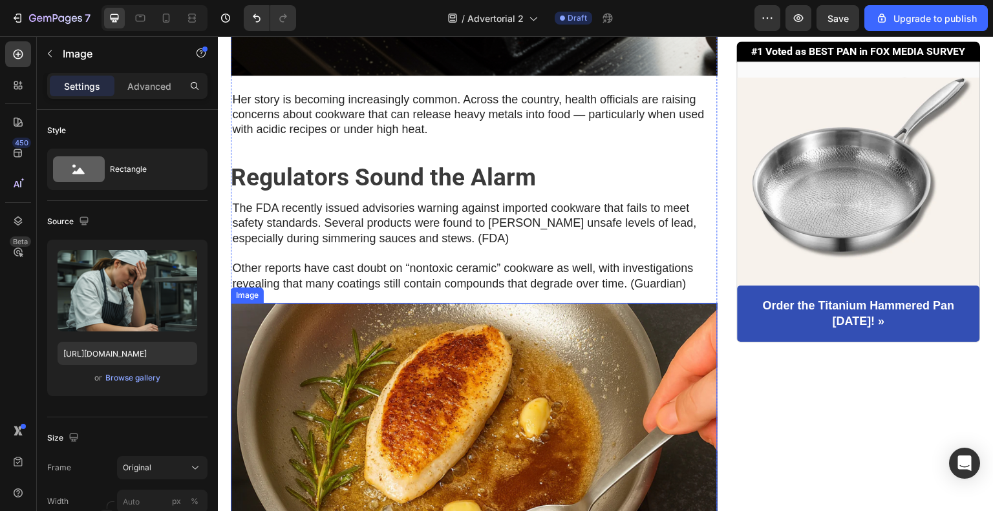
scroll to position [1551, 0]
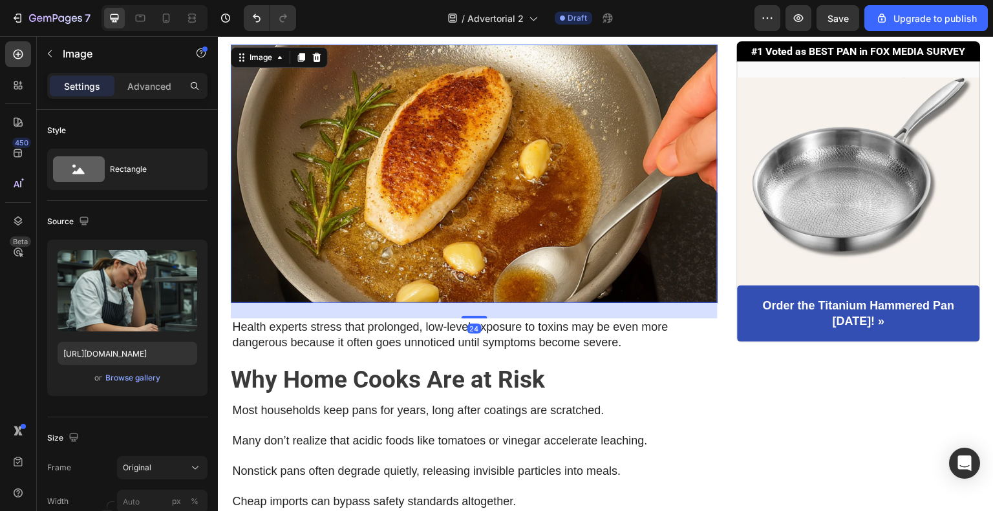
click at [546, 222] on img at bounding box center [474, 174] width 487 height 259
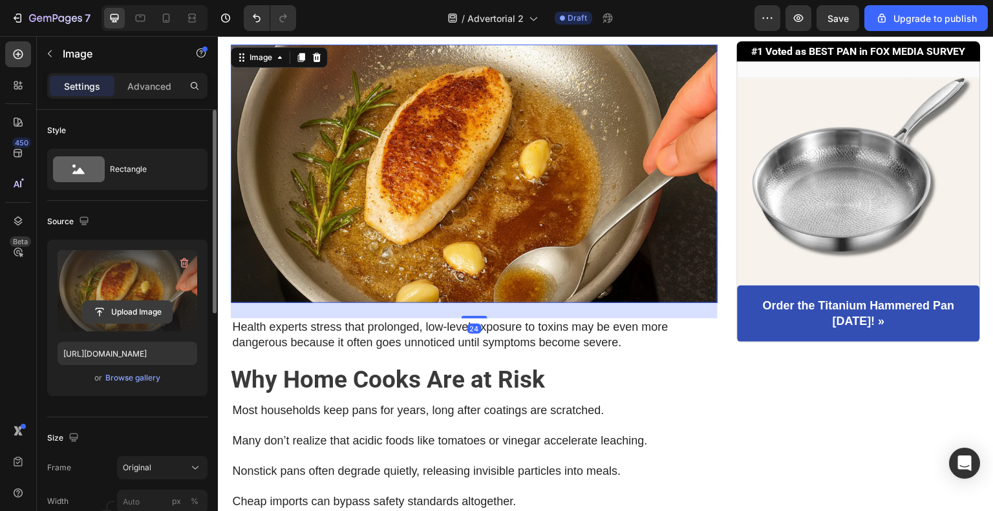
click at [150, 308] on input "file" at bounding box center [127, 312] width 89 height 22
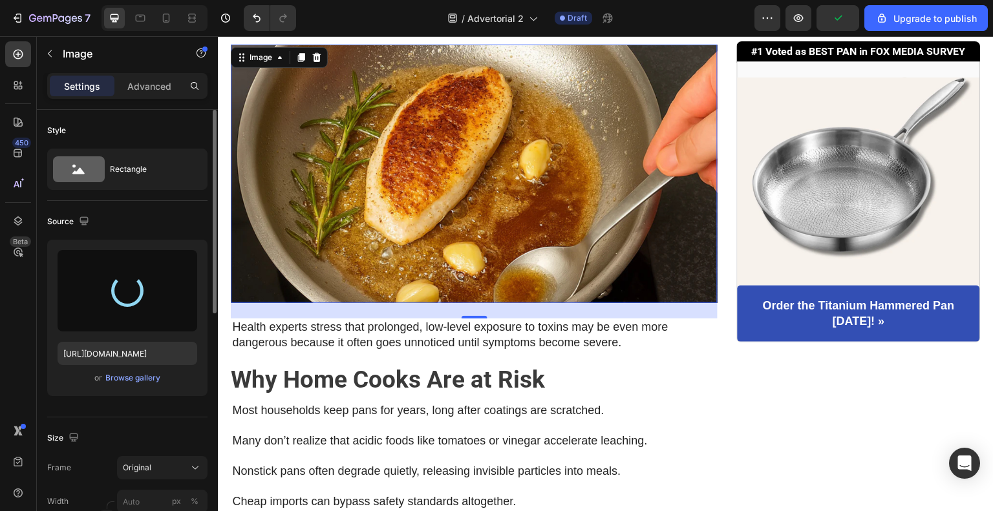
type input "[URL][DOMAIN_NAME]"
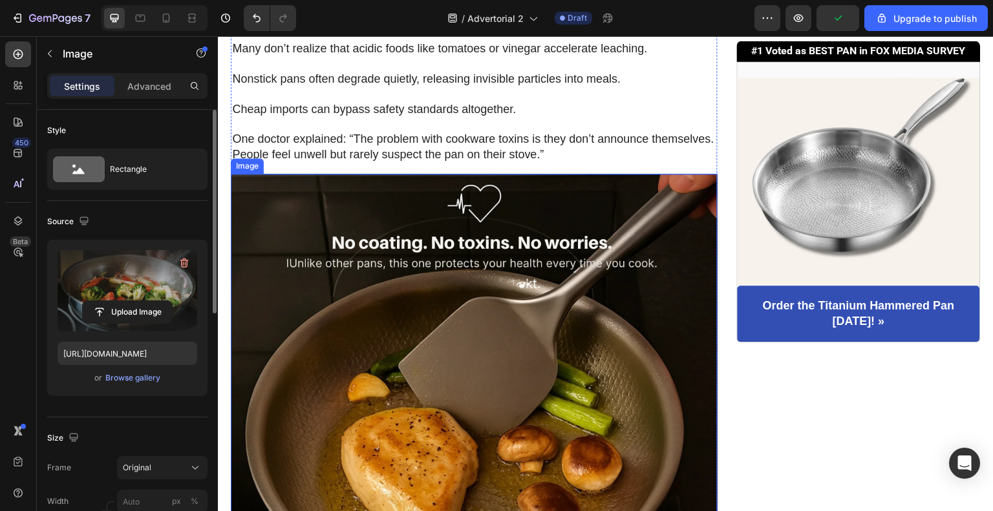
scroll to position [2004, 0]
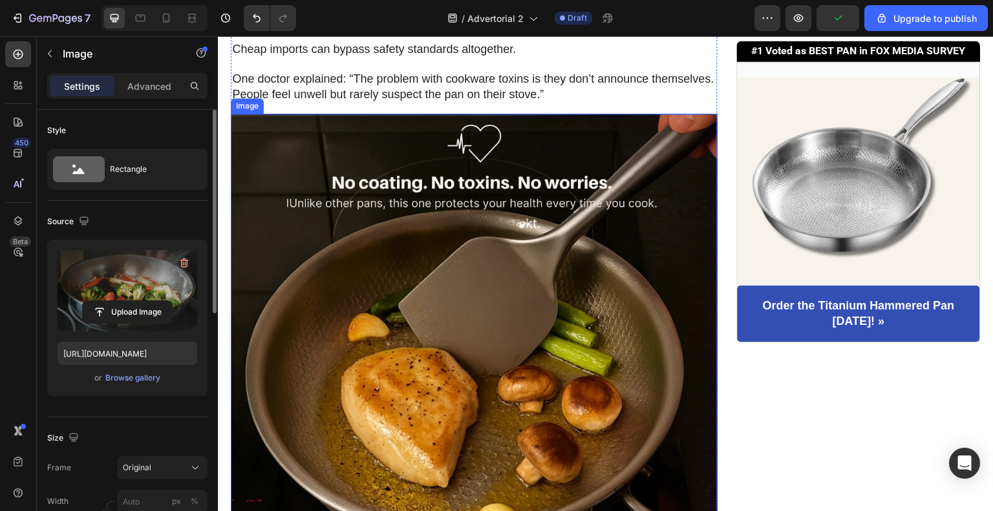
click at [445, 368] on img at bounding box center [474, 357] width 487 height 487
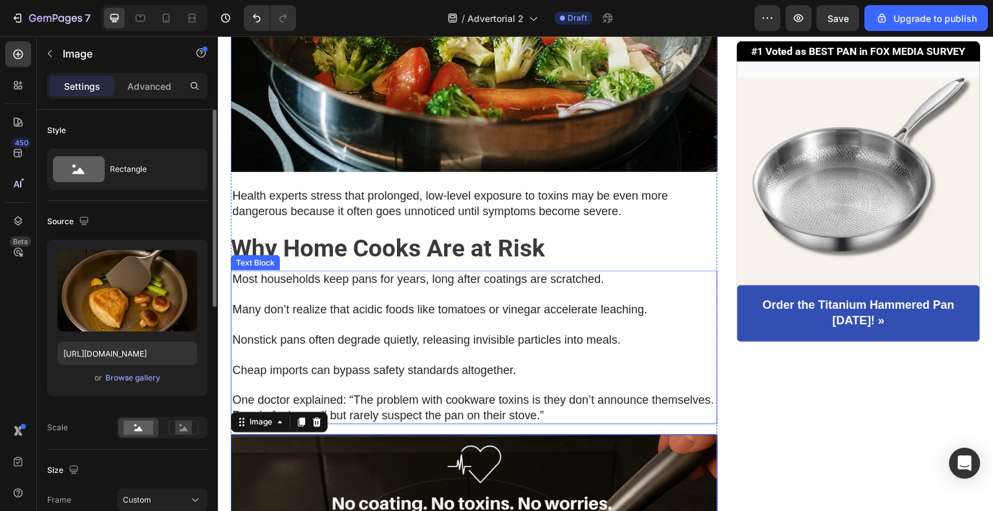
scroll to position [1681, 0]
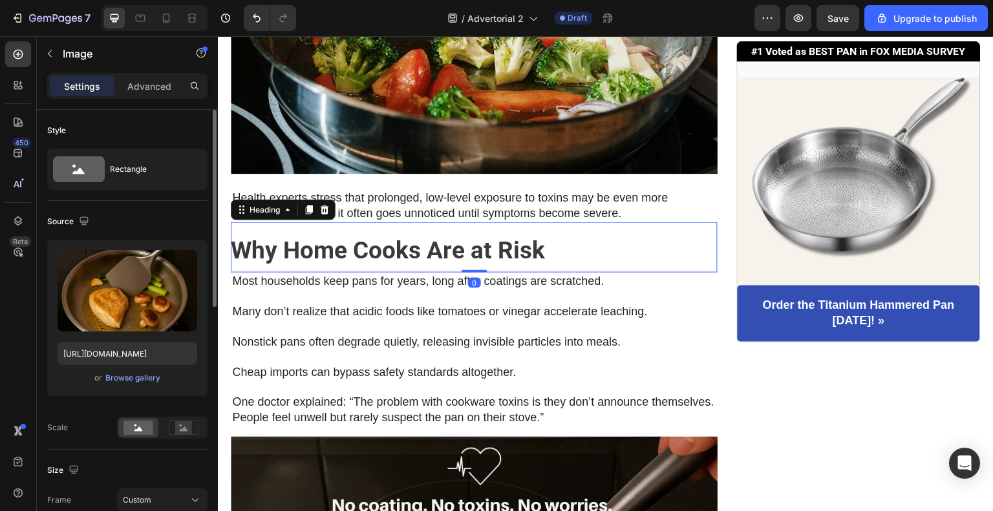
click at [482, 233] on h2 "Why Home Cooks Are at Risk" at bounding box center [474, 247] width 487 height 50
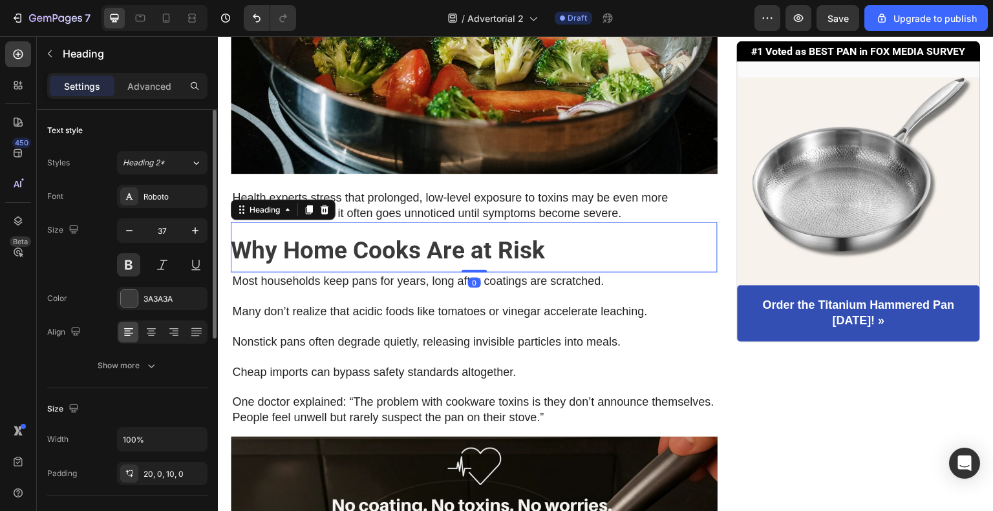
click at [482, 233] on h2 "Why Home Cooks Are at Risk" at bounding box center [474, 247] width 487 height 50
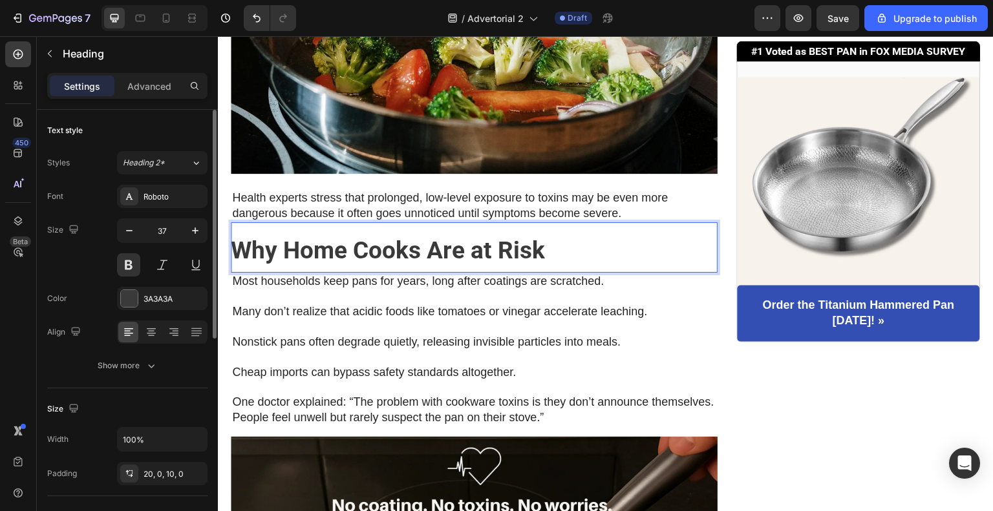
click at [640, 259] on h2 "Why Home Cooks Are at Risk" at bounding box center [474, 247] width 487 height 50
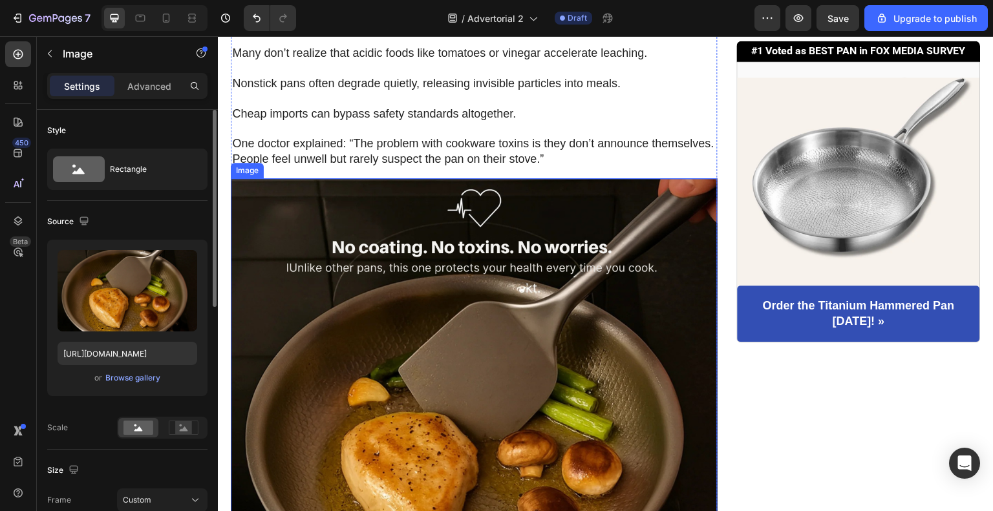
click at [560, 292] on img at bounding box center [474, 421] width 487 height 487
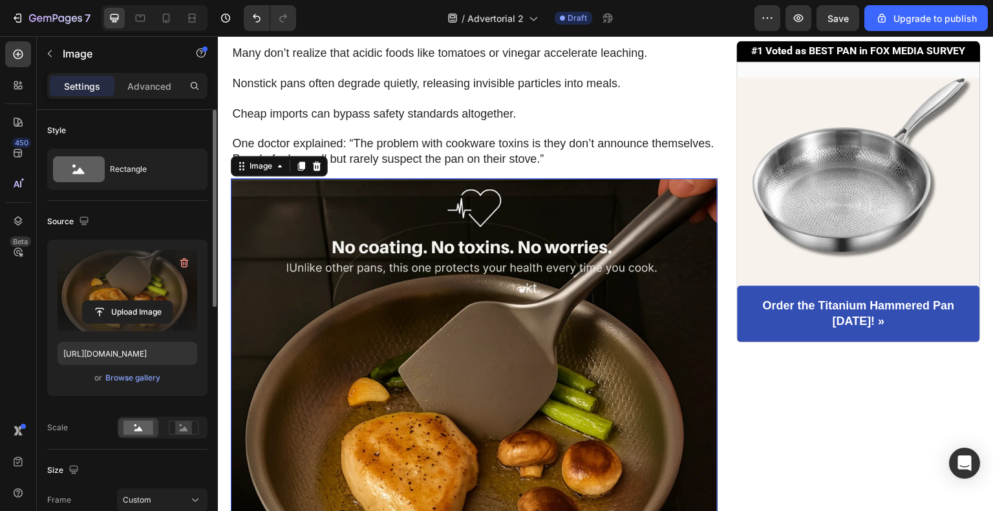
click at [142, 297] on label at bounding box center [128, 290] width 140 height 81
click at [142, 301] on input "file" at bounding box center [127, 312] width 89 height 22
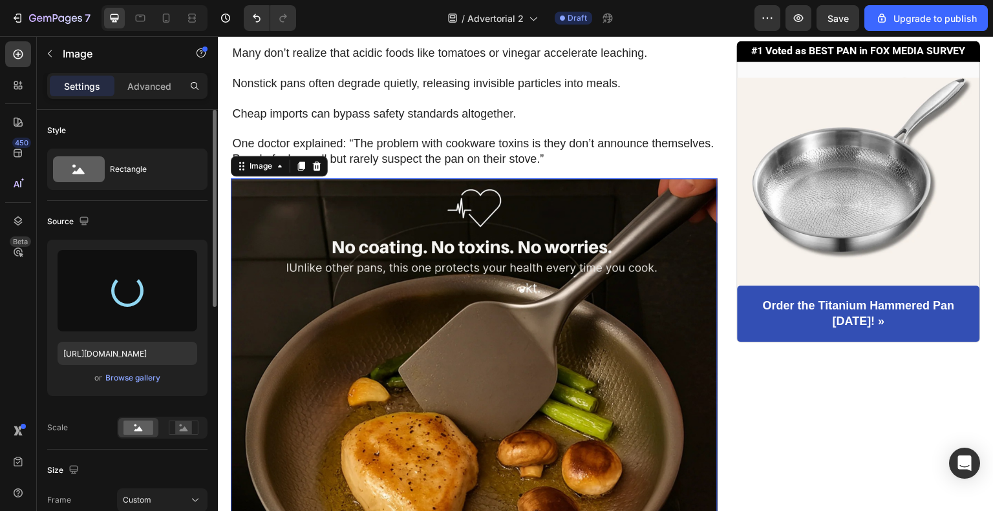
type input "https://cdn.shopify.com/s/files/1/0939/1010/6475/files/gempages_585861853544972…"
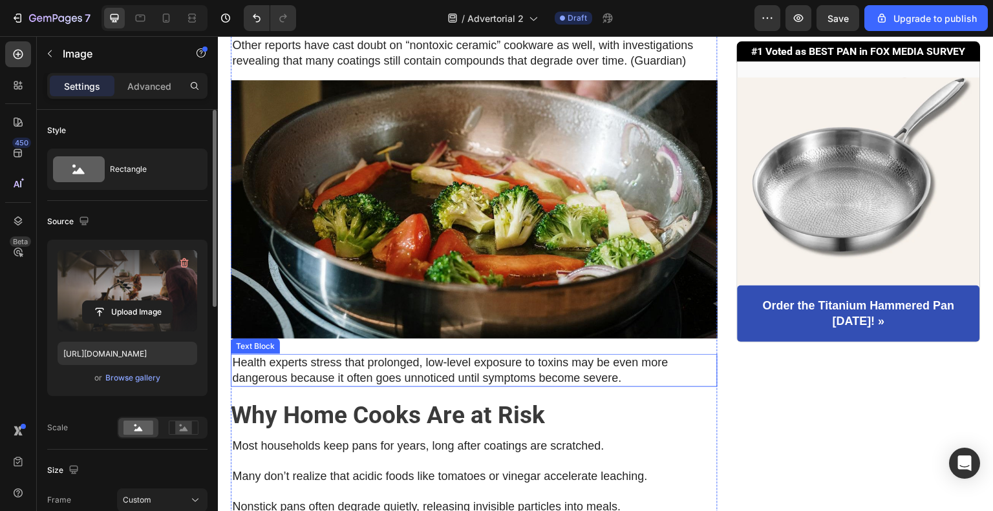
scroll to position [1357, 0]
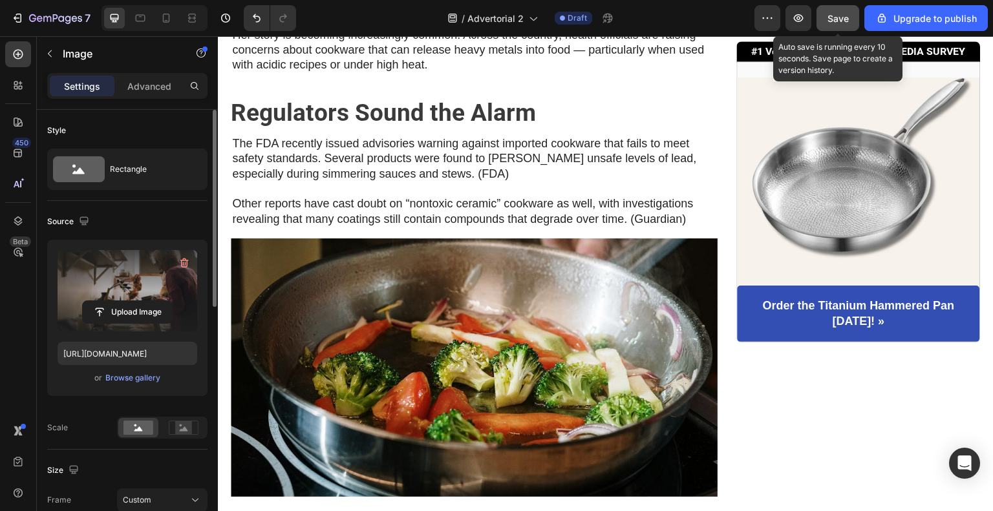
click at [840, 12] on div "Save" at bounding box center [837, 19] width 21 height 14
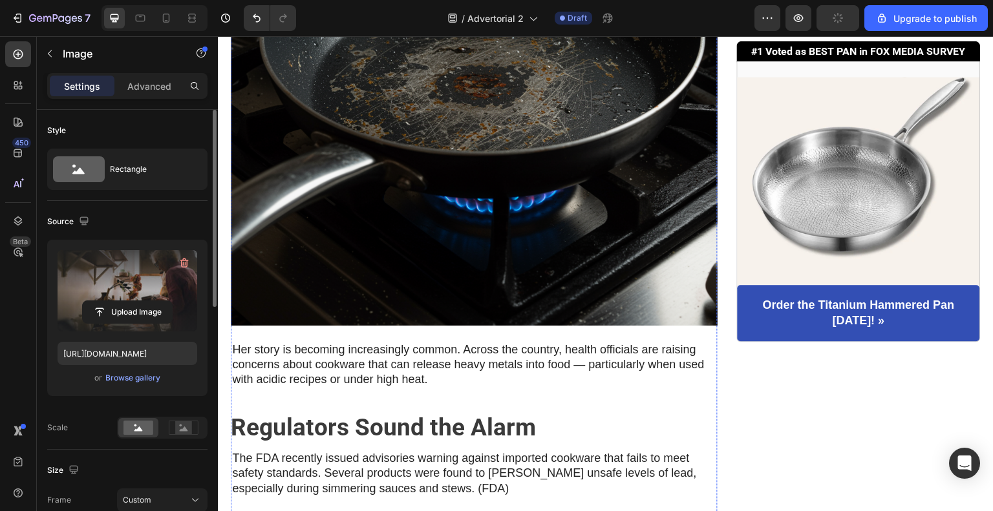
scroll to position [1034, 0]
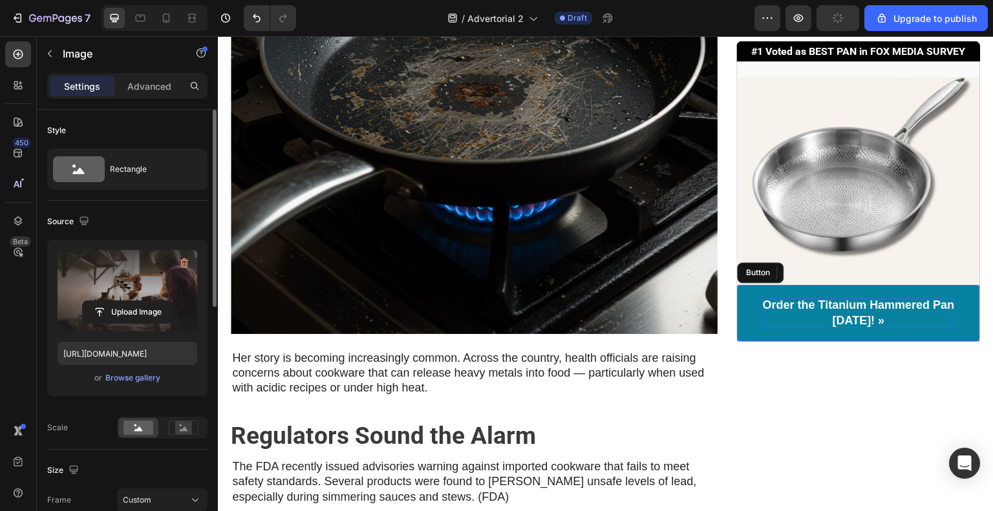
click at [834, 315] on p "Order the Titanium Hammered Pan today! »" at bounding box center [859, 314] width 192 height 30
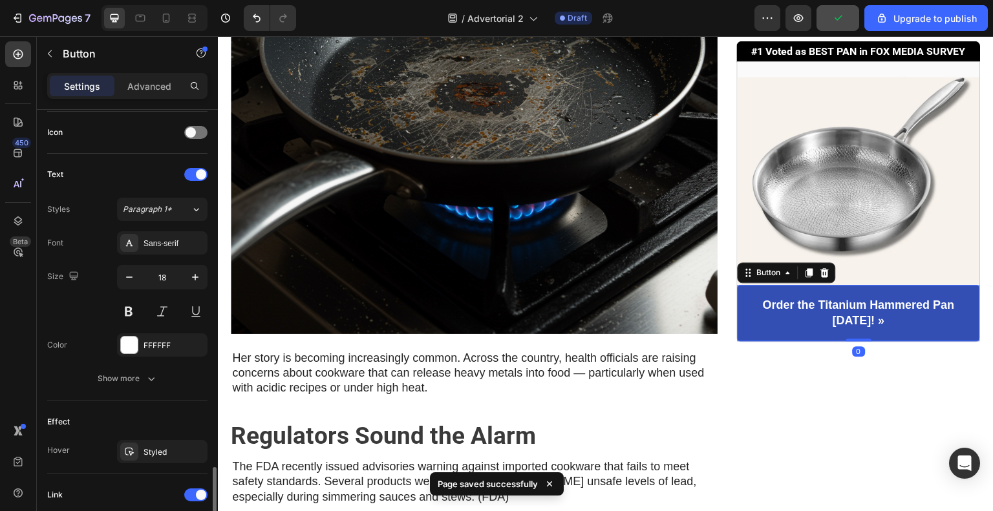
scroll to position [553, 0]
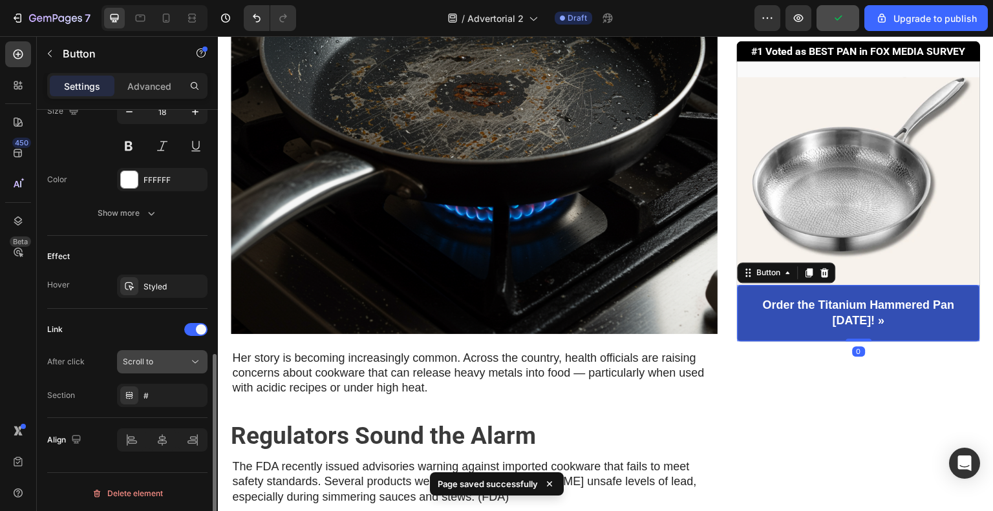
click at [191, 367] on button "Scroll to" at bounding box center [162, 361] width 90 height 23
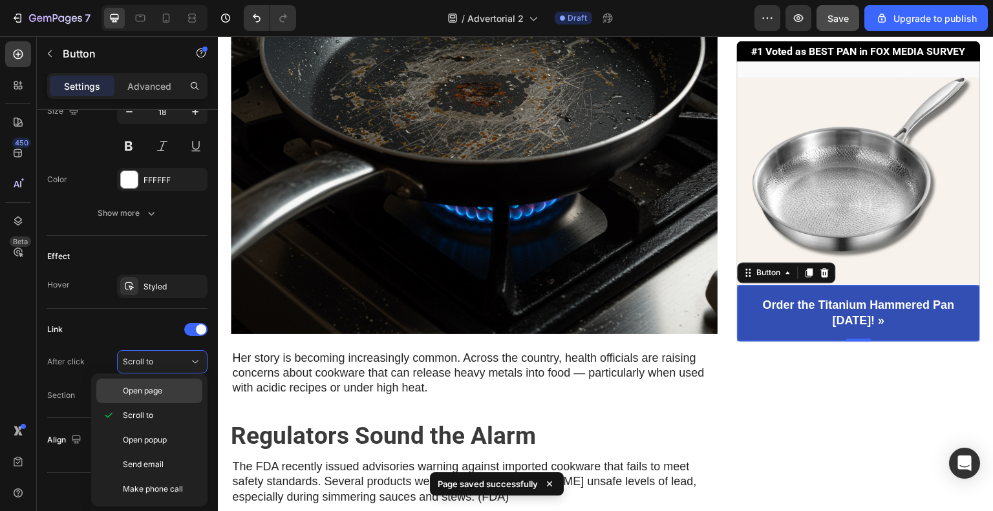
click at [173, 396] on p "Open page" at bounding box center [160, 391] width 74 height 12
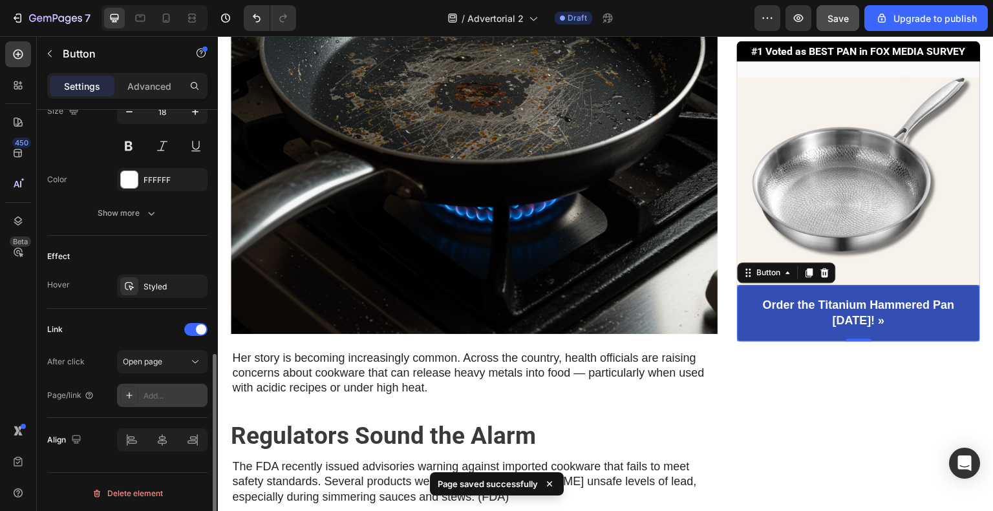
click at [179, 384] on div "Add..." at bounding box center [162, 395] width 90 height 23
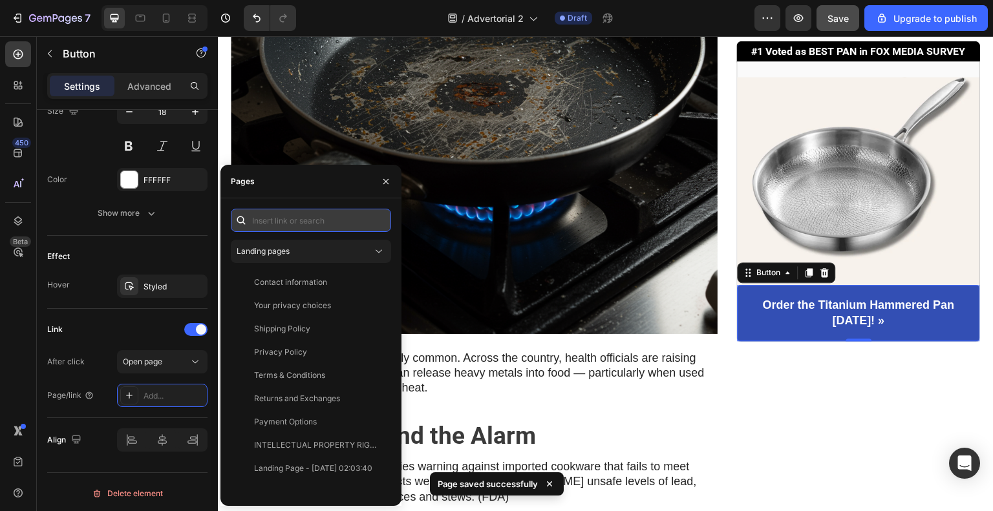
click at [328, 217] on input "text" at bounding box center [311, 220] width 160 height 23
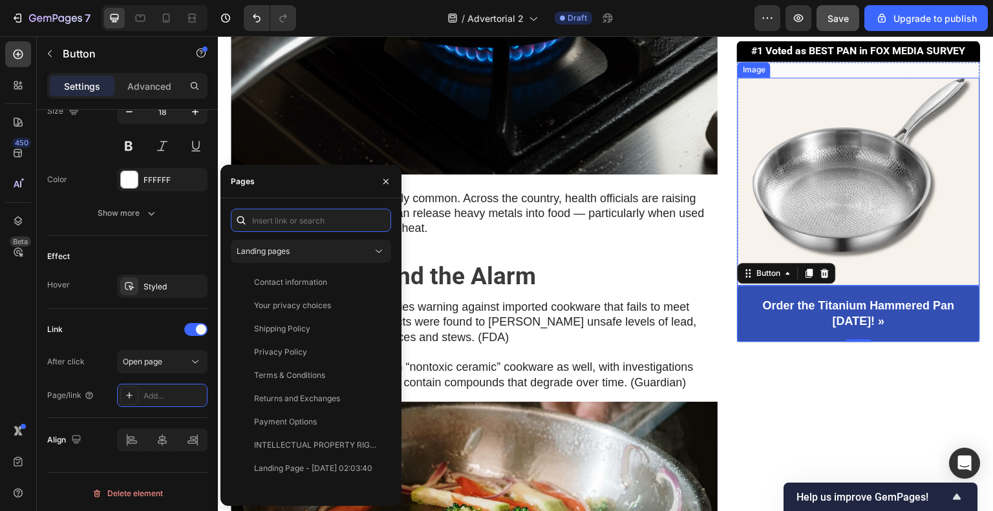
scroll to position [1228, 0]
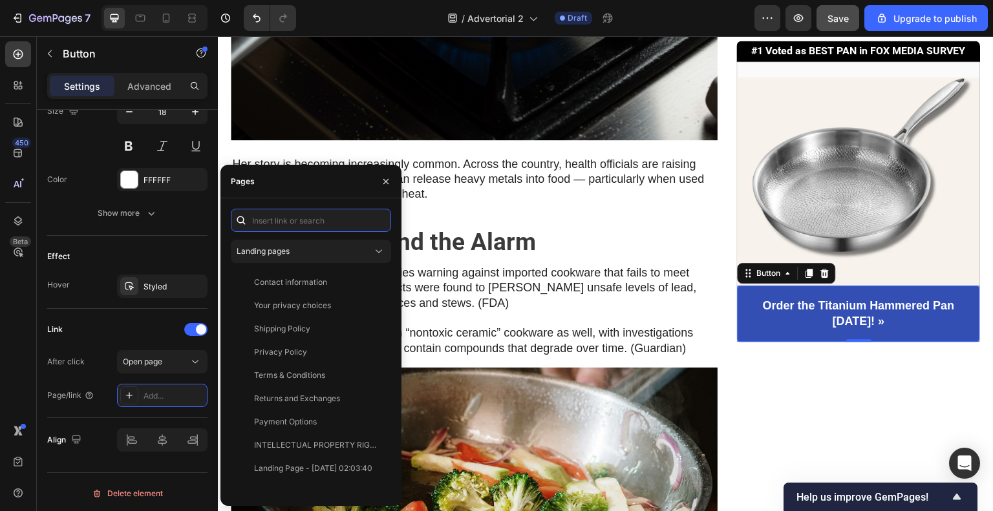
paste input "[URL][DOMAIN_NAME]"
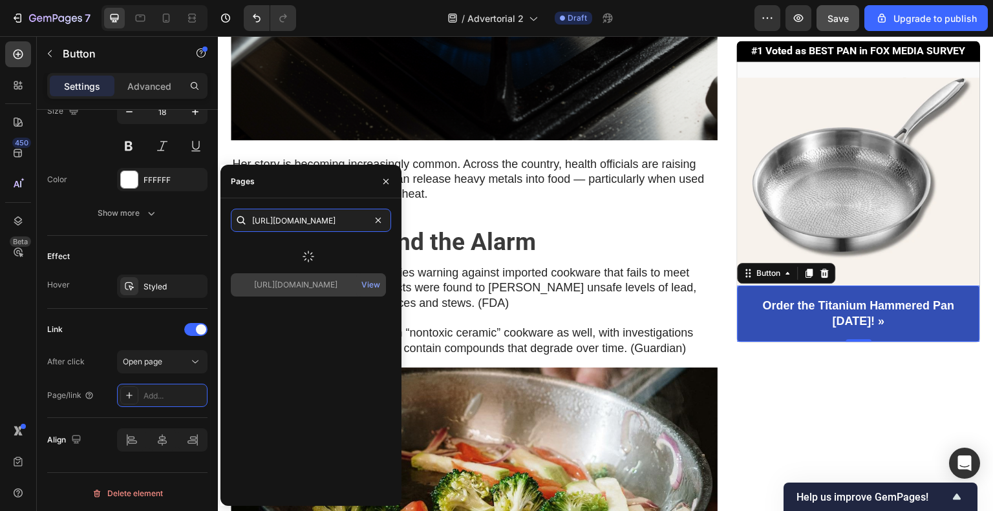
type input "[URL][DOMAIN_NAME]"
click at [333, 281] on div "[URL][DOMAIN_NAME]" at bounding box center [295, 285] width 83 height 12
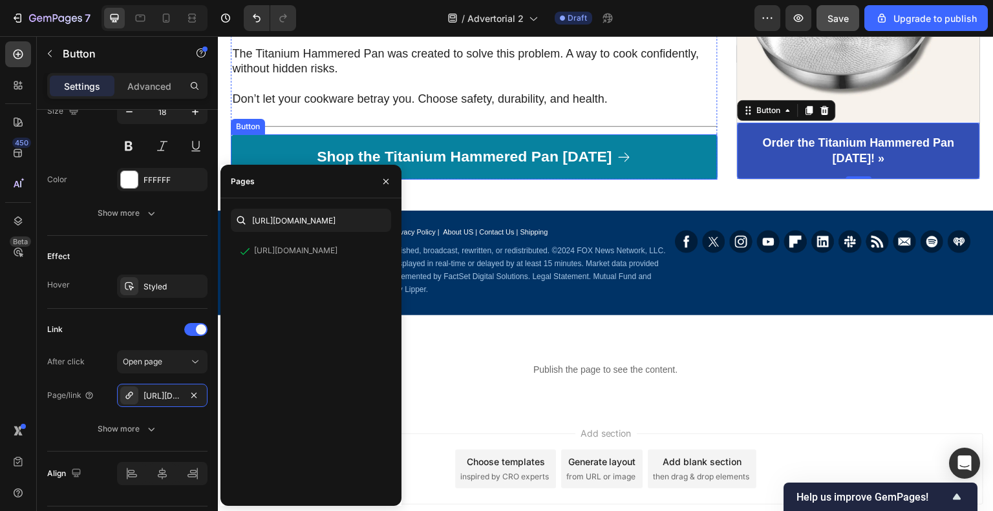
scroll to position [3146, 0]
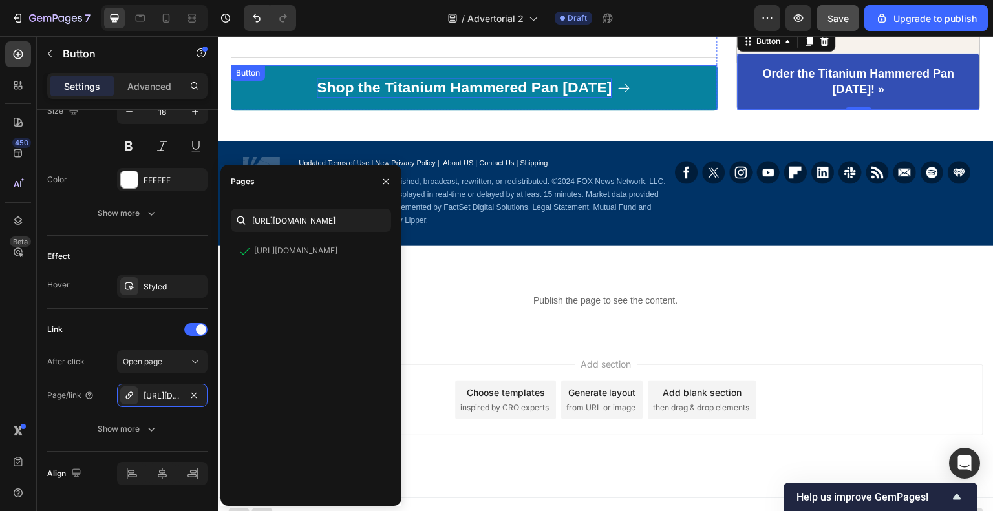
click at [568, 84] on p "Shop the Titanium Hammered Pan today" at bounding box center [464, 87] width 295 height 19
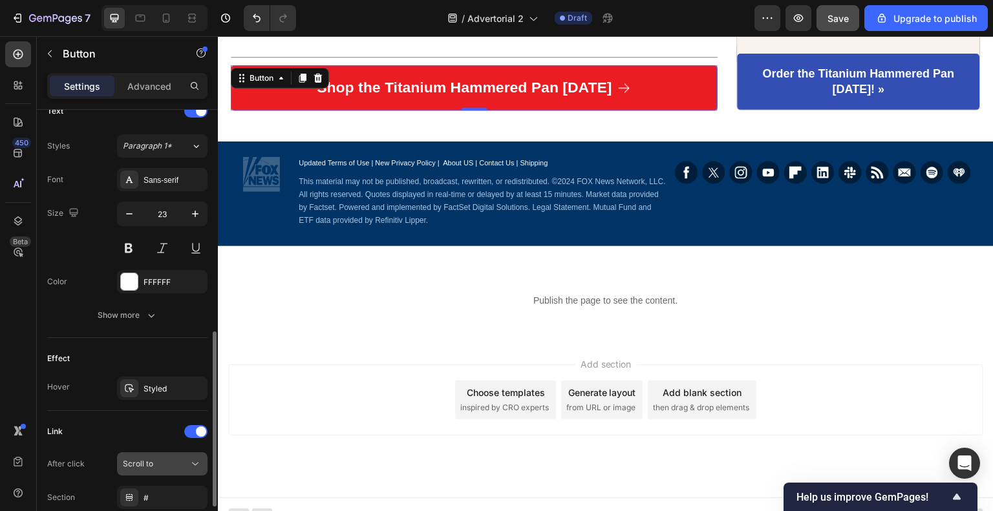
scroll to position [655, 0]
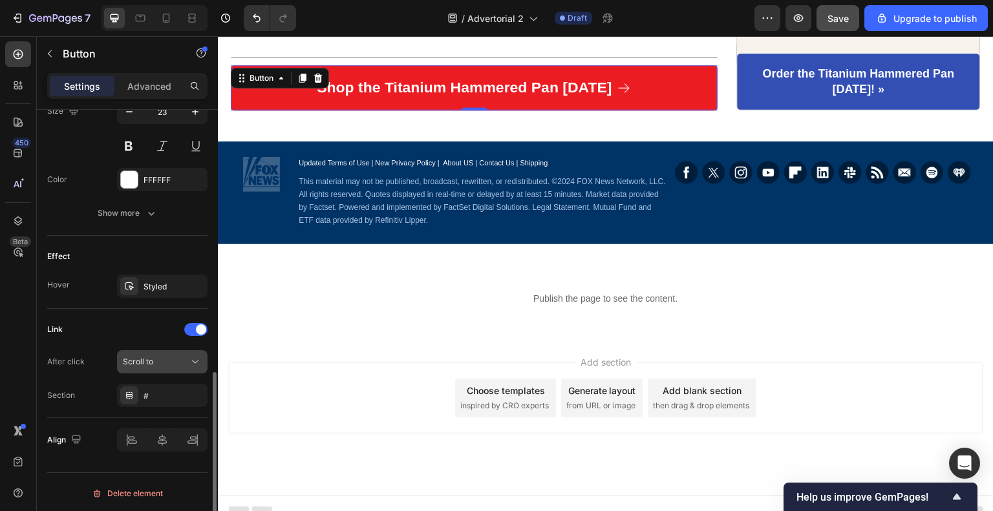
click at [166, 357] on div "Scroll to" at bounding box center [156, 362] width 66 height 12
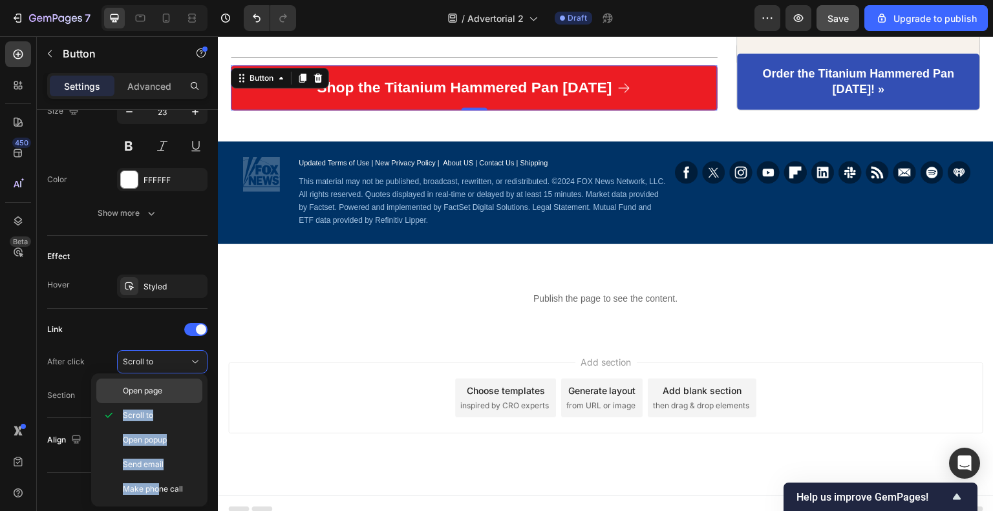
drag, startPoint x: 160, startPoint y: 483, endPoint x: 168, endPoint y: 395, distance: 88.3
click at [168, 395] on div "Open page Scroll to Open popup Send email Make phone call" at bounding box center [149, 440] width 106 height 123
click at [168, 395] on p "Open page" at bounding box center [160, 391] width 74 height 12
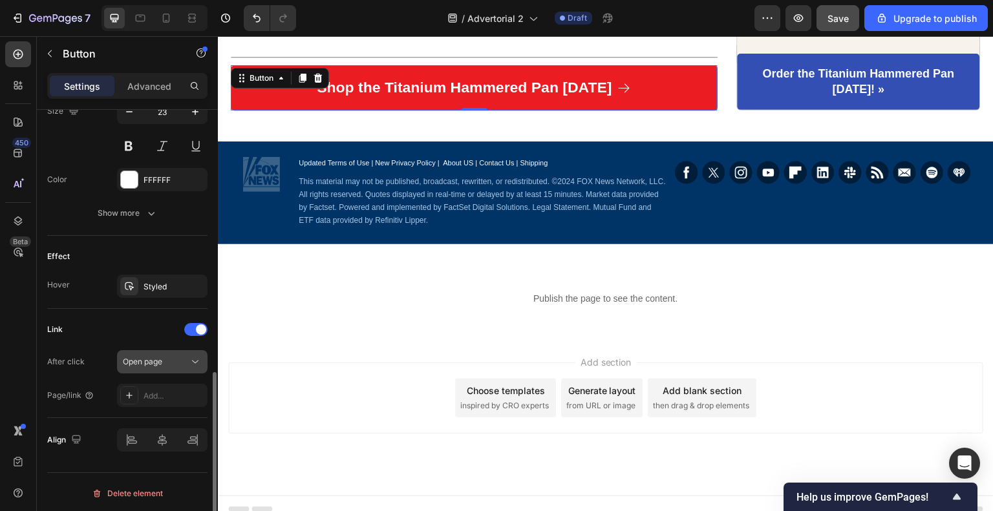
click at [168, 361] on div "Open page" at bounding box center [156, 362] width 66 height 12
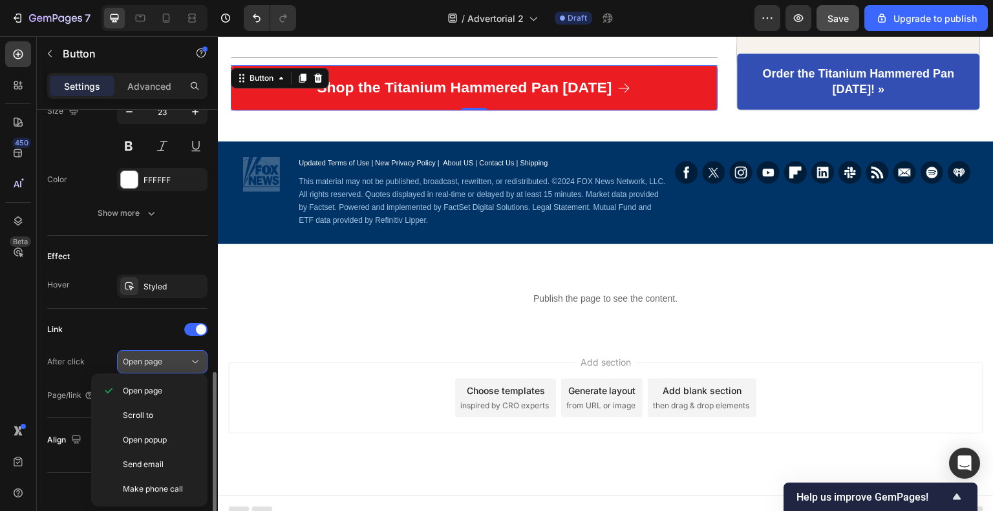
click at [165, 365] on div "Open page" at bounding box center [156, 362] width 66 height 12
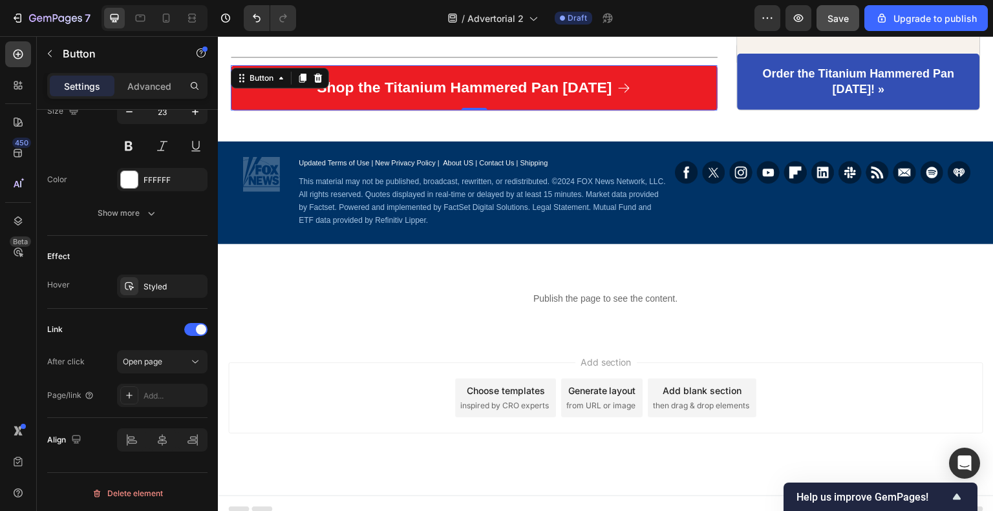
click at [162, 390] on div "Add..." at bounding box center [174, 396] width 61 height 12
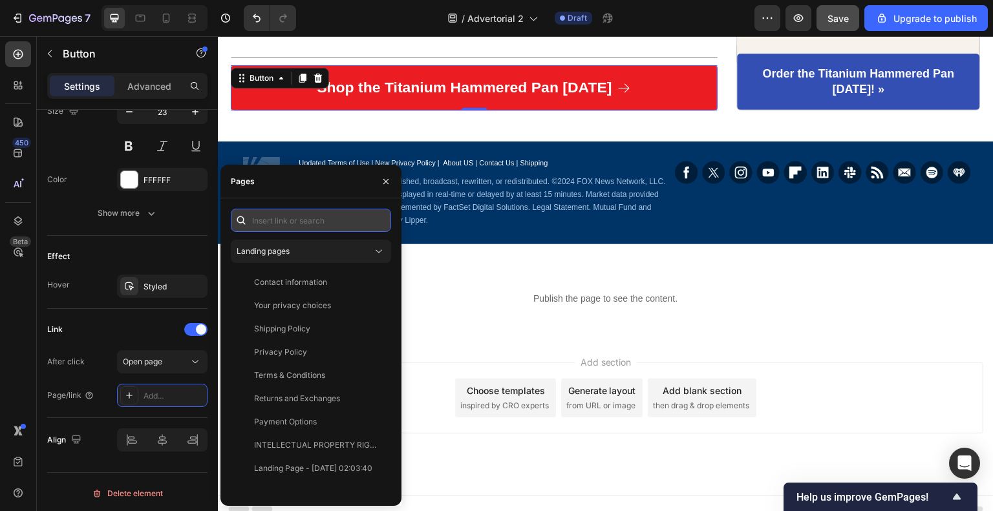
click at [300, 220] on input "text" at bounding box center [311, 220] width 160 height 23
paste input "[URL][DOMAIN_NAME]"
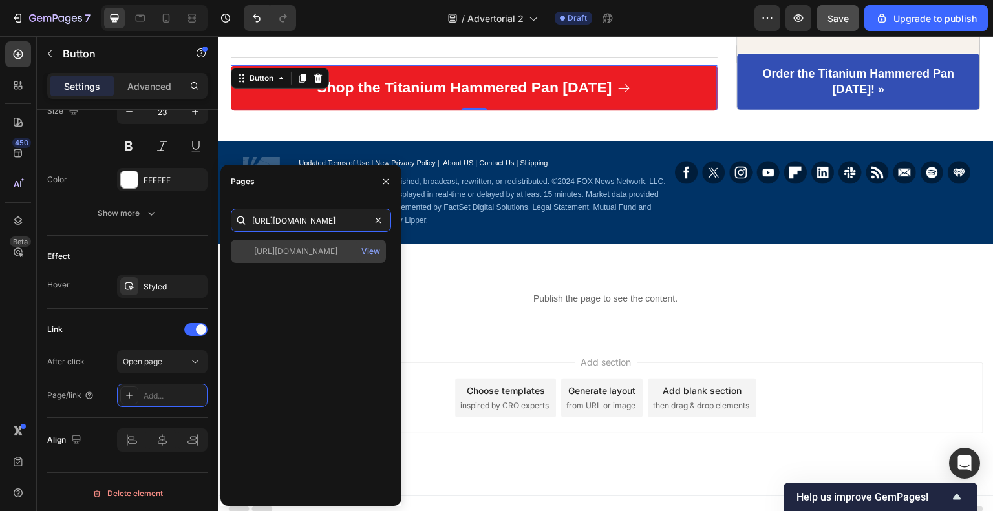
type input "[URL][DOMAIN_NAME]"
click at [337, 248] on div "[URL][DOMAIN_NAME]" at bounding box center [295, 252] width 83 height 12
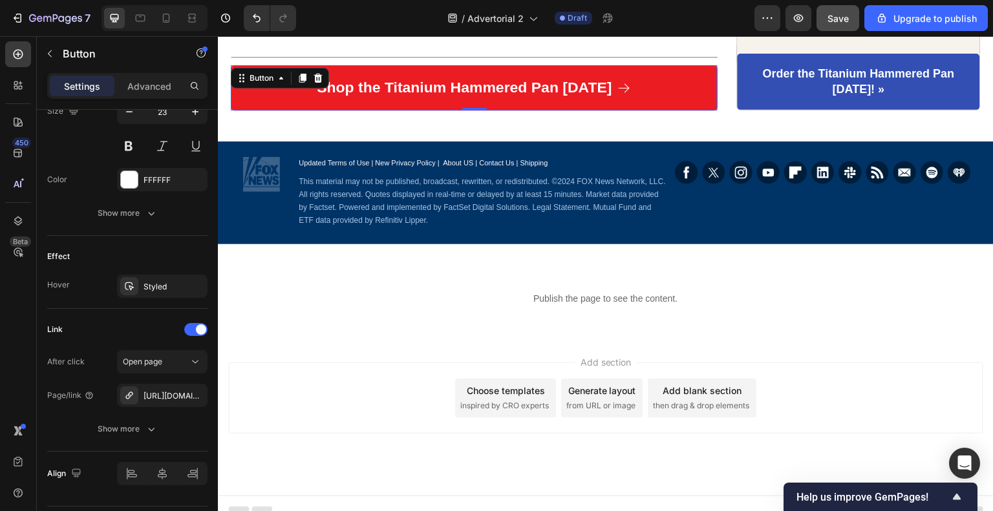
click at [850, 2] on div "7 / Advertorial 2 Draft Preview Save Upgrade to publish" at bounding box center [496, 18] width 993 height 37
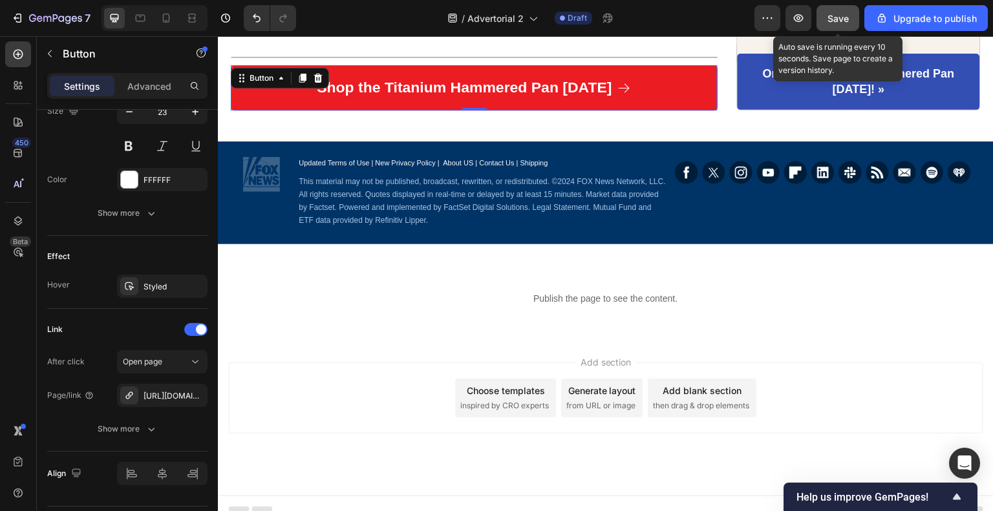
click at [848, 21] on span "Save" at bounding box center [837, 18] width 21 height 11
click at [841, 14] on span "Save" at bounding box center [837, 18] width 21 height 11
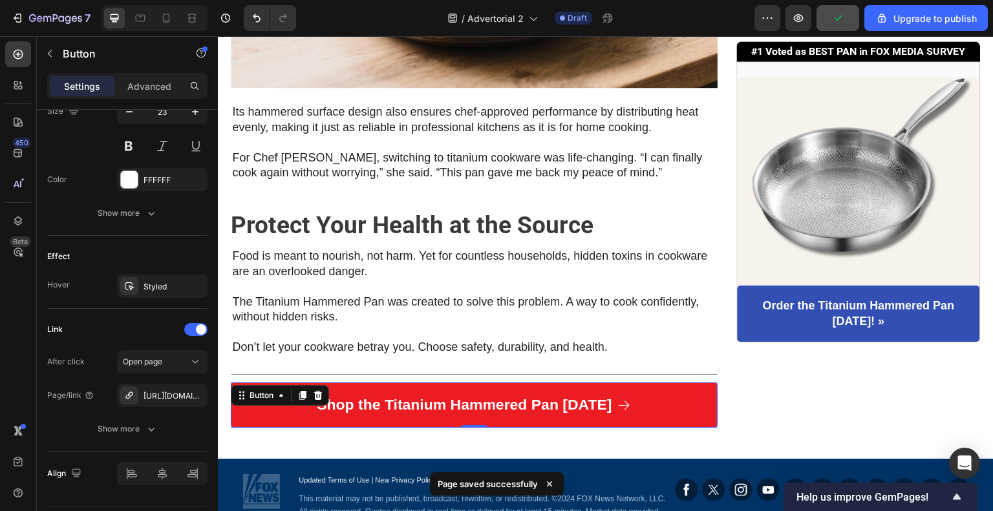
scroll to position [2823, 0]
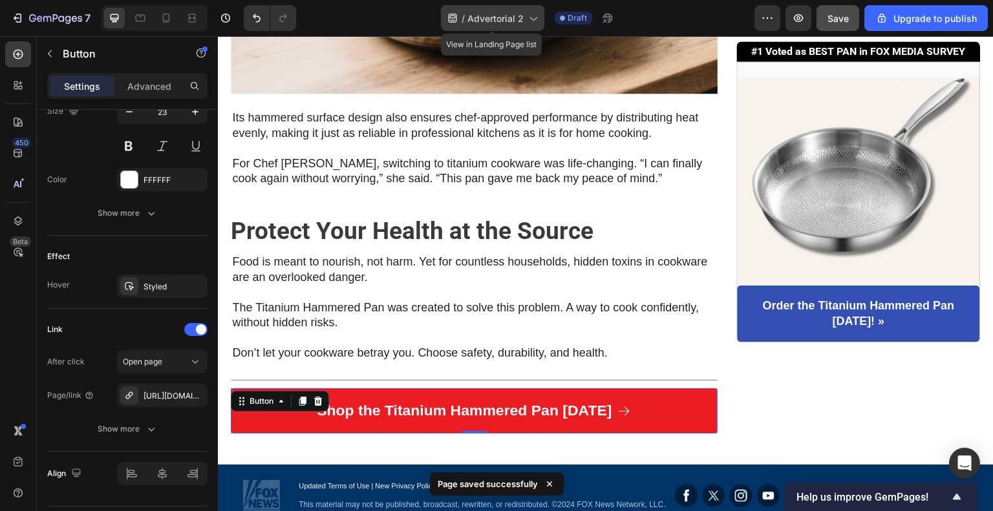
click at [461, 11] on div "/ Advertorial 2" at bounding box center [492, 18] width 103 height 26
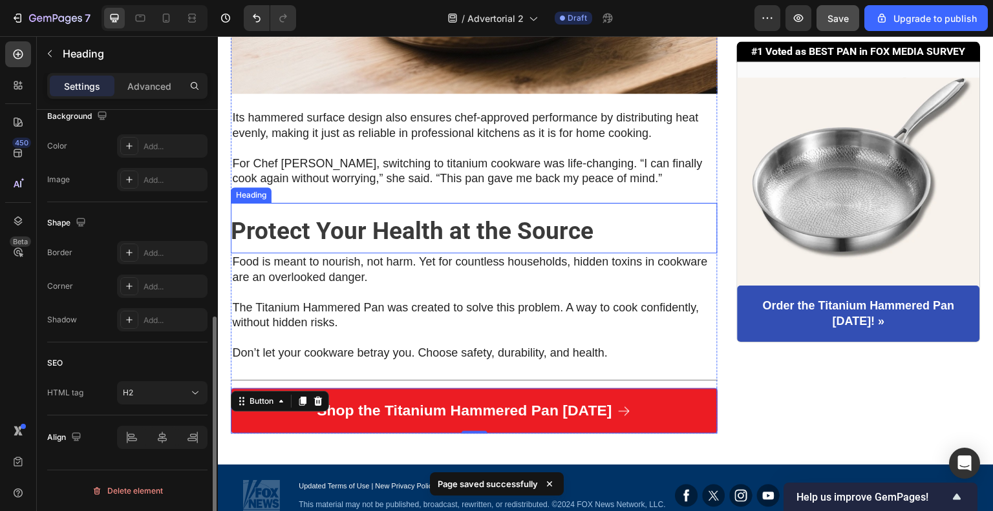
click at [689, 229] on h2 "Protect Your Health at the Source" at bounding box center [474, 228] width 487 height 50
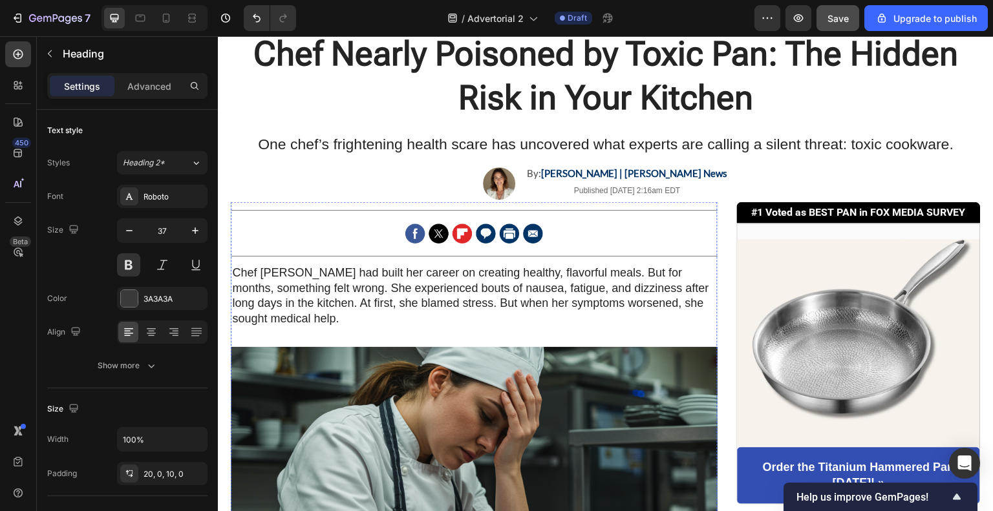
scroll to position [0, 0]
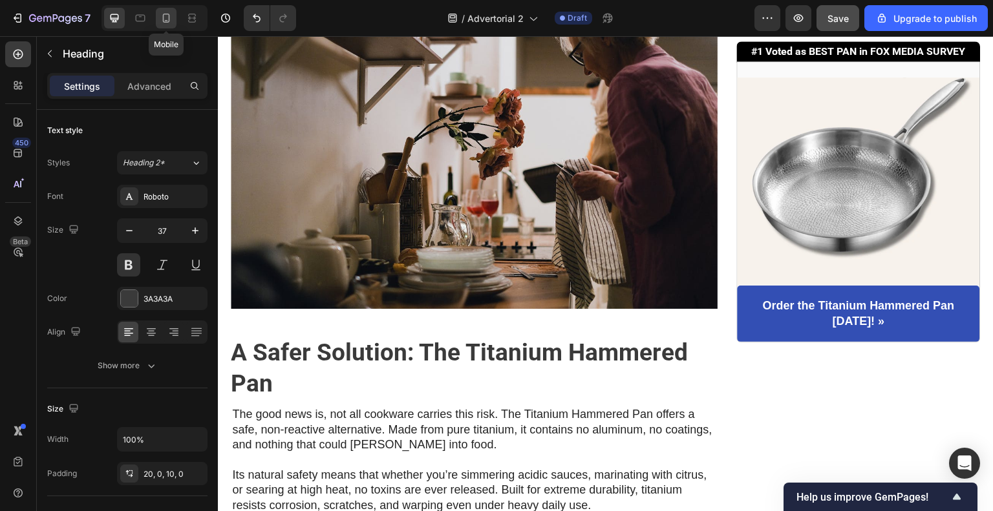
click at [171, 22] on icon at bounding box center [166, 18] width 13 height 13
type input "34"
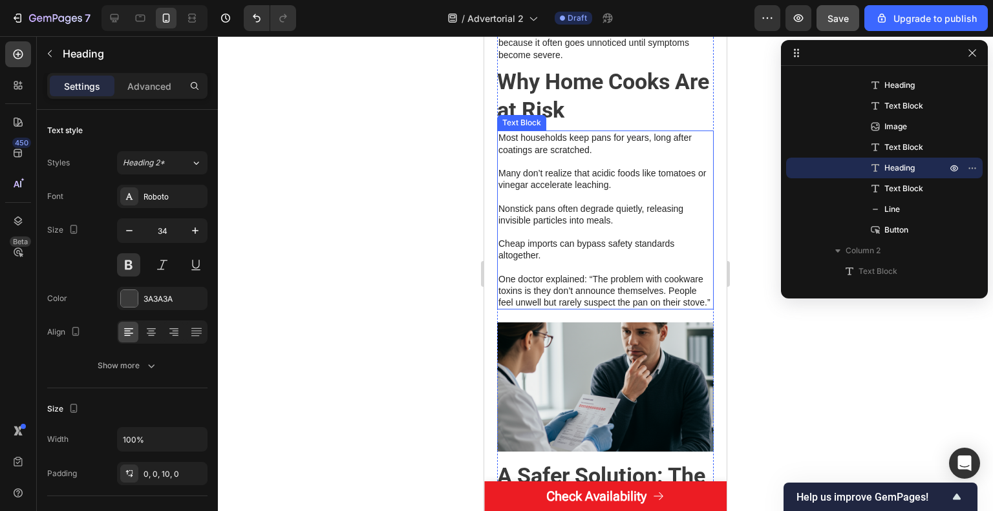
scroll to position [1192, 0]
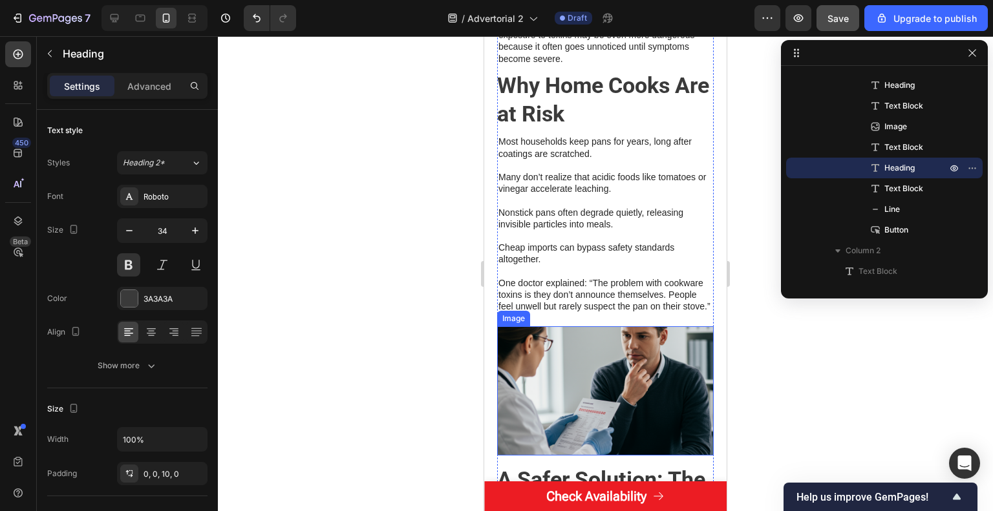
click at [629, 379] on img at bounding box center [605, 390] width 217 height 129
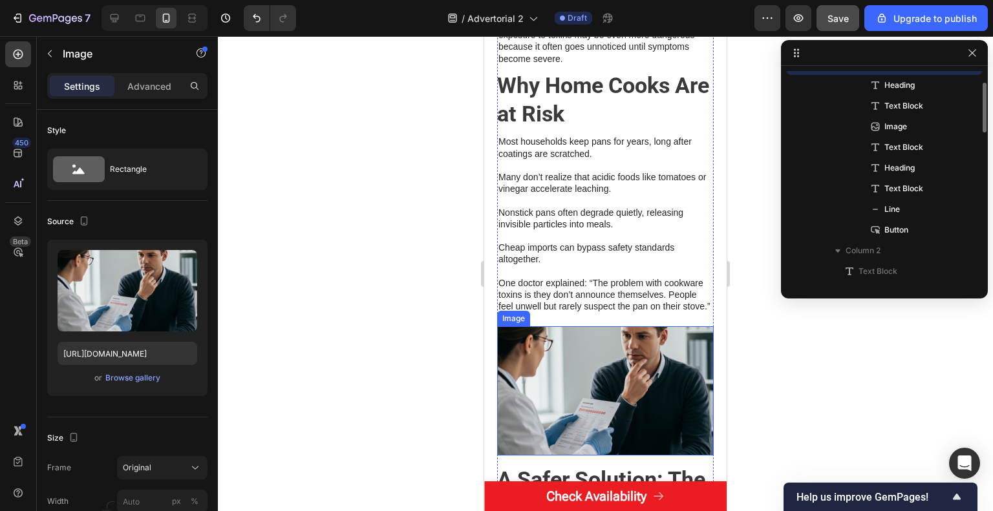
scroll to position [493, 0]
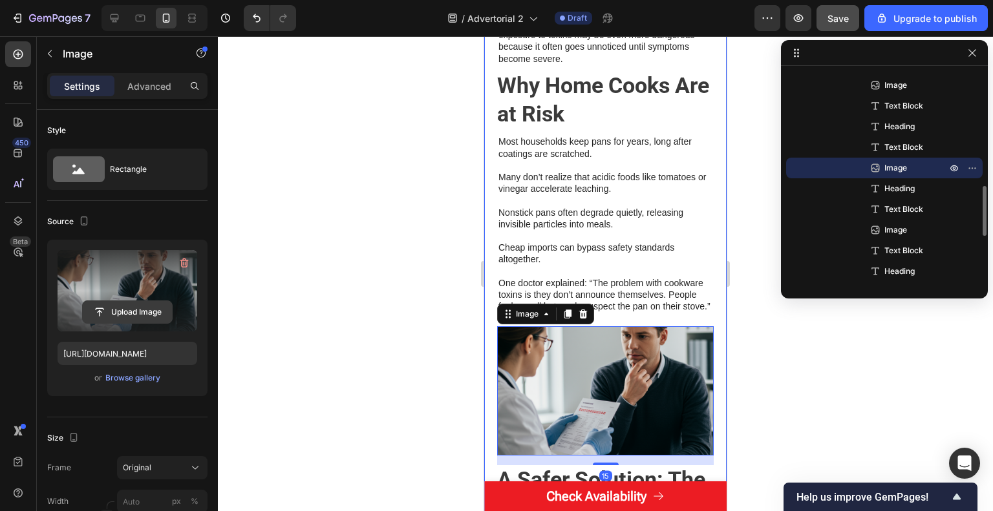
click at [165, 302] on input "file" at bounding box center [127, 312] width 89 height 22
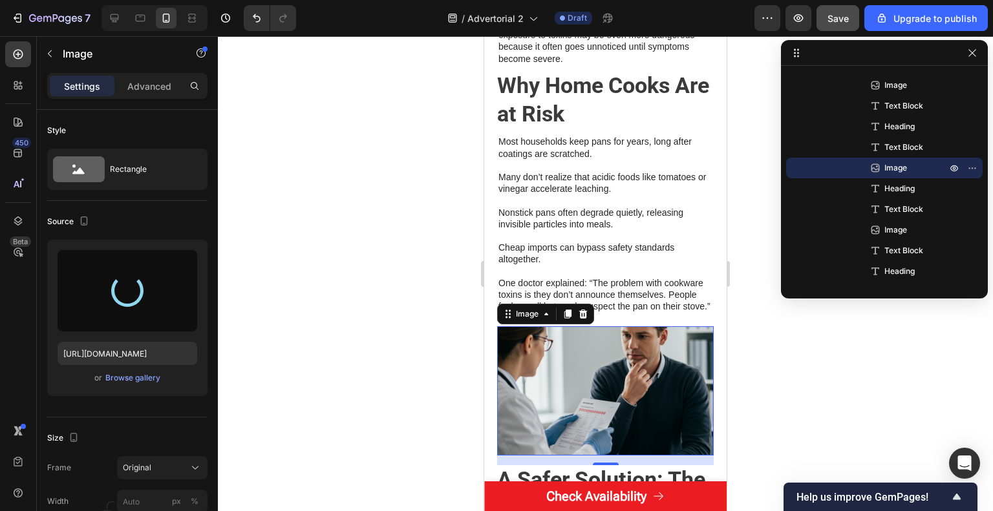
type input "https://cdn.shopify.com/s/files/1/0939/1010/6475/files/gempages_585861853544972…"
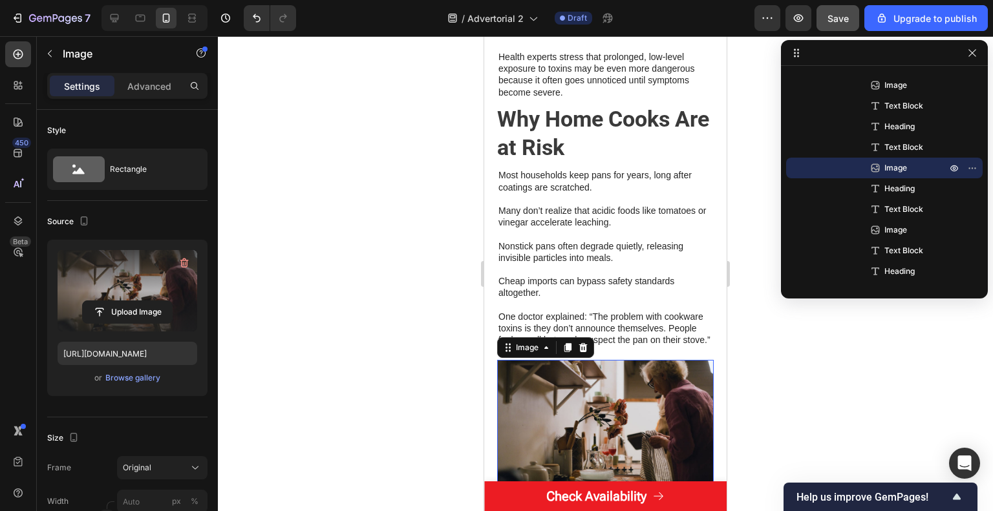
scroll to position [933, 0]
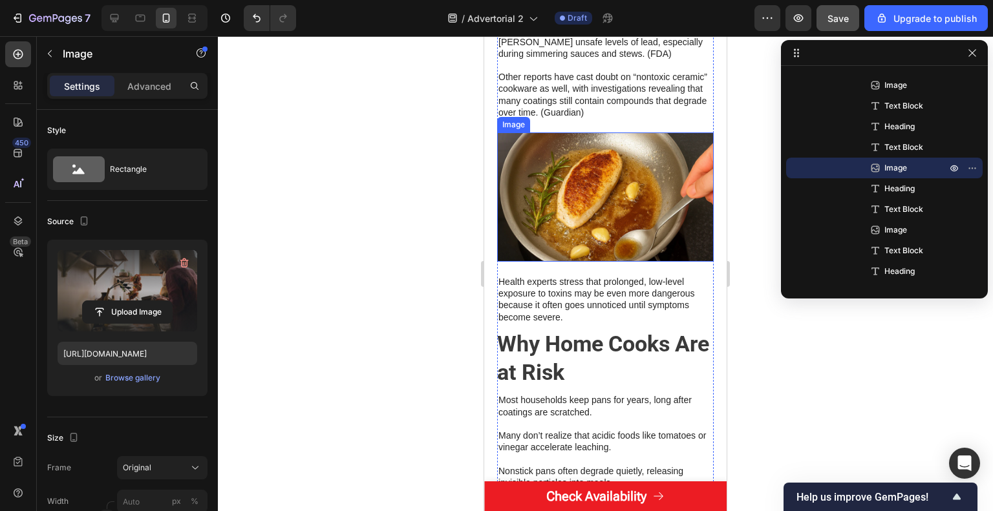
click at [623, 241] on img at bounding box center [605, 197] width 217 height 129
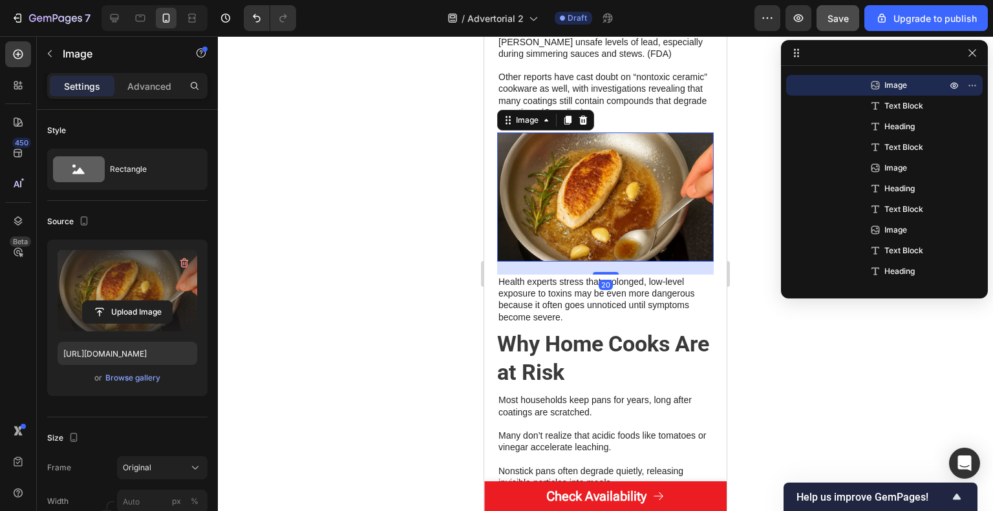
click at [100, 284] on label at bounding box center [128, 290] width 140 height 81
click at [100, 301] on input "file" at bounding box center [127, 312] width 89 height 22
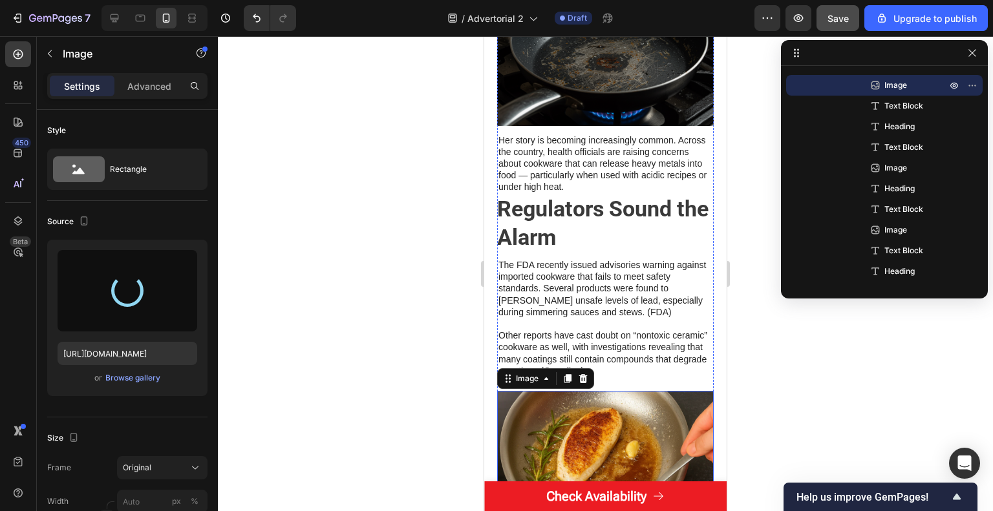
type input "[URL][DOMAIN_NAME]"
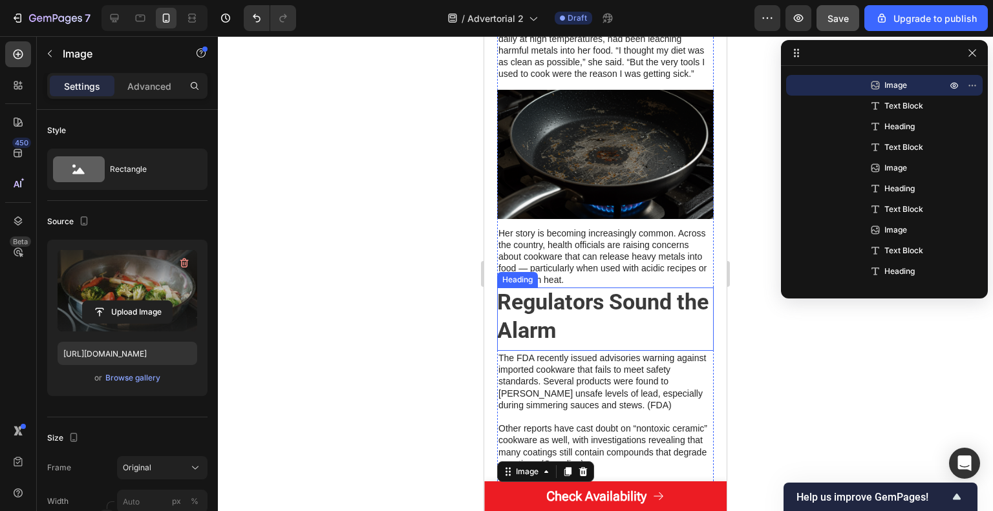
scroll to position [840, 0]
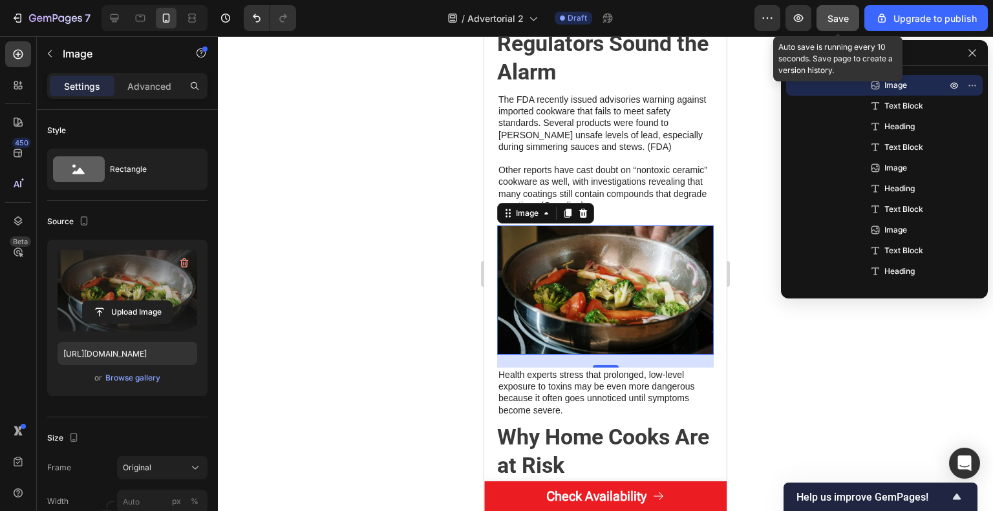
click at [853, 17] on button "Save" at bounding box center [837, 18] width 43 height 26
click at [825, 6] on button "Save" at bounding box center [837, 18] width 43 height 26
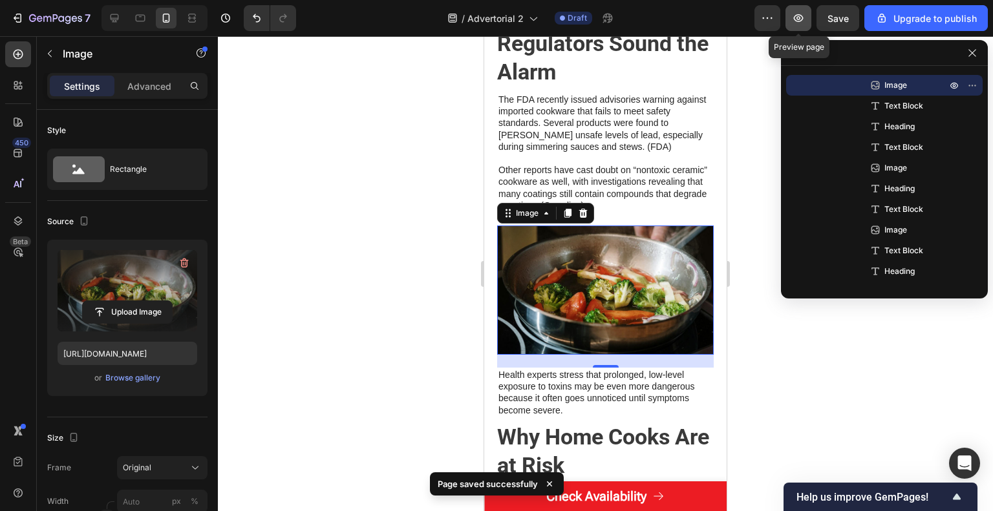
click at [792, 14] on button "button" at bounding box center [798, 18] width 26 height 26
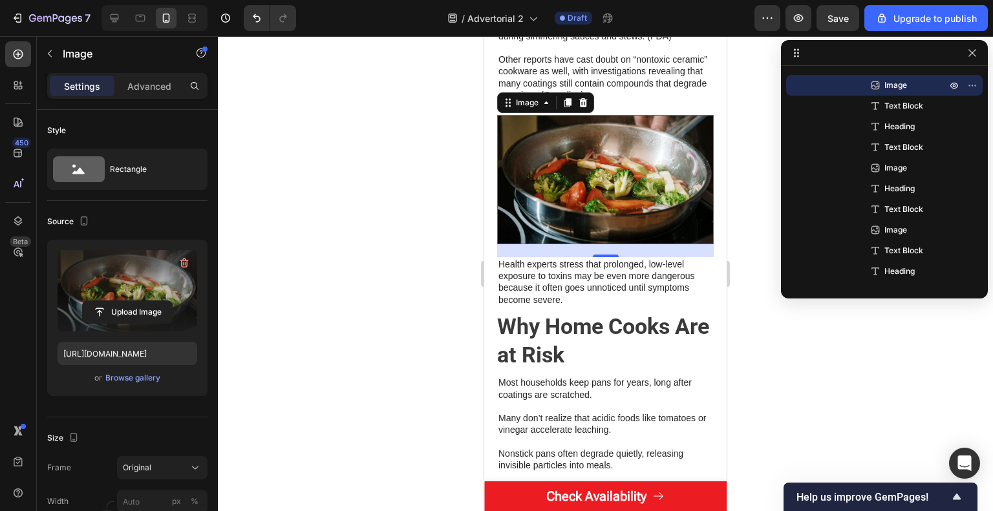
scroll to position [970, 0]
